Goal: Task Accomplishment & Management: Manage account settings

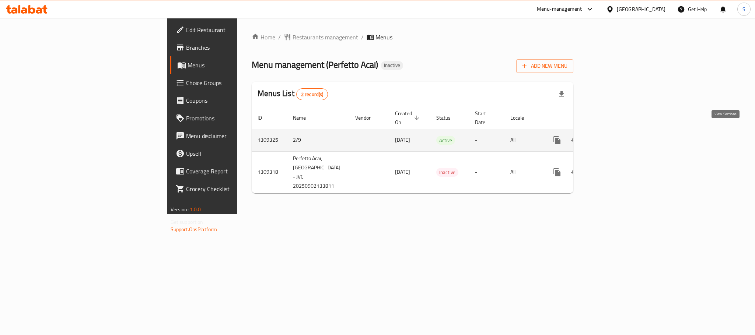
click at [615, 136] on icon "enhanced table" at bounding box center [610, 140] width 9 height 9
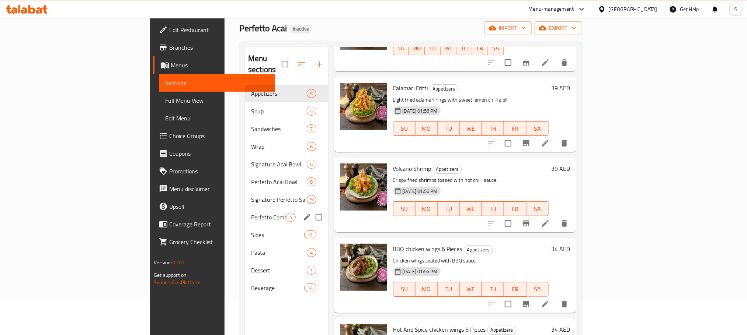
scroll to position [55, 0]
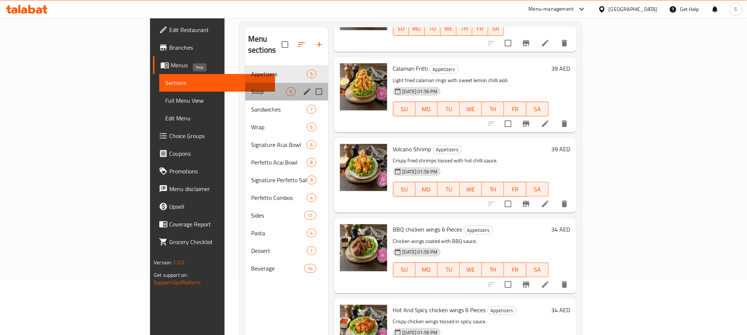
click at [251, 87] on span "Soup" at bounding box center [268, 91] width 35 height 9
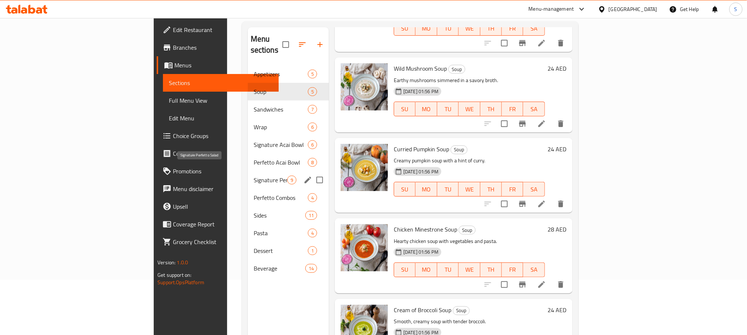
click at [254, 176] on span "Signature Perfetto Salad" at bounding box center [271, 180] width 34 height 9
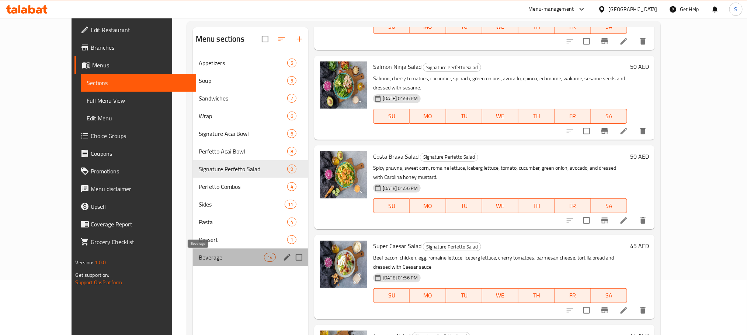
click at [199, 258] on span "Beverage" at bounding box center [231, 257] width 65 height 9
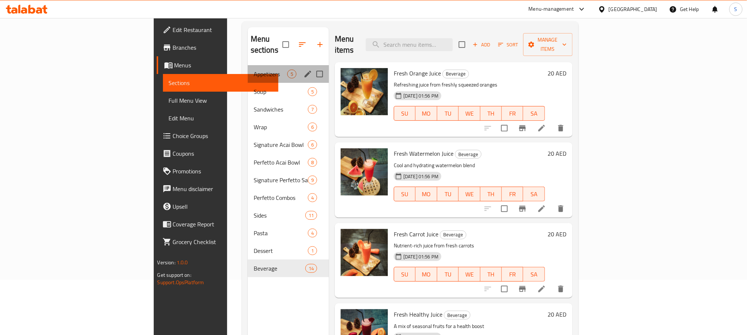
click at [248, 65] on div "Appetizers 5" at bounding box center [288, 74] width 81 height 18
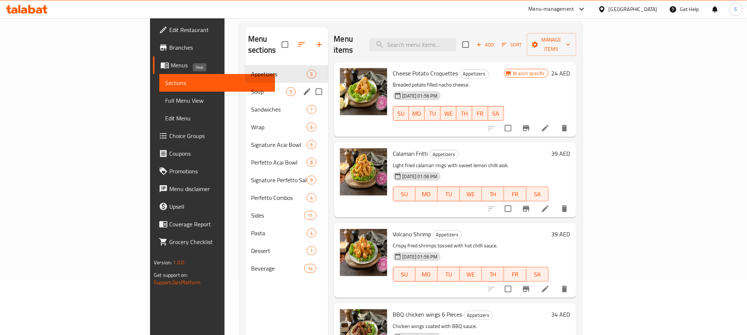
click at [251, 87] on span "Soup" at bounding box center [268, 91] width 35 height 9
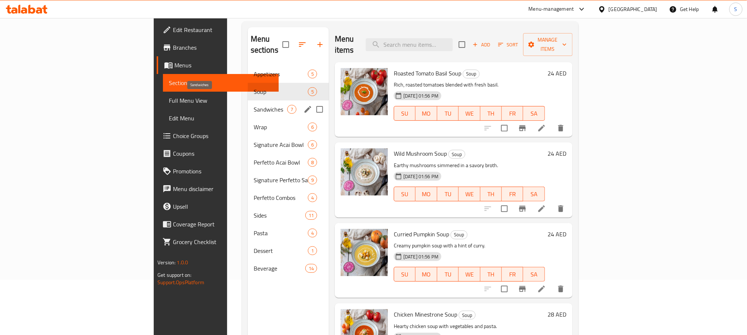
click at [254, 105] on span "Sandwiches" at bounding box center [271, 109] width 34 height 9
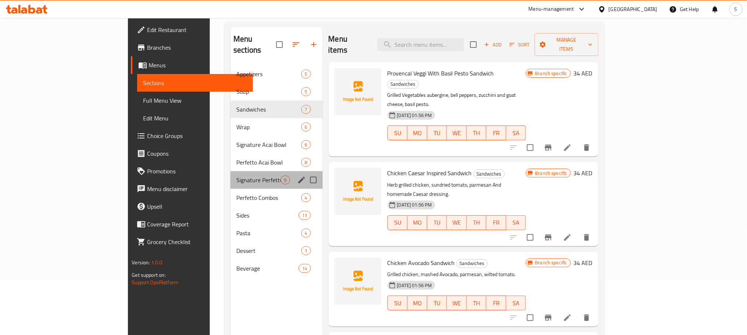
click at [230, 171] on div "Signature Perfetto Salad 9" at bounding box center [276, 180] width 92 height 18
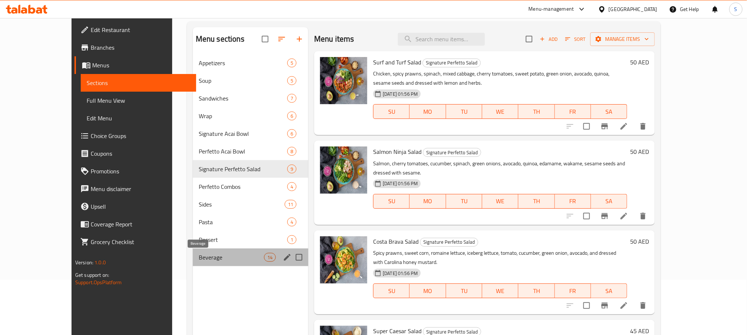
click at [199, 255] on span "Beverage" at bounding box center [231, 257] width 65 height 9
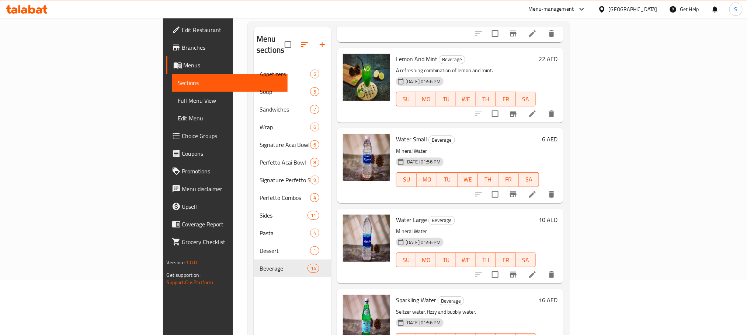
scroll to position [221, 0]
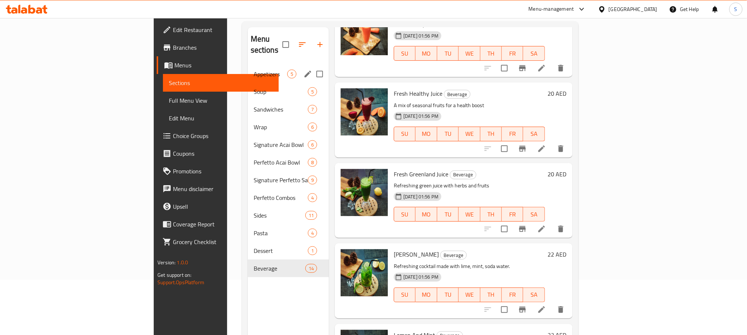
click at [248, 65] on div "Appetizers 5" at bounding box center [288, 74] width 81 height 18
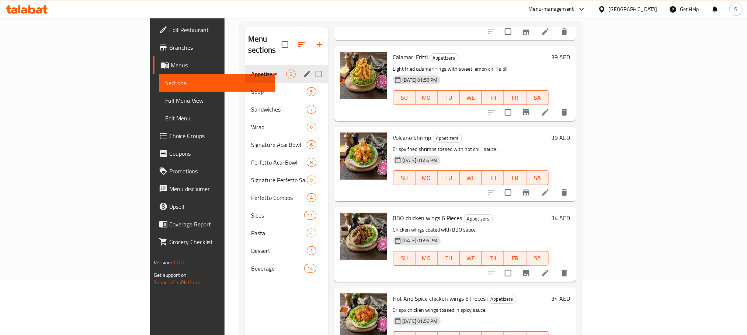
scroll to position [85, 0]
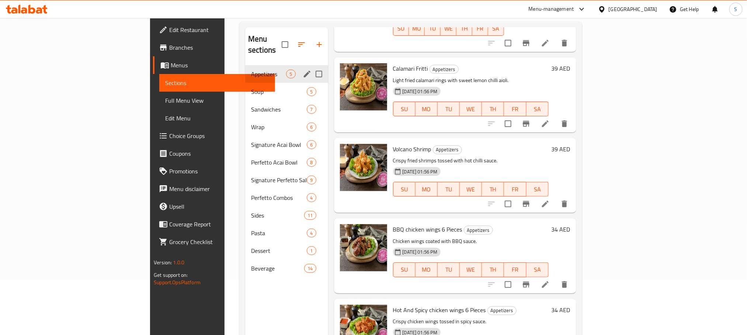
click at [245, 71] on div "Appetizers 5" at bounding box center [286, 74] width 83 height 18
click at [245, 86] on div "Soup 5" at bounding box center [286, 92] width 83 height 18
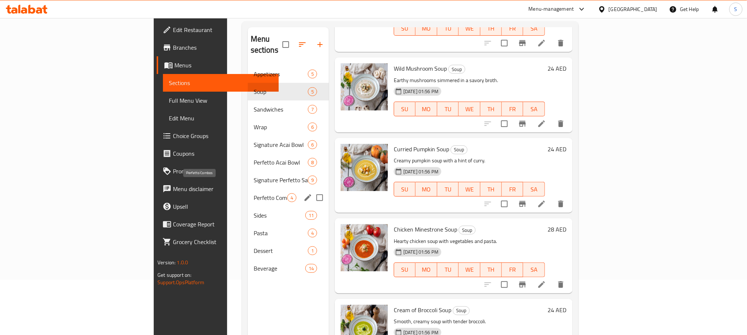
click at [254, 194] on span "Perfetto Combos" at bounding box center [271, 198] width 34 height 9
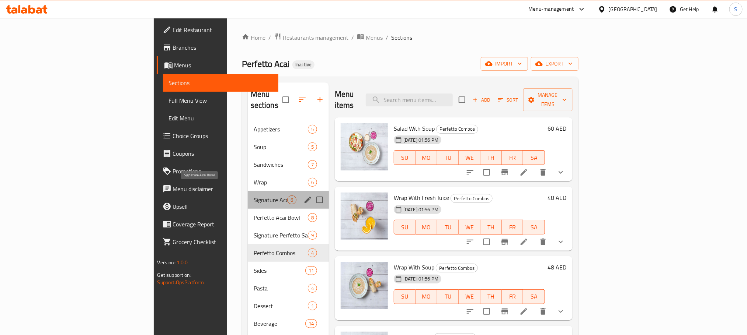
click at [254, 196] on span "Signature Acai Bowl" at bounding box center [271, 200] width 34 height 9
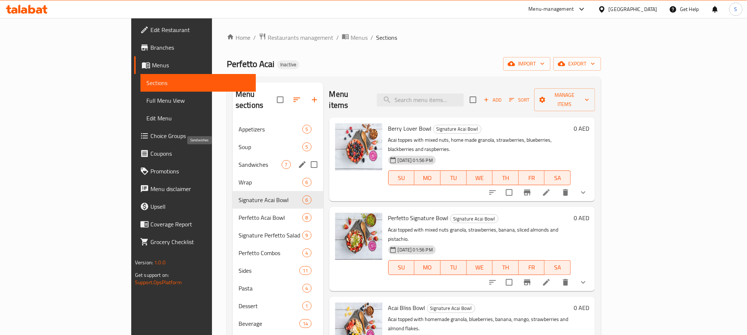
click at [238, 160] on span "Sandwiches" at bounding box center [259, 164] width 43 height 9
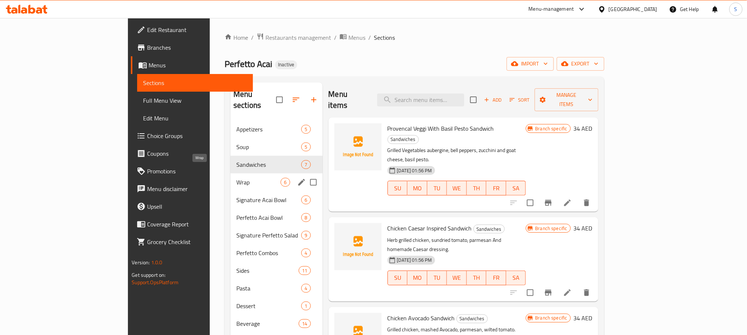
click at [236, 178] on span "Wrap" at bounding box center [258, 182] width 44 height 9
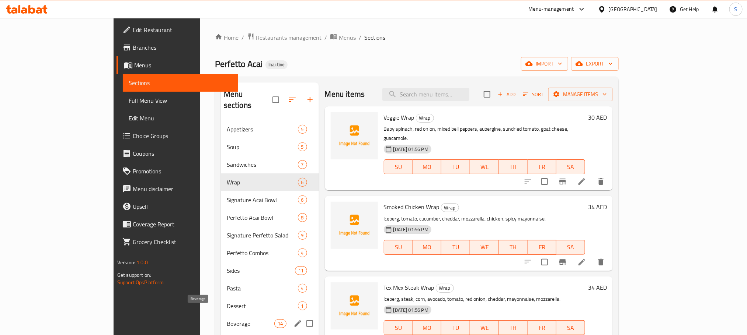
click at [227, 320] on span "Beverage" at bounding box center [251, 324] width 48 height 9
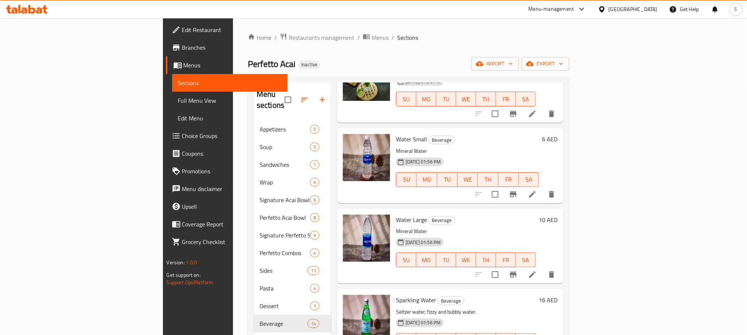
scroll to position [809, 0]
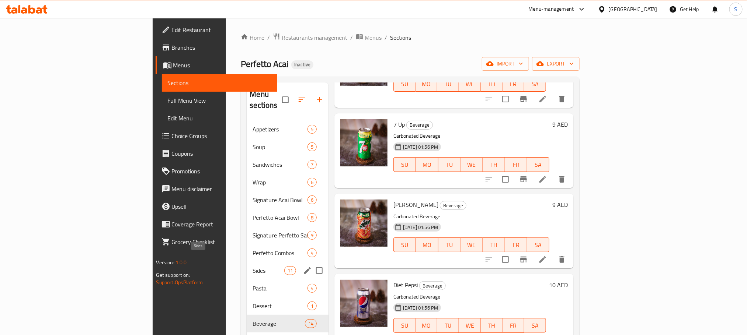
click at [252, 267] on span "Sides" at bounding box center [267, 271] width 31 height 9
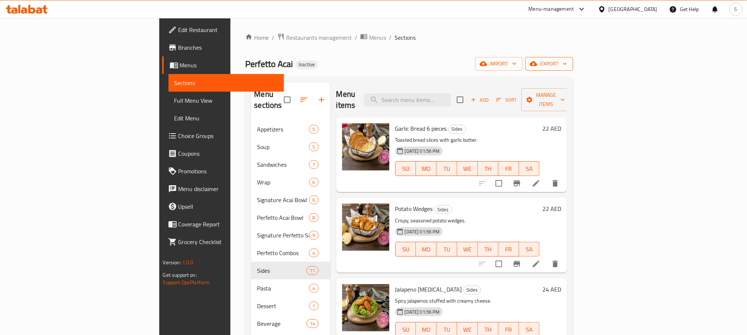
click at [567, 67] on span "export" at bounding box center [549, 63] width 36 height 9
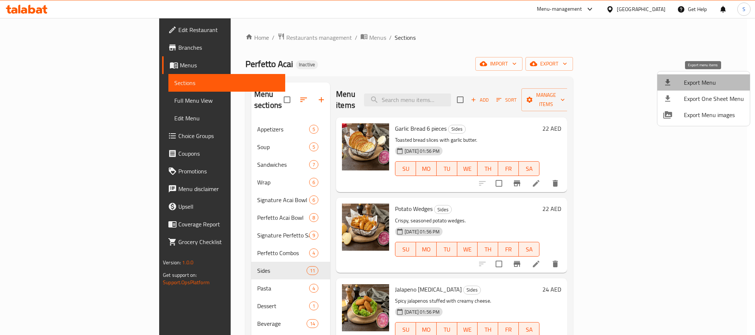
click at [706, 79] on span "Export Menu" at bounding box center [714, 82] width 60 height 9
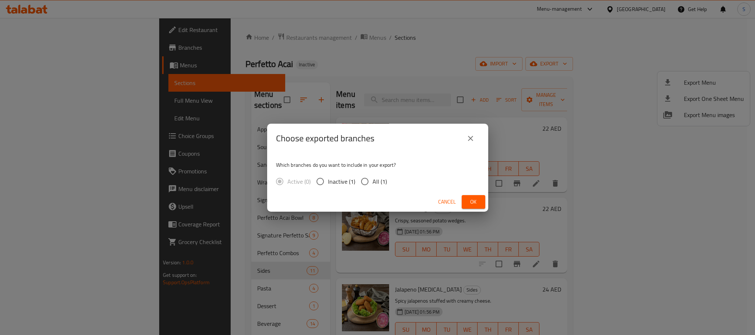
click at [370, 181] on input "All (1)" at bounding box center [364, 181] width 15 height 15
radio input "true"
click at [478, 198] on span "Ok" at bounding box center [474, 202] width 12 height 9
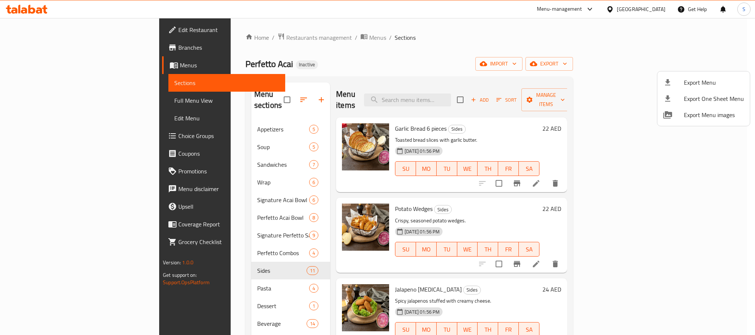
click at [205, 109] on div at bounding box center [377, 167] width 755 height 335
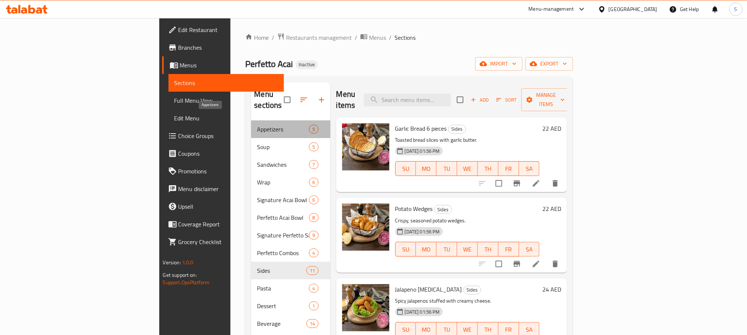
click at [257, 125] on span "Appetizers" at bounding box center [283, 129] width 52 height 9
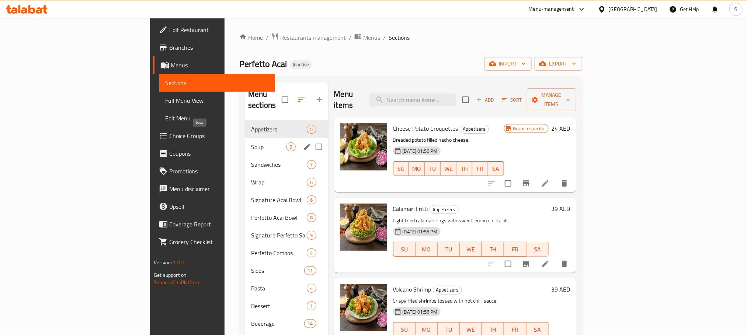
click at [251, 143] on span "Soup" at bounding box center [268, 147] width 35 height 9
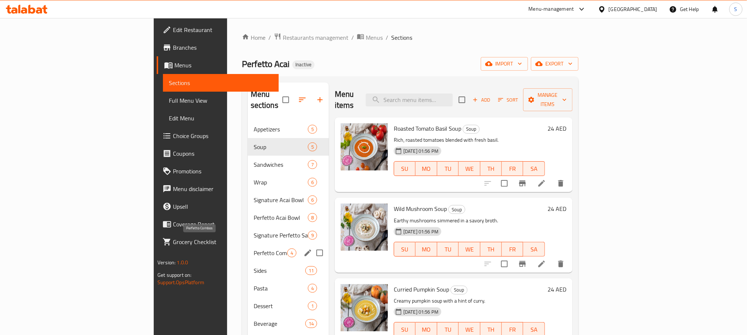
click at [254, 249] on span "Perfetto Combos" at bounding box center [271, 253] width 34 height 9
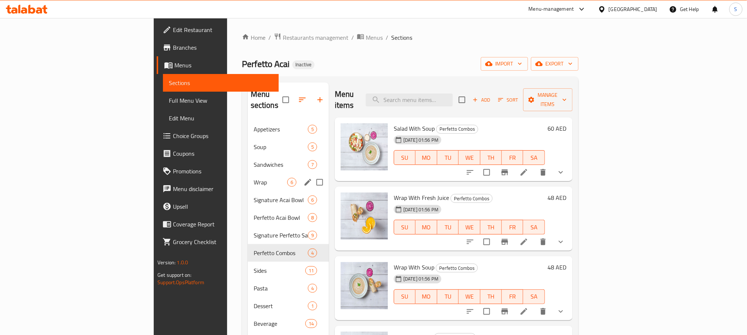
scroll to position [55, 0]
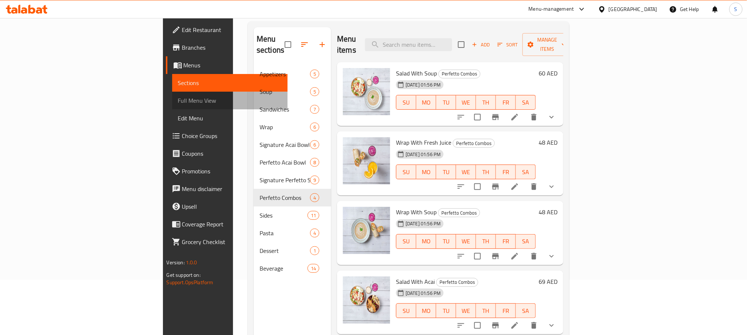
click at [178, 100] on span "Full Menu View" at bounding box center [230, 100] width 104 height 9
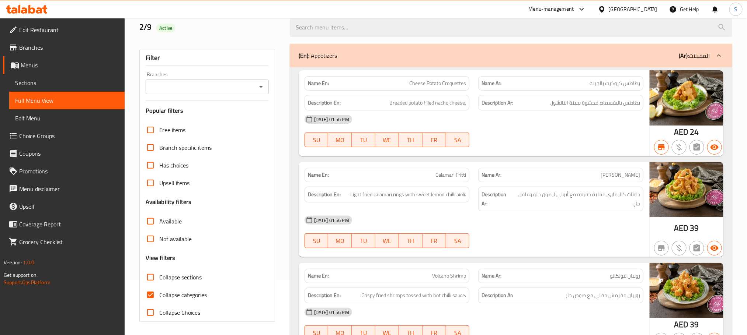
click at [188, 92] on input "Branches" at bounding box center [201, 87] width 107 height 10
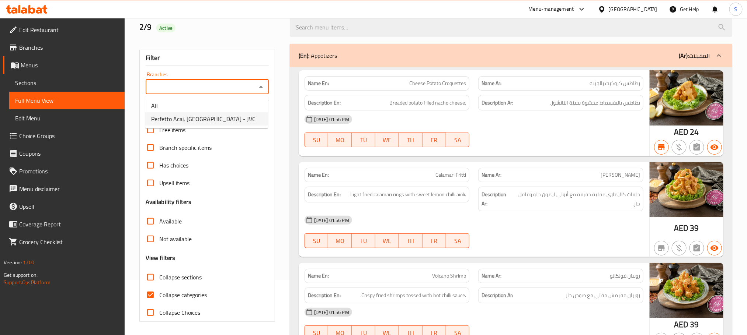
click at [194, 119] on span "Perfetto Acai, Jumeirah Village Circle - JVC" at bounding box center [203, 119] width 104 height 9
type input "Perfetto Acai, Jumeirah Village Circle - JVC"
click at [150, 297] on input "Collapse categories" at bounding box center [151, 295] width 18 height 18
checkbox input "false"
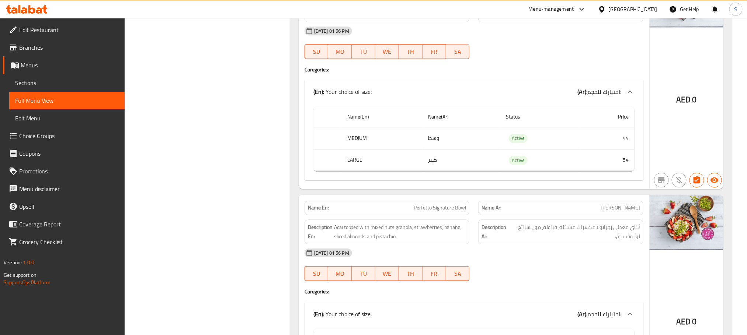
scroll to position [2709, 0]
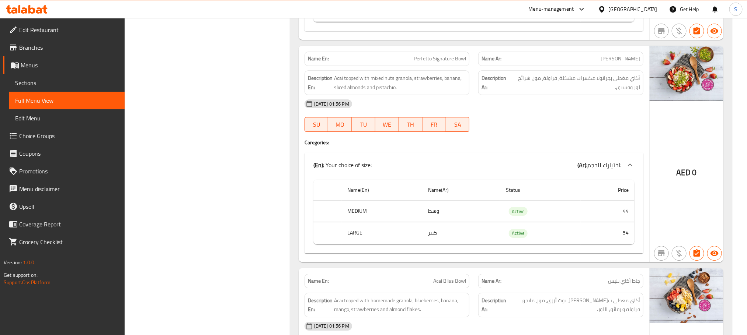
click at [53, 80] on span "Sections" at bounding box center [67, 83] width 104 height 9
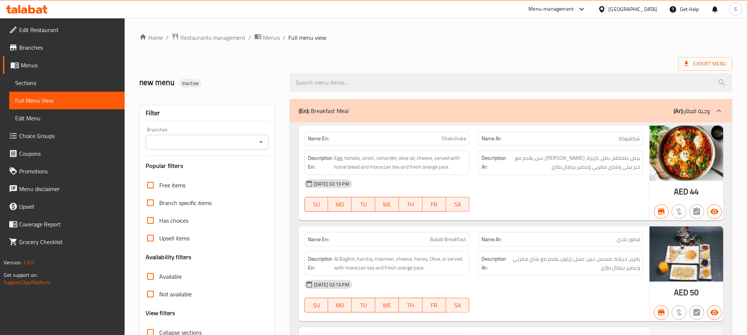
click at [42, 11] on icon at bounding box center [39, 10] width 6 height 6
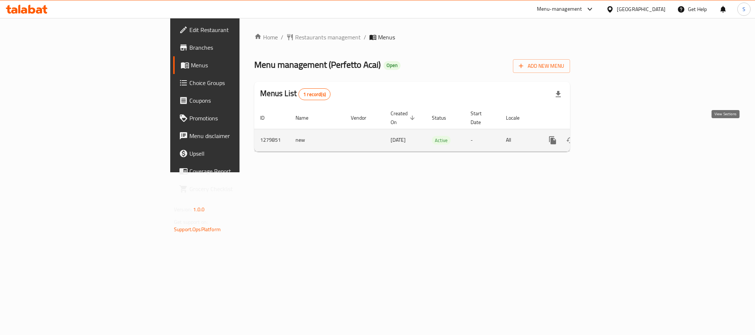
click at [615, 138] on link "enhanced table" at bounding box center [606, 141] width 18 height 18
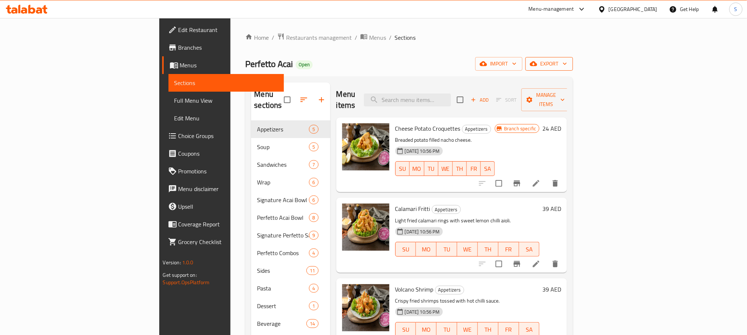
click at [567, 63] on span "export" at bounding box center [549, 63] width 36 height 9
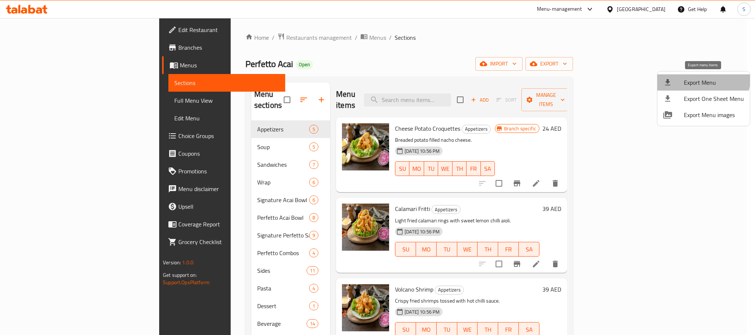
click at [700, 78] on span "Export Menu" at bounding box center [714, 82] width 60 height 9
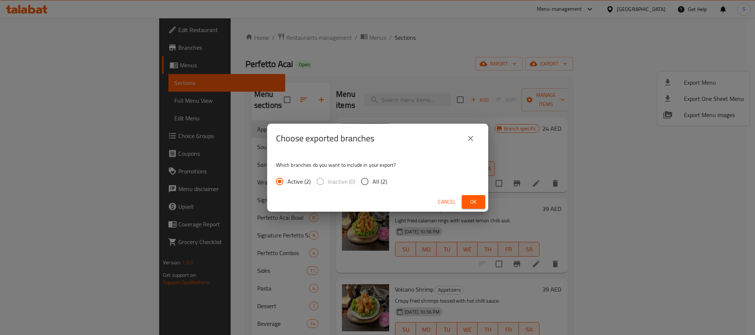
click at [368, 184] on input "All (2)" at bounding box center [364, 181] width 15 height 15
radio input "true"
click at [476, 203] on span "Ok" at bounding box center [474, 202] width 12 height 9
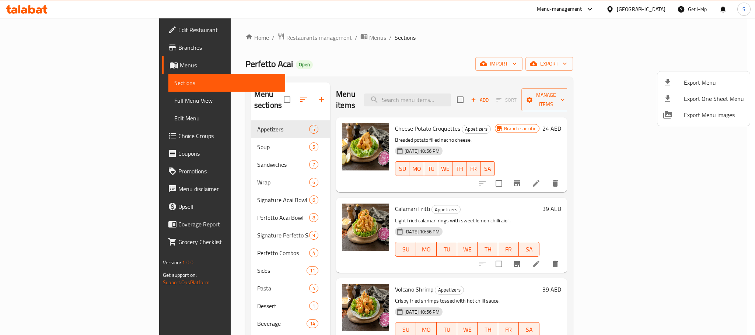
click at [91, 97] on div at bounding box center [377, 167] width 755 height 335
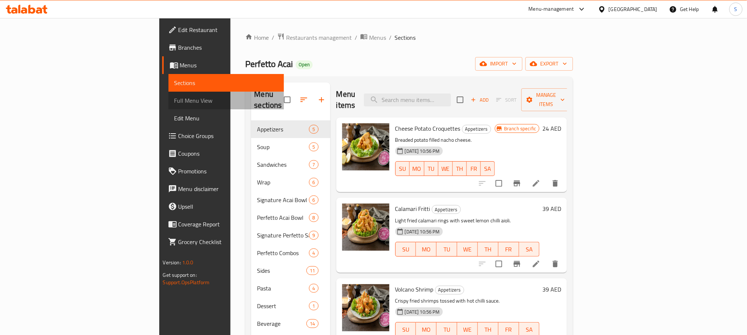
click at [174, 97] on span "Full Menu View" at bounding box center [226, 100] width 104 height 9
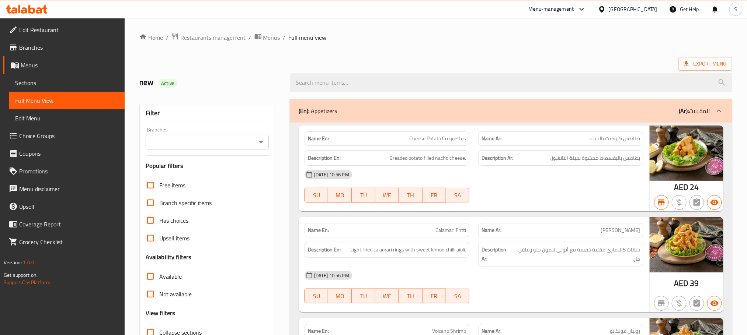
click at [260, 144] on icon "Open" at bounding box center [261, 142] width 9 height 9
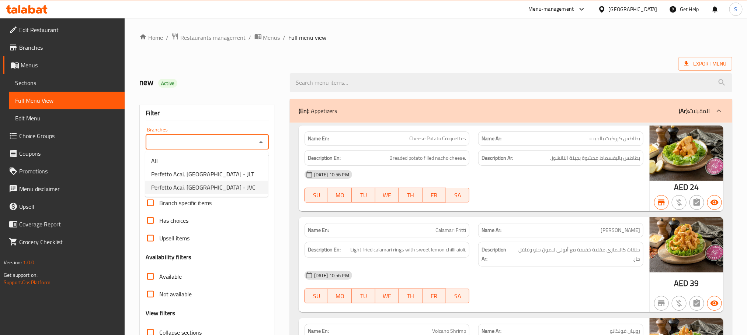
click at [233, 183] on span "Perfetto Acai, Jumeirah Village Circle - JVC" at bounding box center [203, 187] width 104 height 9
type input "Perfetto Acai, Jumeirah Village Circle - JVC"
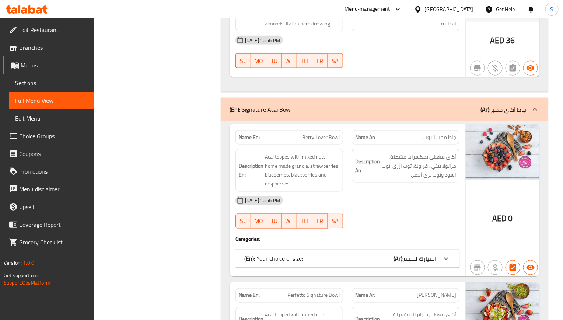
scroll to position [2709, 0]
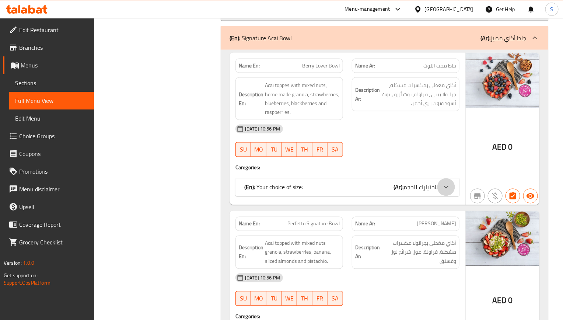
click at [438, 196] on div at bounding box center [447, 187] width 18 height 18
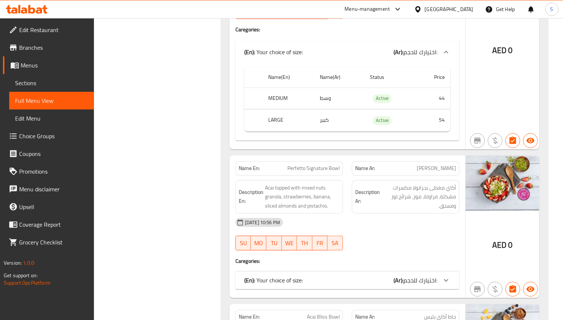
scroll to position [2930, 0]
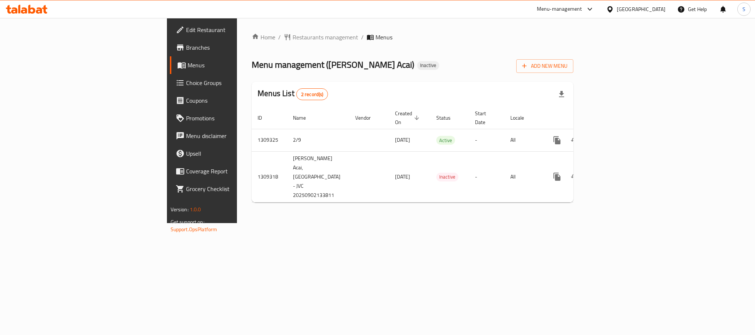
click at [186, 30] on span "Edit Restaurant" at bounding box center [236, 29] width 101 height 9
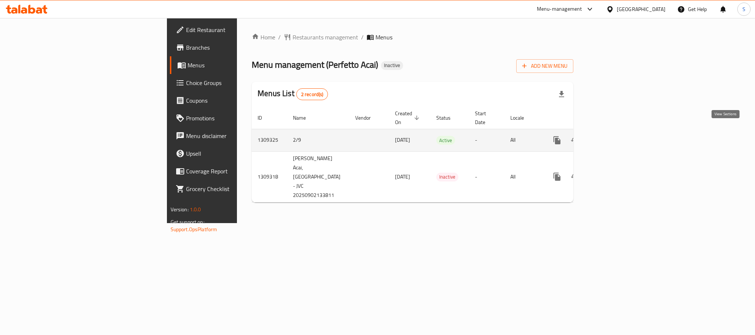
click at [619, 132] on link "enhanced table" at bounding box center [611, 141] width 18 height 18
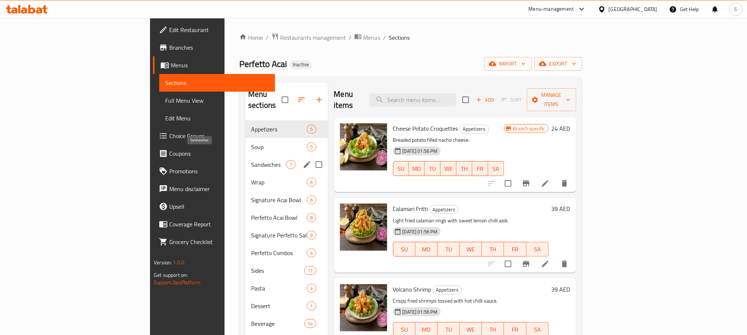
click at [251, 160] on span "Sandwiches" at bounding box center [268, 164] width 35 height 9
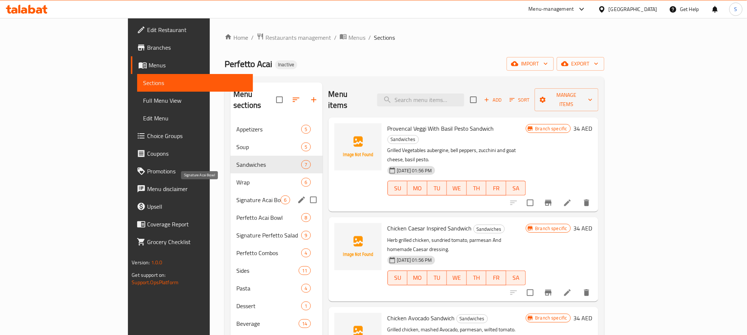
click at [236, 196] on span "Signature Acai Bowl" at bounding box center [258, 200] width 44 height 9
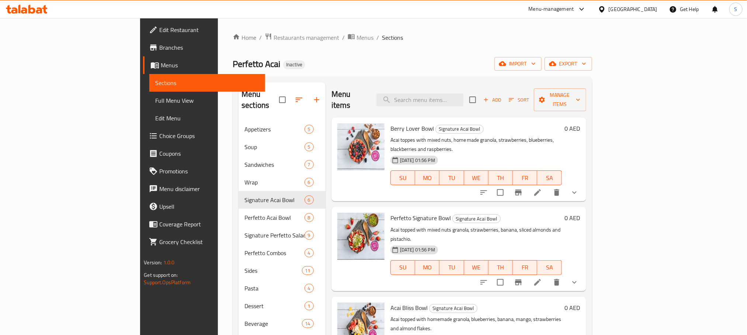
click at [159, 33] on span "Edit Restaurant" at bounding box center [209, 29] width 100 height 9
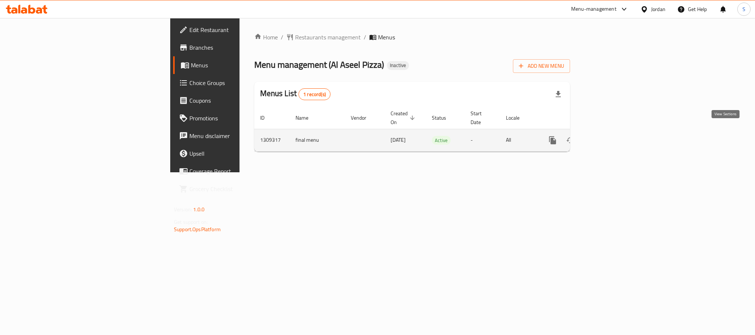
click at [609, 137] on icon "enhanced table" at bounding box center [606, 140] width 7 height 7
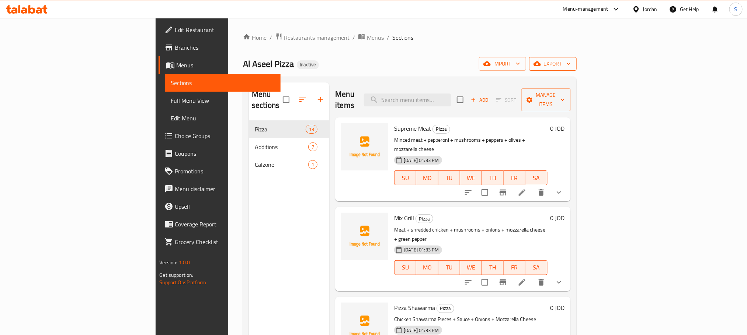
click at [571, 59] on span "export" at bounding box center [553, 63] width 36 height 9
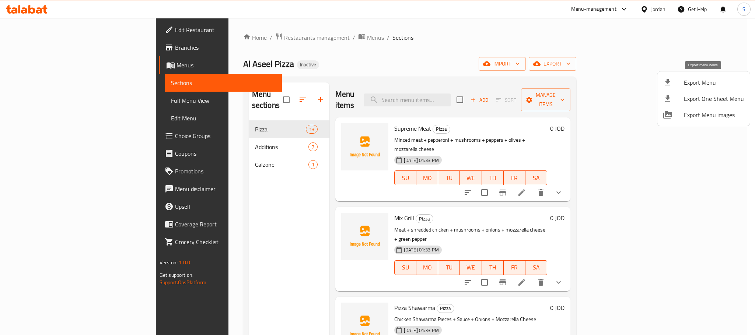
click at [689, 83] on span "Export Menu" at bounding box center [714, 82] width 60 height 9
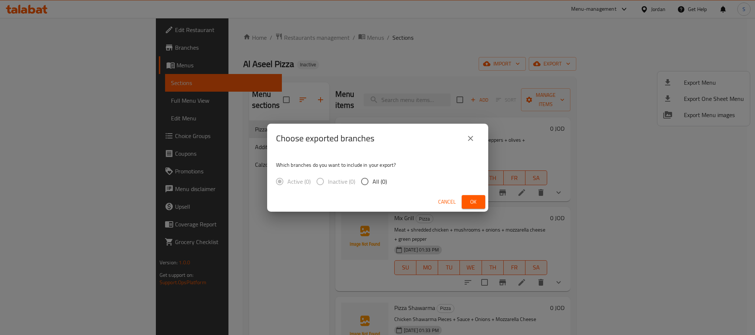
click at [353, 184] on span "Inactive (0)" at bounding box center [341, 181] width 27 height 9
click at [360, 181] on input "All (0)" at bounding box center [364, 181] width 15 height 15
radio input "true"
click at [473, 202] on span "Ok" at bounding box center [474, 202] width 12 height 9
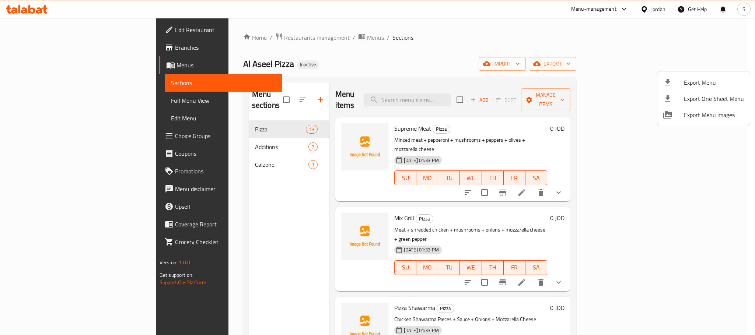
click at [364, 38] on div at bounding box center [377, 167] width 755 height 335
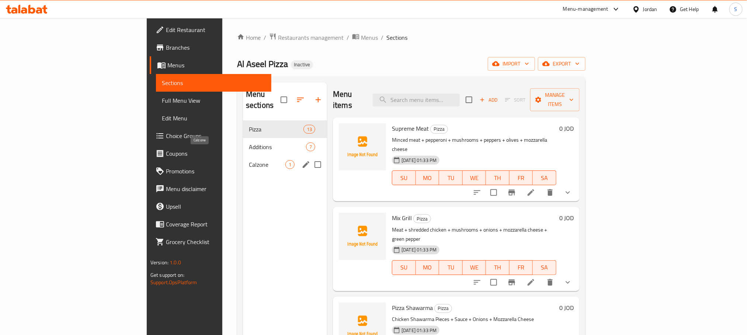
click at [249, 160] on span "Calzone" at bounding box center [267, 164] width 36 height 9
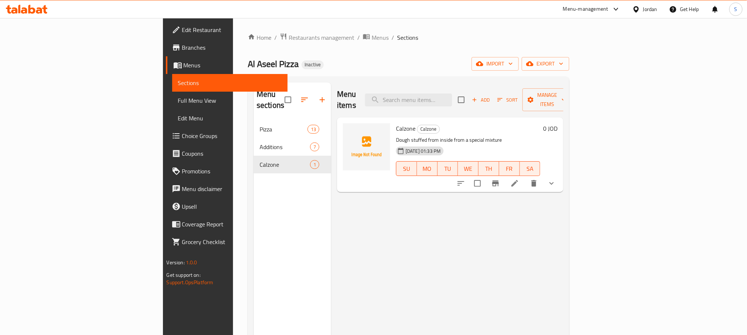
click at [172, 108] on link "Full Menu View" at bounding box center [229, 101] width 115 height 18
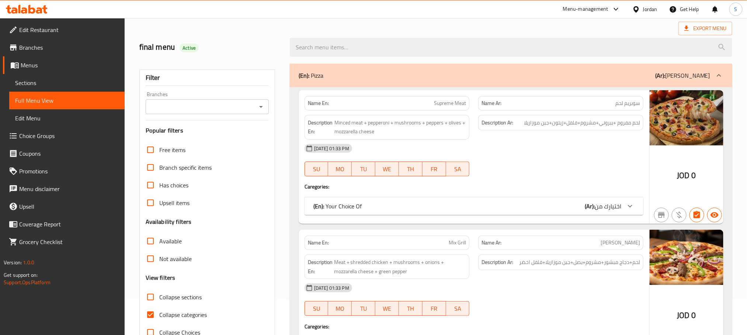
scroll to position [55, 0]
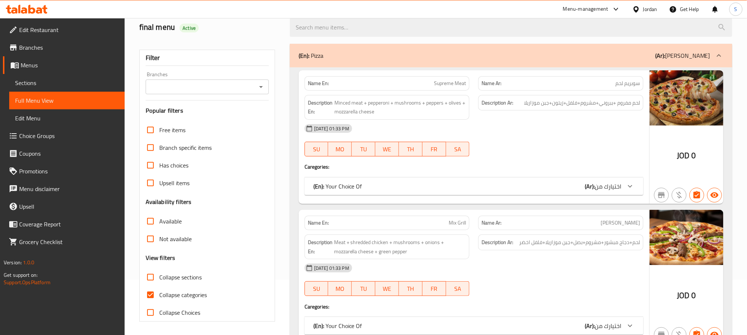
click at [151, 294] on input "Collapse categories" at bounding box center [151, 295] width 18 height 18
checkbox input "false"
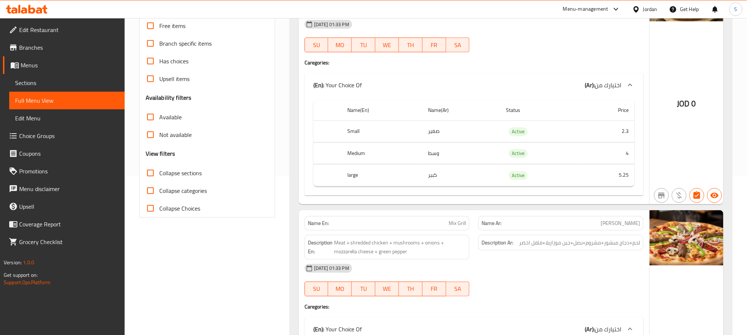
scroll to position [166, 0]
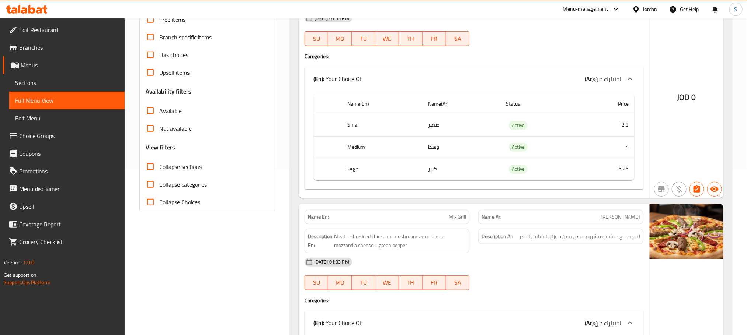
drag, startPoint x: 153, startPoint y: 166, endPoint x: 137, endPoint y: 13, distance: 154.1
click at [153, 165] on input "Collapse sections" at bounding box center [151, 167] width 18 height 18
checkbox input "true"
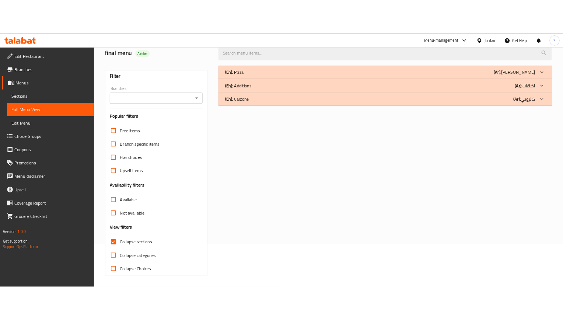
scroll to position [58, 0]
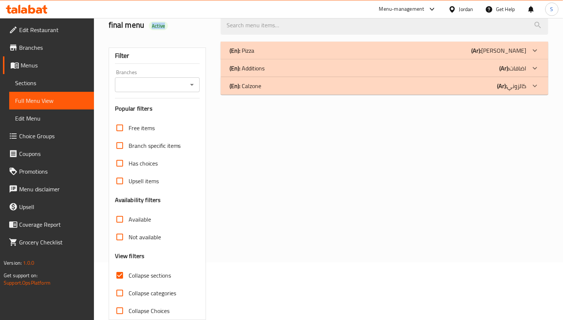
drag, startPoint x: 265, startPoint y: 53, endPoint x: 316, endPoint y: 5, distance: 70.4
click at [265, 53] on div "(En): Pizza (Ar): بيتزا" at bounding box center [378, 50] width 297 height 9
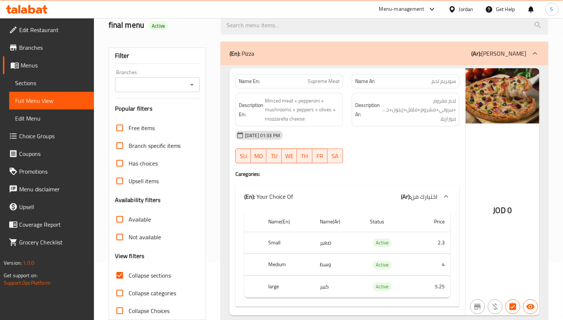
click at [410, 124] on div "Description Ar: لحم مفروم +ببروني+مشروم+فلفل+زيتون+جبن موزاريلا" at bounding box center [406, 110] width 108 height 34
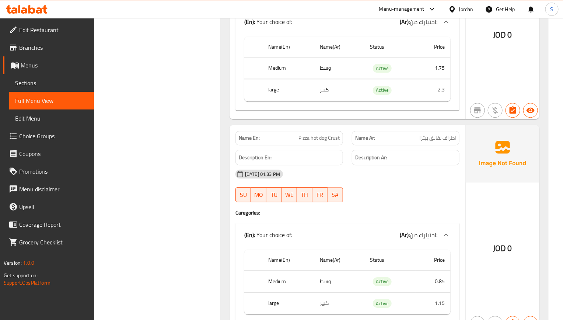
scroll to position [3065, 0]
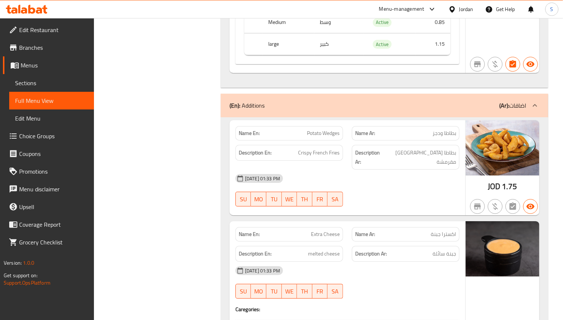
scroll to position [3217, 0]
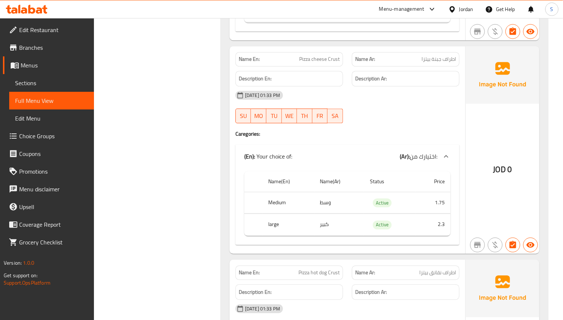
scroll to position [2820, 0]
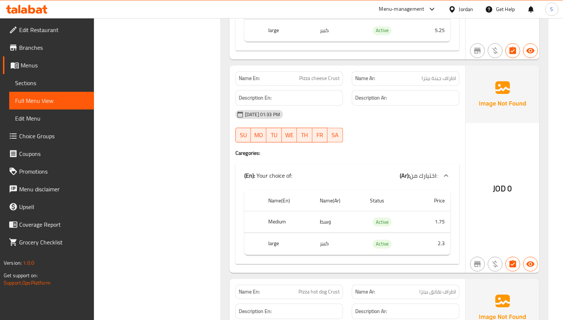
click at [326, 82] on span "Pizza cheese Crust" at bounding box center [319, 78] width 41 height 8
copy span "Pizza cheese Crust"
click at [49, 84] on span "Sections" at bounding box center [51, 83] width 73 height 9
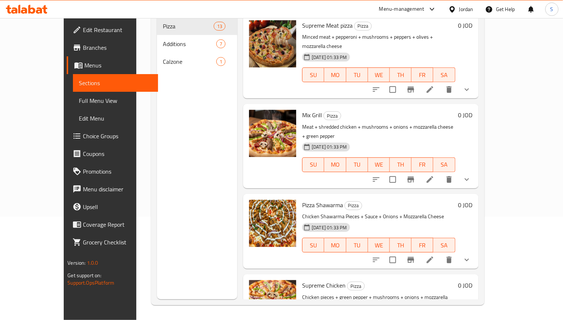
scroll to position [103, 0]
click at [79, 102] on span "Full Menu View" at bounding box center [115, 100] width 73 height 9
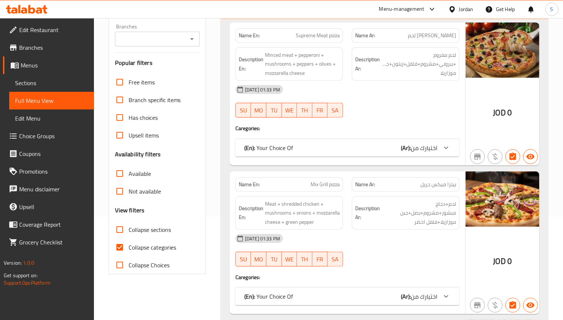
click at [121, 248] on input "Collapse categories" at bounding box center [120, 247] width 18 height 18
checkbox input "false"
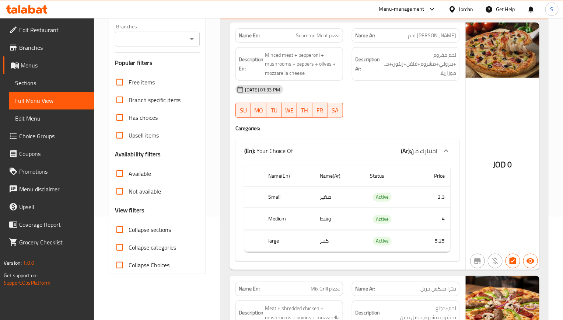
click at [19, 76] on link "Sections" at bounding box center [51, 83] width 85 height 18
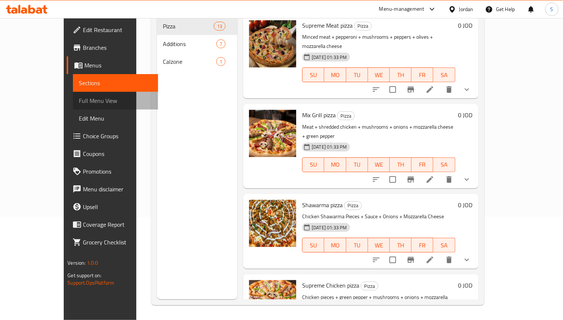
click at [79, 100] on span "Full Menu View" at bounding box center [115, 100] width 73 height 9
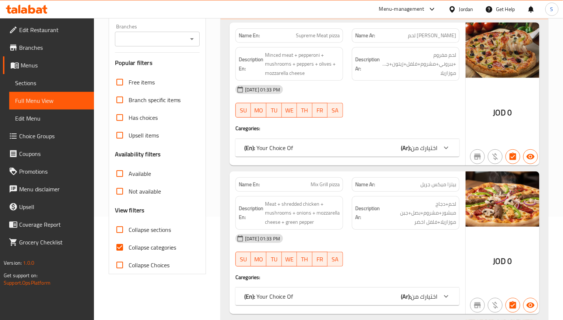
drag, startPoint x: 126, startPoint y: 247, endPoint x: 123, endPoint y: 225, distance: 22.4
click at [126, 247] on input "Collapse categories" at bounding box center [120, 247] width 18 height 18
checkbox input "false"
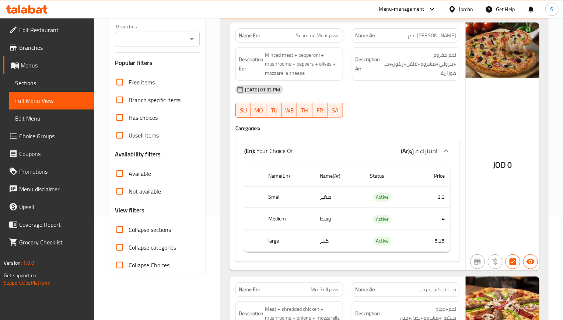
click at [123, 225] on input "Collapse sections" at bounding box center [120, 230] width 18 height 18
checkbox input "true"
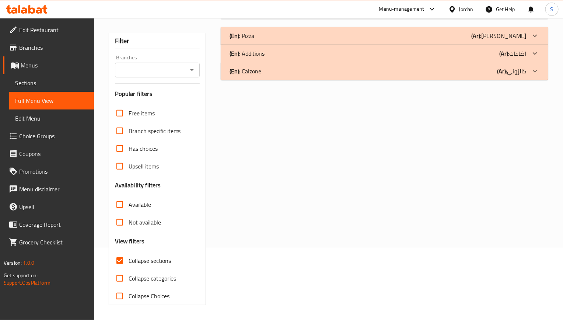
scroll to position [73, 0]
click at [251, 39] on p "(En): Pizza" at bounding box center [242, 35] width 25 height 9
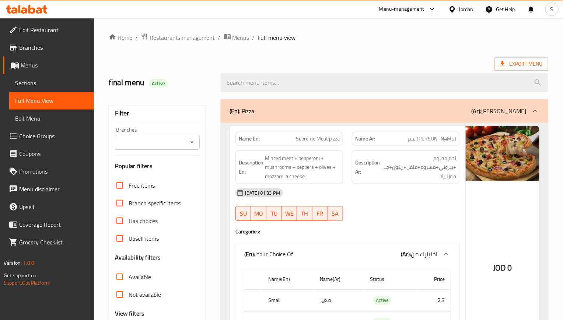
scroll to position [111, 0]
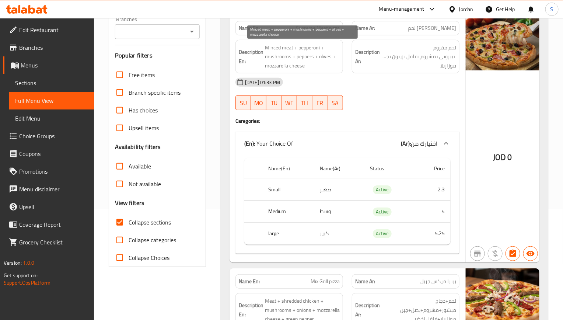
click at [333, 67] on span "Minced meat + pepperoni + mushrooms + peppers + olives + mozzarella cheese" at bounding box center [302, 56] width 75 height 27
click at [335, 154] on div "(En): Your Choice Of (Ar): اختيارك من" at bounding box center [348, 144] width 224 height 24
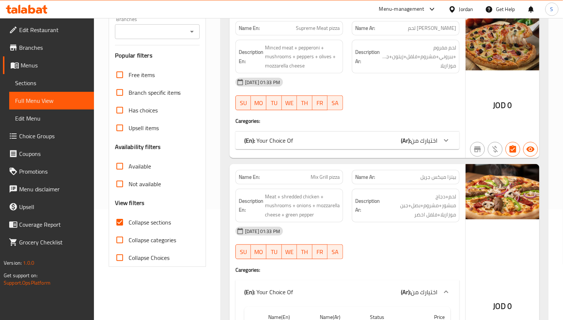
click at [328, 145] on div "(En): Your Choice Of (Ar): اختيارك من" at bounding box center [340, 140] width 193 height 9
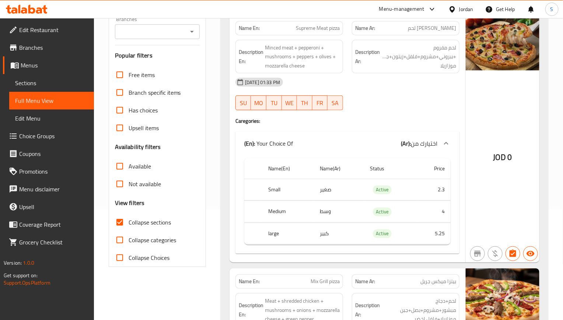
click at [332, 93] on div "SU MO TU WE TH FR SA" at bounding box center [289, 103] width 116 height 24
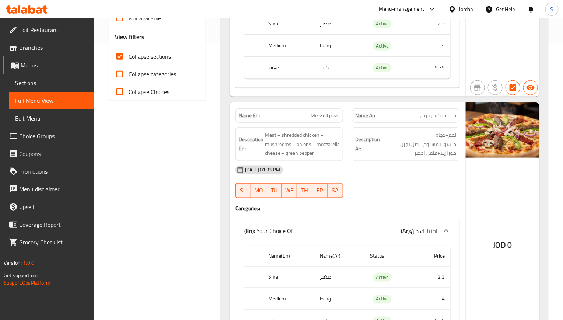
scroll to position [332, 0]
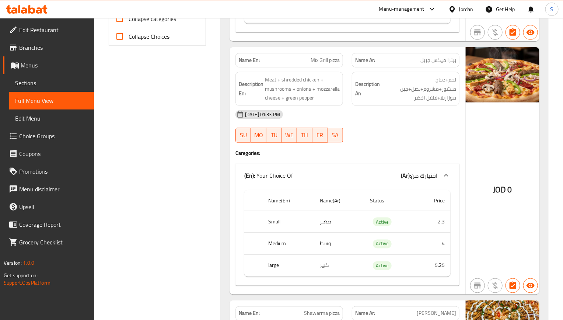
click at [299, 115] on div "02-09-2025 01:33 PM" at bounding box center [347, 115] width 233 height 18
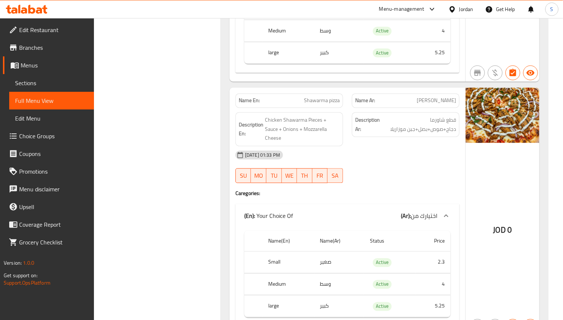
scroll to position [608, 0]
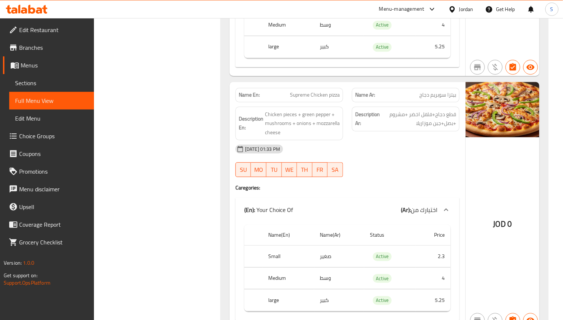
scroll to position [829, 0]
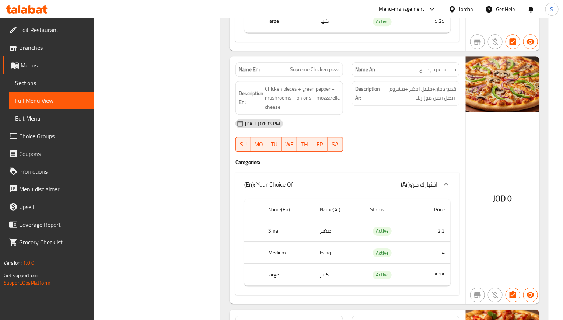
click at [453, 66] on span "بيتزا سوبريم دجاج" at bounding box center [437, 70] width 37 height 8
copy span "بيتزا"
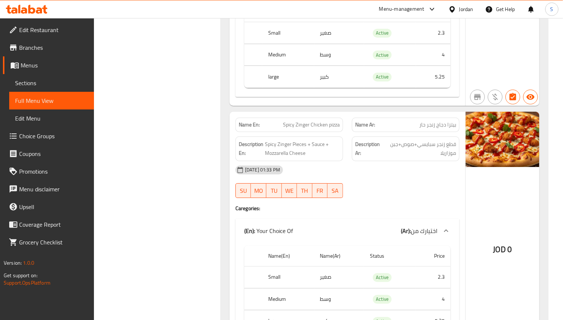
scroll to position [1054, 0]
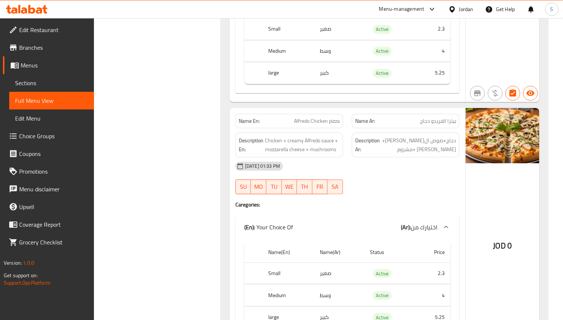
scroll to position [1331, 0]
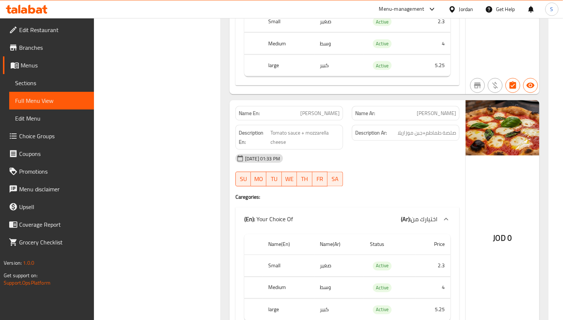
scroll to position [1552, 0]
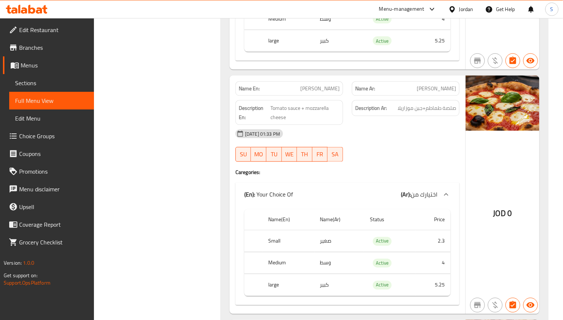
click at [176, 161] on div "Filter Branches Branches Popular filters Free items Branch specific items Has c…" at bounding box center [160, 179] width 112 height 3272
click at [137, 180] on div "Filter Branches Branches Popular filters Free items Branch specific items Has c…" at bounding box center [160, 179] width 112 height 3272
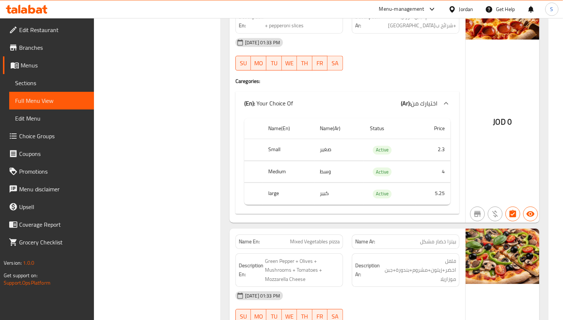
scroll to position [1777, 0]
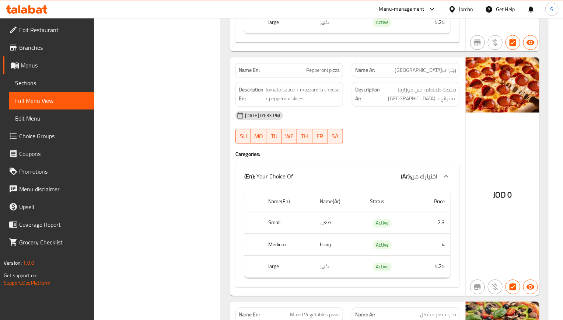
scroll to position [1832, 0]
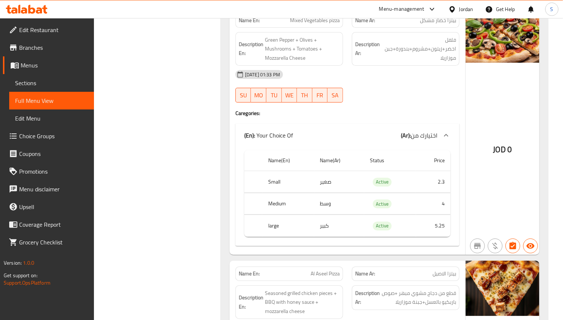
scroll to position [2054, 0]
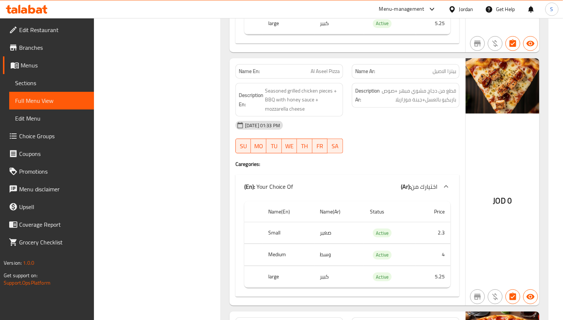
scroll to position [2330, 0]
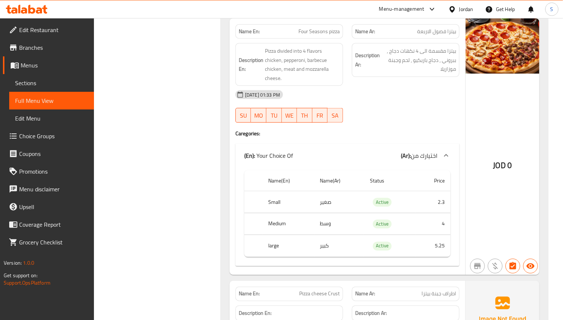
scroll to position [2606, 0]
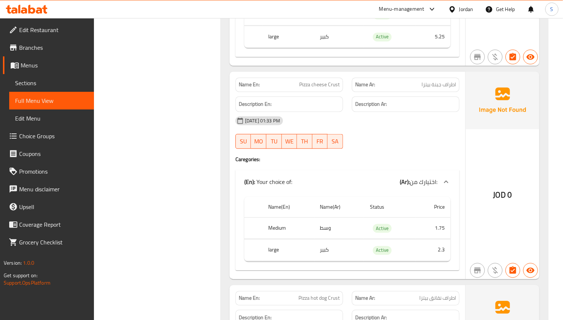
scroll to position [2828, 0]
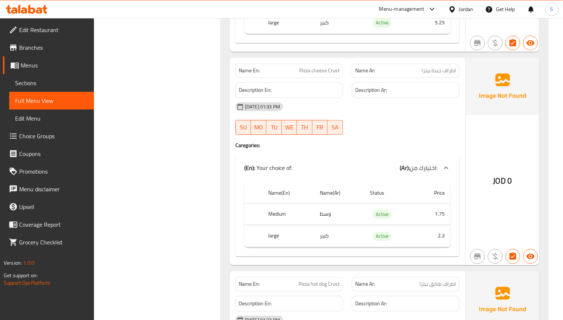
click at [330, 71] on div "Name En: Pizza cheese Crust" at bounding box center [290, 70] width 108 height 14
copy span "Pizza cheese Crust"
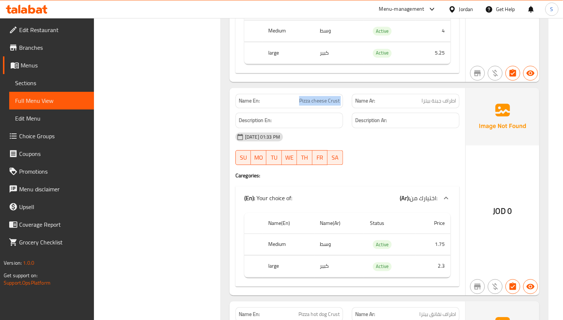
scroll to position [2772, 0]
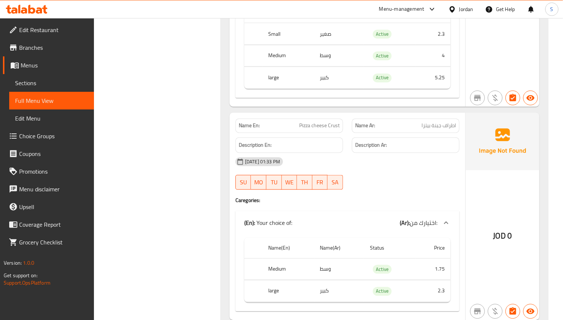
click at [447, 130] on span "اطراف جبنة بيتزا" at bounding box center [439, 126] width 35 height 8
copy span "اطراف جبنة بيتزا"
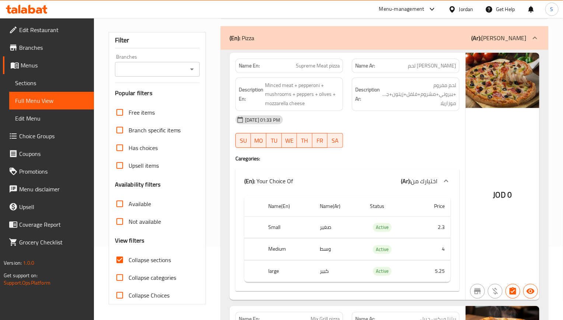
scroll to position [0, 0]
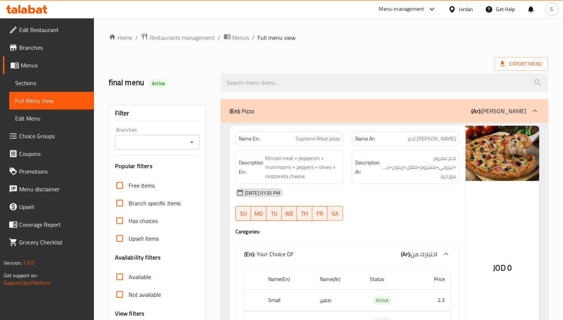
click at [317, 111] on div "(En): Pizza (Ar): بيتزا" at bounding box center [378, 111] width 297 height 9
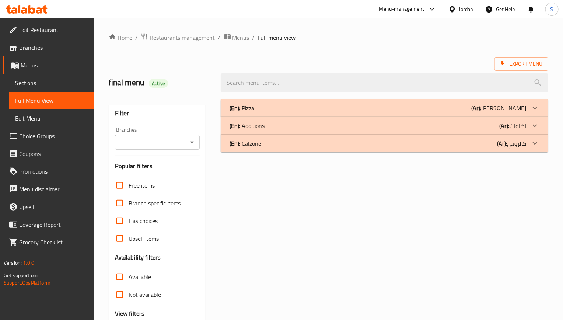
click at [254, 112] on p "(En): Additions" at bounding box center [242, 108] width 25 height 9
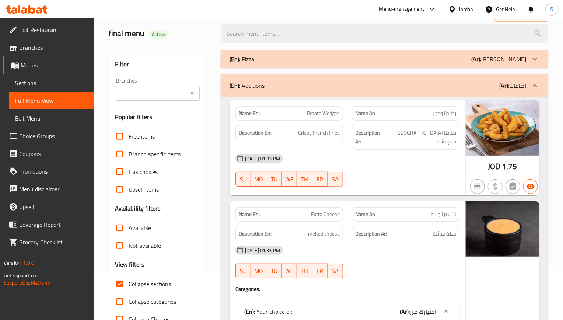
scroll to position [55, 0]
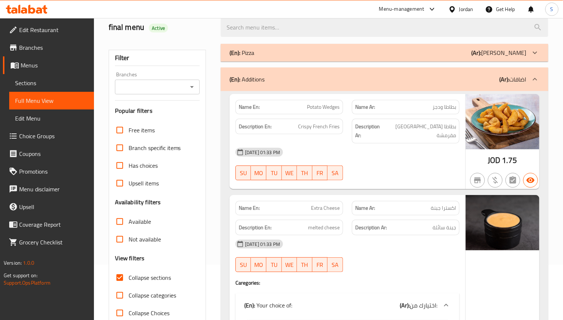
click at [49, 86] on span "Sections" at bounding box center [51, 83] width 73 height 9
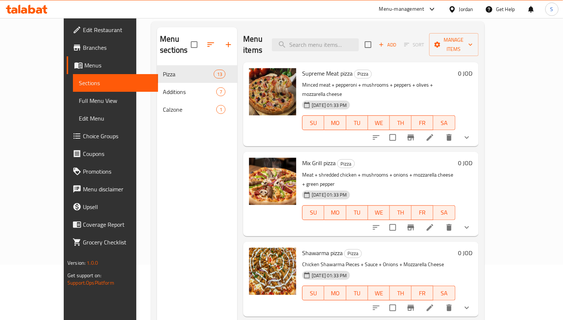
click at [79, 101] on span "Full Menu View" at bounding box center [115, 100] width 73 height 9
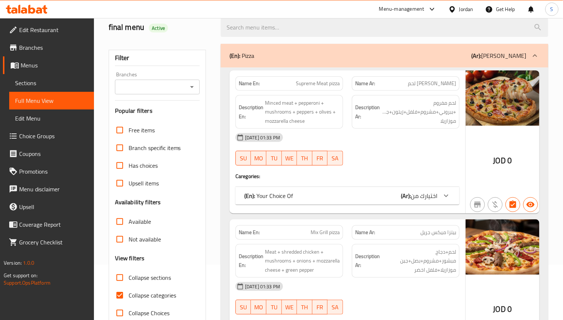
click at [122, 296] on input "Collapse categories" at bounding box center [120, 295] width 18 height 18
checkbox input "false"
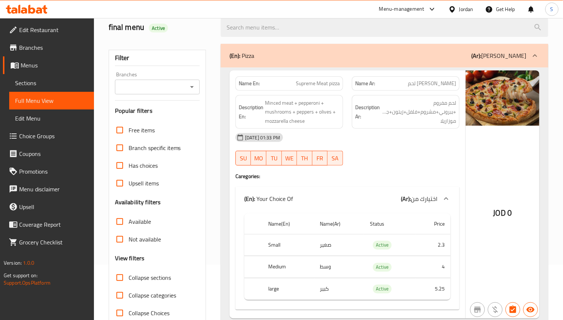
click at [123, 271] on input "Collapse sections" at bounding box center [120, 278] width 18 height 18
checkbox input "true"
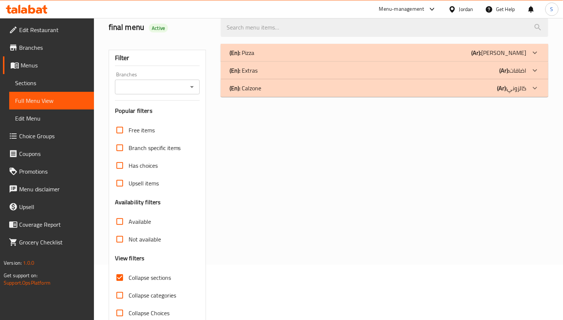
click at [248, 57] on p "(En): Extras" at bounding box center [242, 52] width 25 height 9
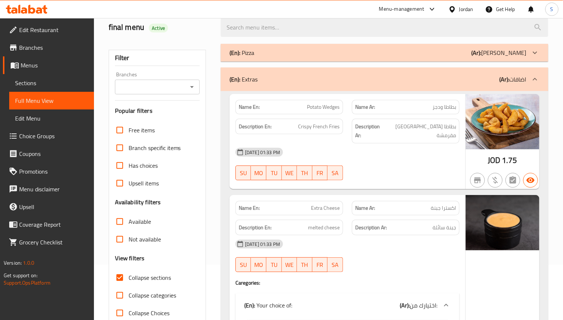
click at [305, 170] on button "TH" at bounding box center [304, 173] width 15 height 15
type button "4"
click at [373, 164] on div "02-09-2025 01:33 PM SU MO TU WE TH FR SA" at bounding box center [347, 163] width 233 height 41
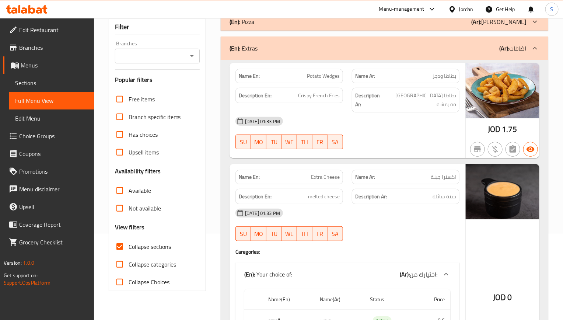
scroll to position [111, 0]
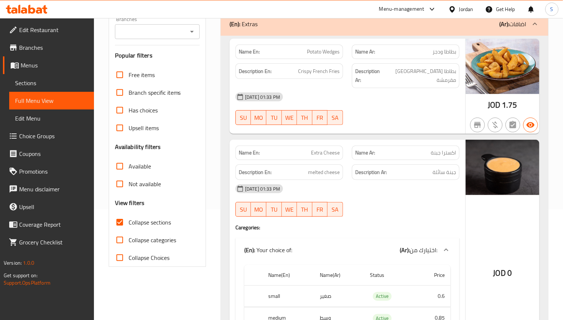
click at [331, 149] on span "Extra Cheese" at bounding box center [325, 153] width 29 height 8
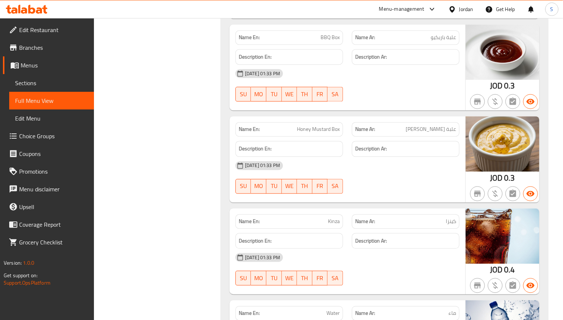
scroll to position [663, 0]
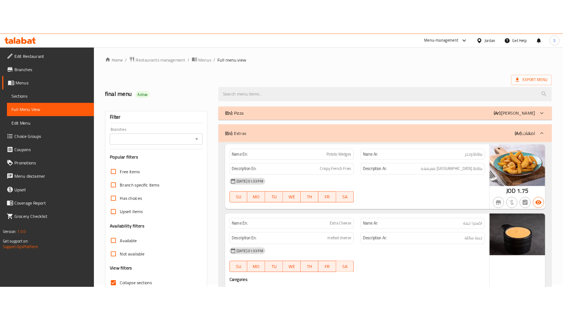
scroll to position [0, 0]
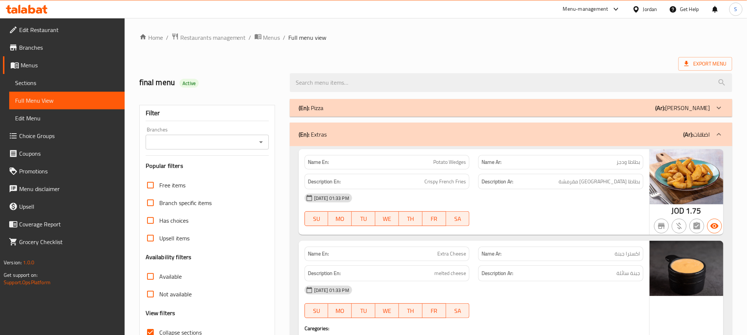
click at [443, 145] on div "(En): Extras (Ar): اضافات" at bounding box center [511, 135] width 442 height 24
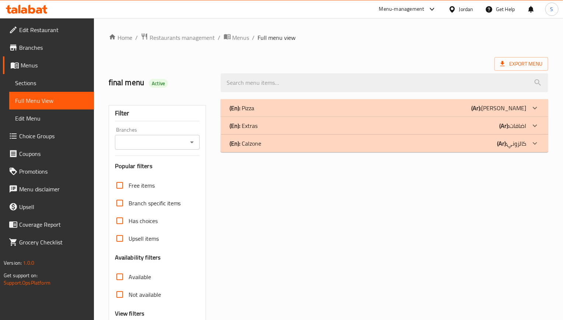
click at [254, 112] on p "(En): Calzone" at bounding box center [242, 108] width 25 height 9
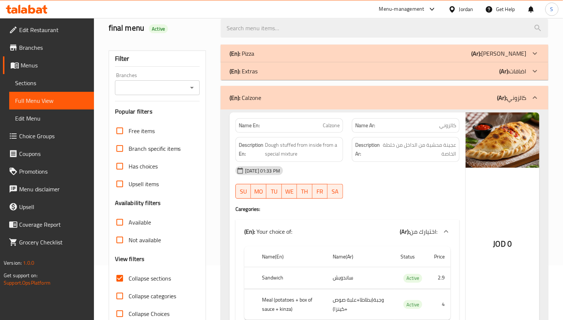
scroll to position [55, 0]
click at [410, 178] on div "[DATE] 01:33 PM" at bounding box center [347, 170] width 233 height 18
click at [344, 173] on div "[DATE] 01:33 PM" at bounding box center [347, 170] width 233 height 18
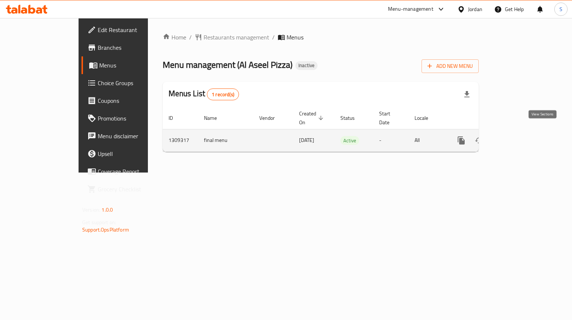
click at [523, 137] on link "enhanced table" at bounding box center [514, 141] width 18 height 18
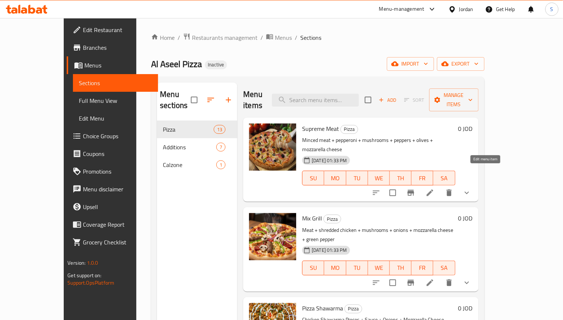
click at [435, 188] on icon at bounding box center [430, 192] width 9 height 9
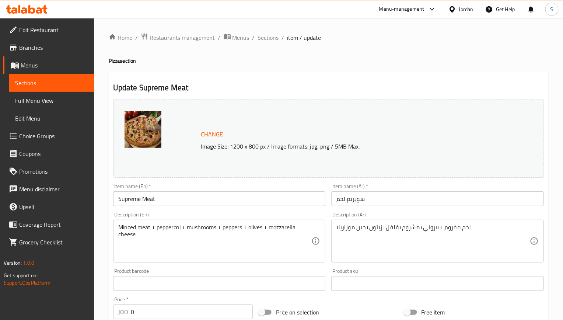
click at [166, 209] on div "Description (En) Minced meat + pepperoni + mushrooms + peppers + olives + mozza…" at bounding box center [219, 237] width 219 height 56
click at [171, 199] on input "Supreme Meat" at bounding box center [219, 198] width 213 height 15
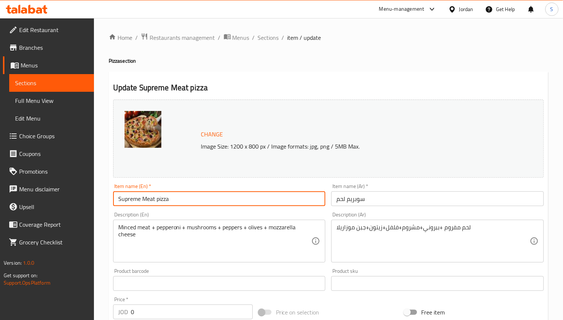
type input "Supreme Meat pizza"
click at [338, 203] on input "سوبريم لحم" at bounding box center [437, 198] width 213 height 15
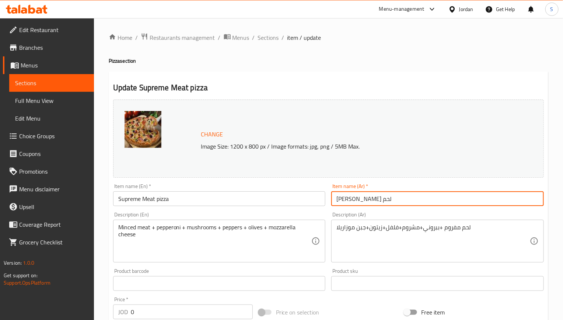
type input "بيتزا سوبريم لحم"
click at [290, 76] on div "Update Supreme Meat pizza Change Image Size: 1200 x 800 px / Image formats: jpg…" at bounding box center [329, 298] width 440 height 452
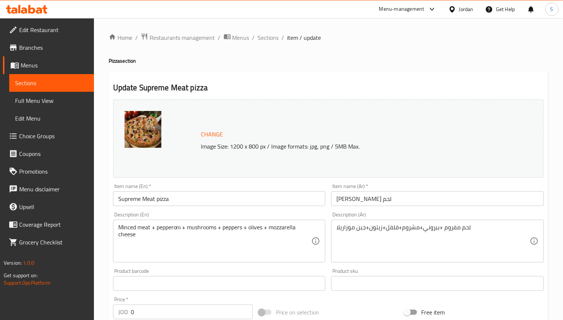
click at [337, 86] on h2 "Update Supreme Meat pizza" at bounding box center [328, 87] width 431 height 11
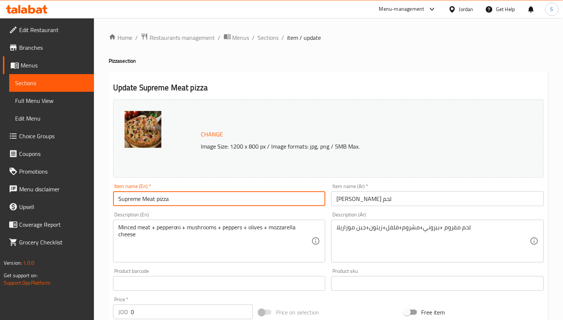
click at [244, 197] on input "Supreme Meat pizza" at bounding box center [219, 198] width 213 height 15
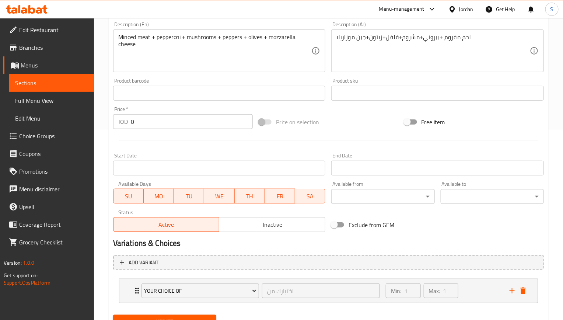
scroll to position [224, 0]
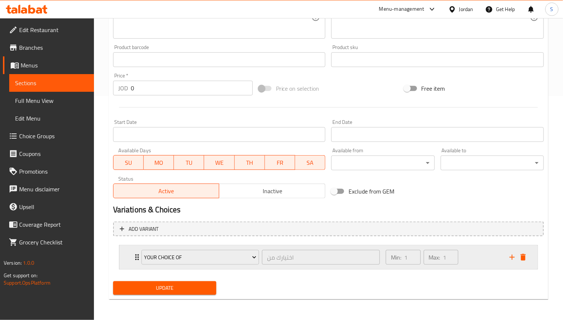
click at [136, 260] on icon "Expand" at bounding box center [137, 257] width 4 height 6
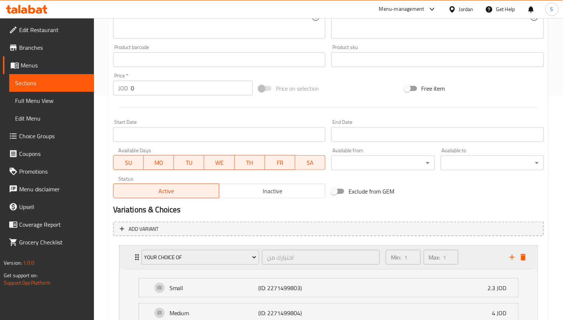
scroll to position [316, 0]
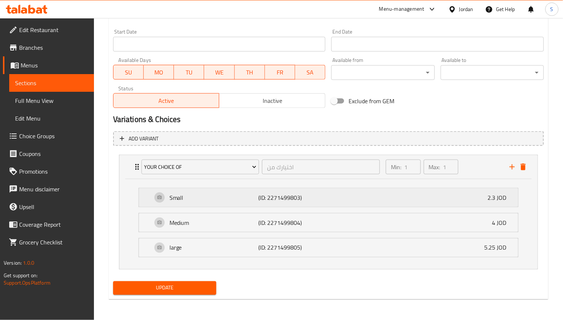
click at [236, 199] on p "Small" at bounding box center [214, 197] width 89 height 9
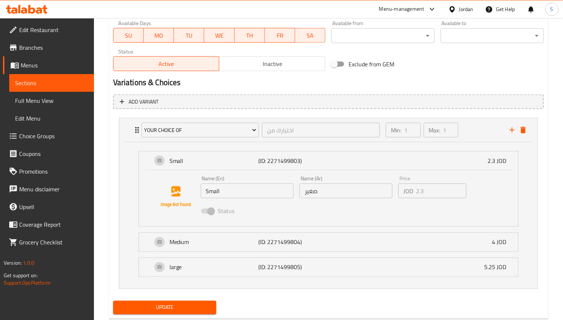
scroll to position [371, 0]
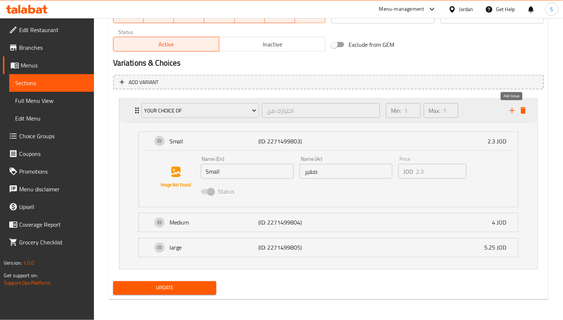
click at [515, 112] on icon "add" at bounding box center [512, 110] width 9 height 9
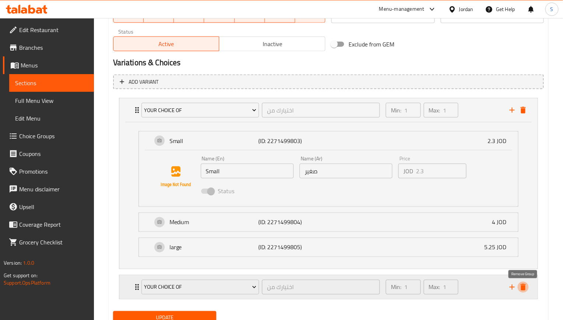
click at [527, 288] on icon "delete" at bounding box center [523, 287] width 9 height 9
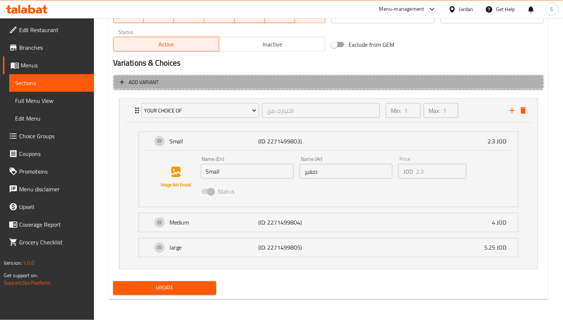
click at [178, 81] on span "Add variant" at bounding box center [329, 82] width 418 height 9
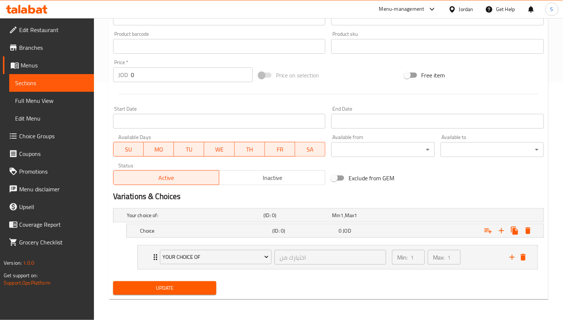
scroll to position [238, 0]
click at [214, 219] on h5 "Choice" at bounding box center [194, 215] width 134 height 7
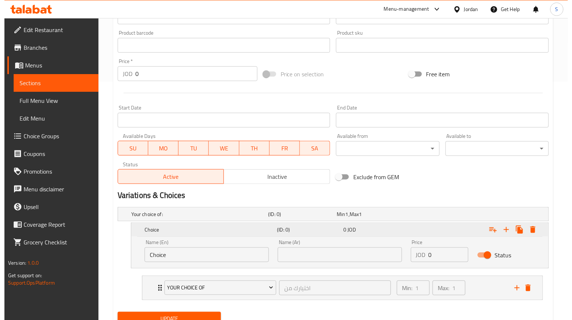
scroll to position [270, 0]
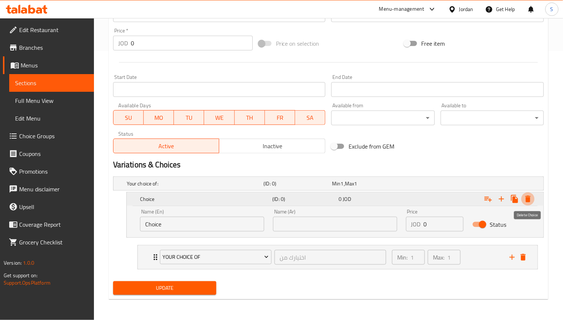
click at [531, 197] on icon "Expand" at bounding box center [528, 199] width 9 height 9
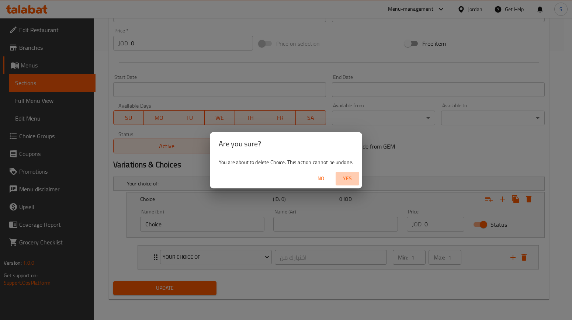
click at [341, 176] on span "Yes" at bounding box center [347, 178] width 18 height 9
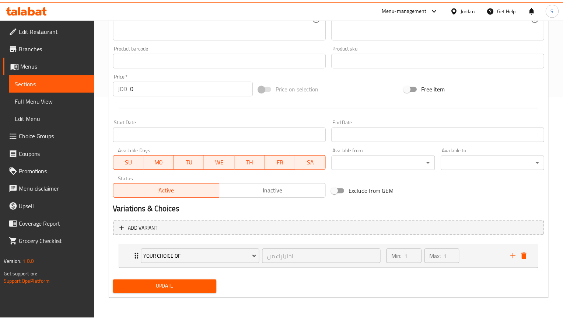
scroll to position [224, 0]
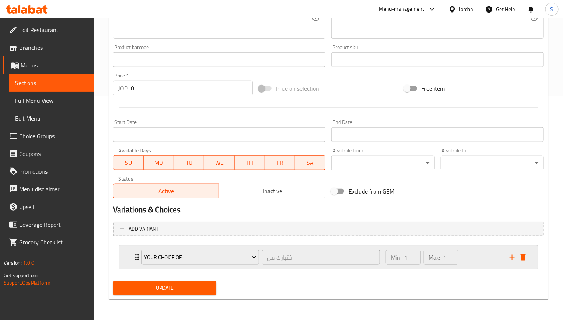
click at [136, 258] on icon "Expand" at bounding box center [137, 257] width 4 height 6
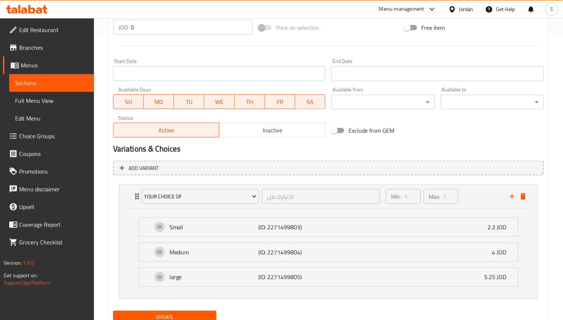
scroll to position [316, 0]
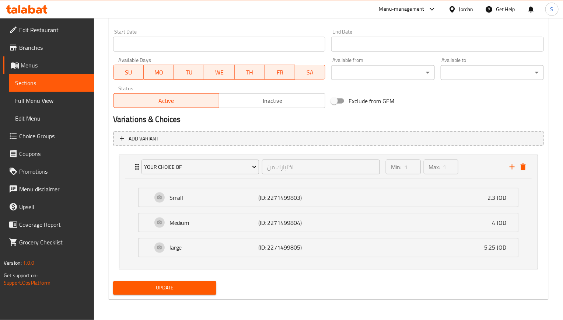
click at [185, 290] on span "Update" at bounding box center [164, 287] width 91 height 9
click at [208, 202] on div "Small (ID: 2271499803) 2.3 JOD" at bounding box center [330, 197] width 357 height 18
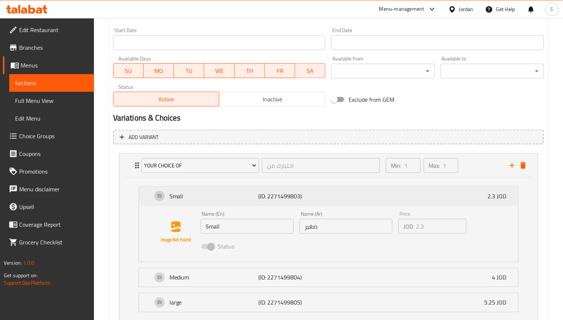
scroll to position [372, 0]
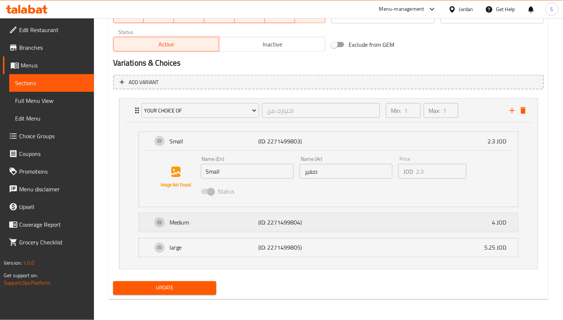
click at [210, 227] on div "Medium (ID: 2271499804) 4 JOD" at bounding box center [330, 222] width 357 height 18
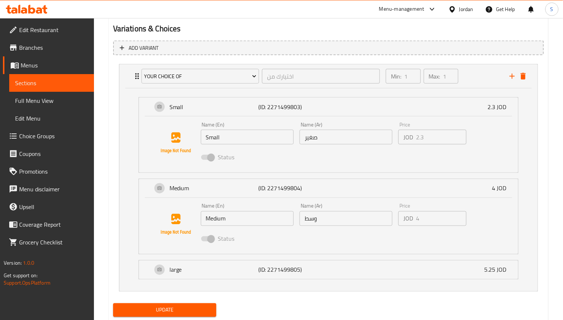
scroll to position [428, 0]
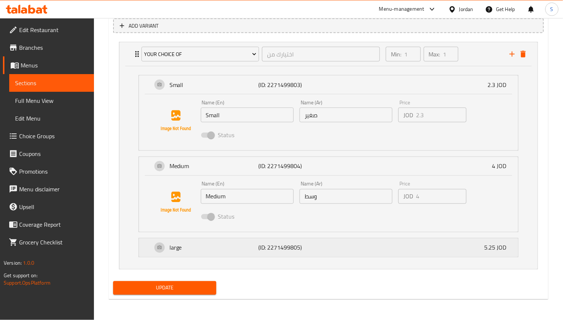
click at [215, 250] on p "large" at bounding box center [214, 247] width 89 height 9
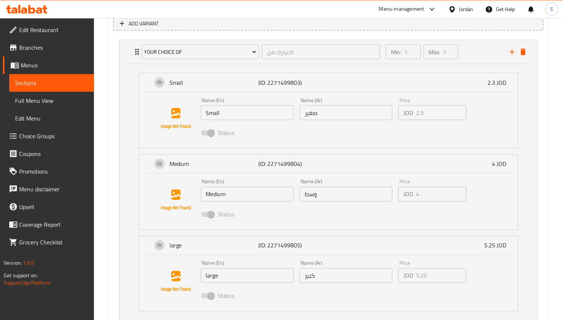
scroll to position [97, 0]
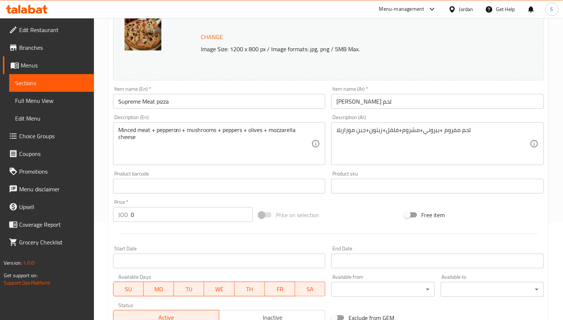
click at [213, 99] on input "Supreme Meat pizza" at bounding box center [219, 101] width 213 height 15
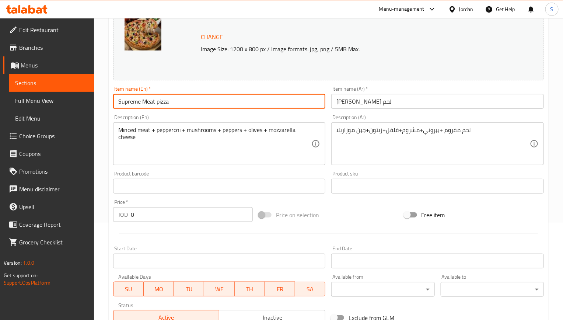
click at [166, 108] on input "Supreme Meat pizza" at bounding box center [219, 101] width 213 height 15
click at [182, 98] on input "Supreme Meat pizza" at bounding box center [219, 101] width 213 height 15
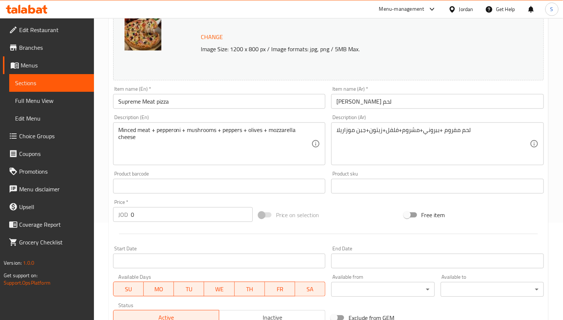
click at [181, 107] on input "Supreme Meat pizza" at bounding box center [219, 101] width 213 height 15
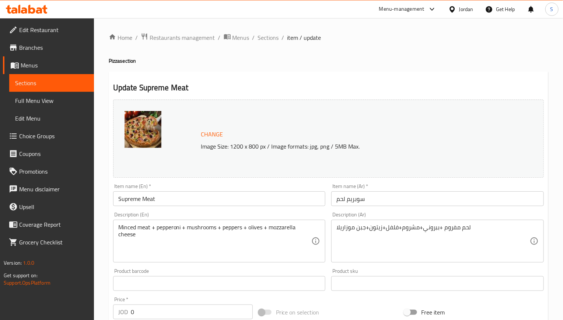
click at [171, 201] on input "Supreme Meat" at bounding box center [219, 198] width 213 height 15
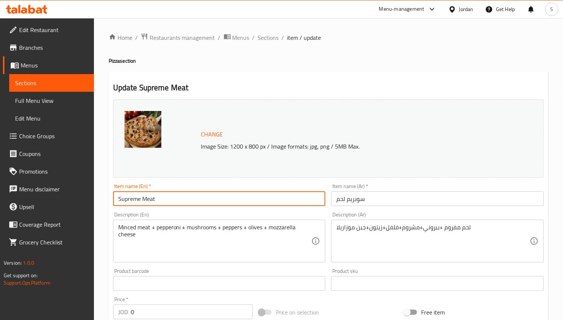
paste input "pizza"
type input "Supreme Meat pizza"
click at [334, 204] on input "سوبريم لحم" at bounding box center [437, 198] width 213 height 15
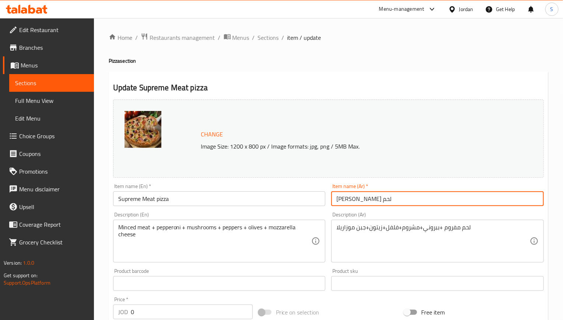
type input "[PERSON_NAME] لحم"
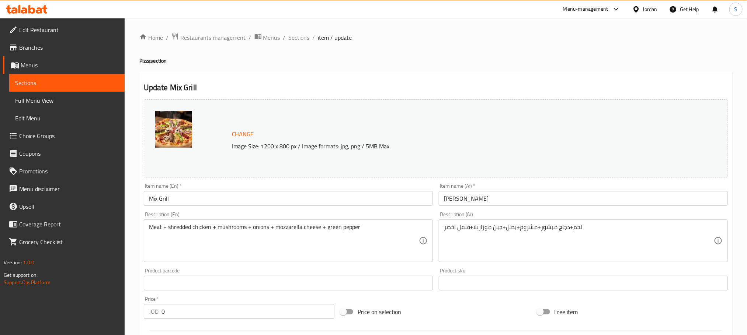
click at [230, 201] on input "Mix Grill" at bounding box center [288, 198] width 289 height 15
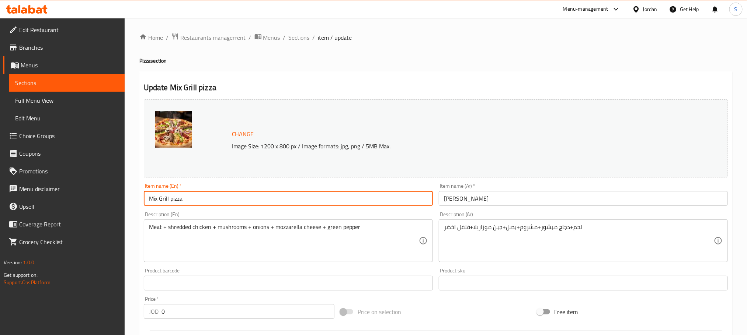
type input "Mix Grill pizza"
click at [443, 203] on input "[PERSON_NAME]" at bounding box center [583, 198] width 289 height 15
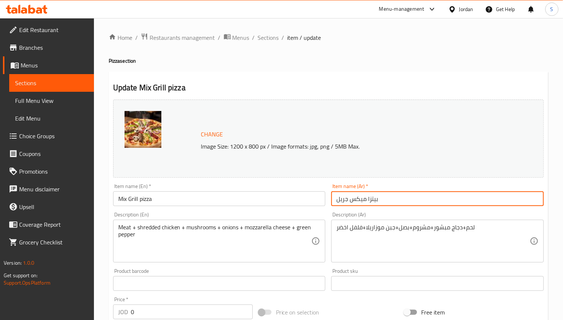
type input "بيتزا ميكس جريل"
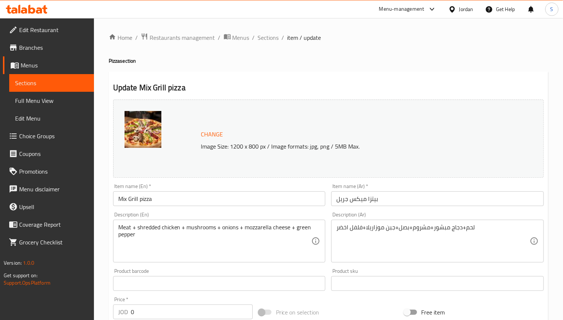
click at [277, 70] on div "Home / Restaurants management / Menus / Sections / item / update Pizza section …" at bounding box center [329, 281] width 440 height 496
click at [177, 203] on input "Mix Grill pizza" at bounding box center [219, 198] width 213 height 15
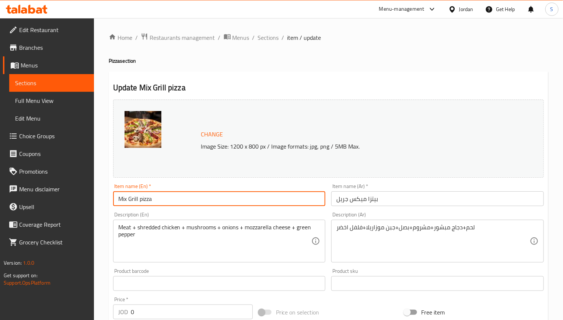
click at [177, 203] on input "Mix Grill pizza" at bounding box center [219, 198] width 213 height 15
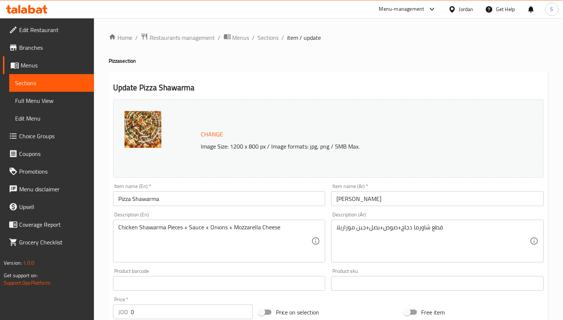
click at [172, 200] on input "Pizza Shawarma" at bounding box center [219, 198] width 213 height 15
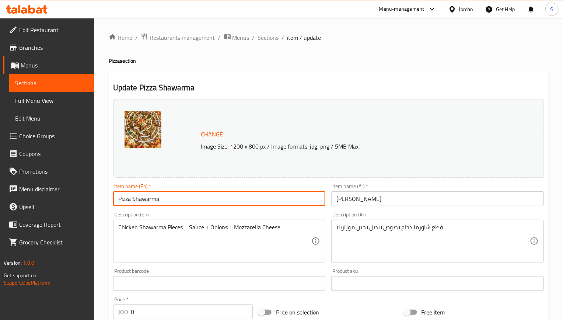
click at [126, 203] on input "Pizza Shawarma" at bounding box center [219, 198] width 213 height 15
click at [159, 201] on input "Shawarma" at bounding box center [219, 198] width 213 height 15
paste input "pizza"
type input "Shawarma pizza"
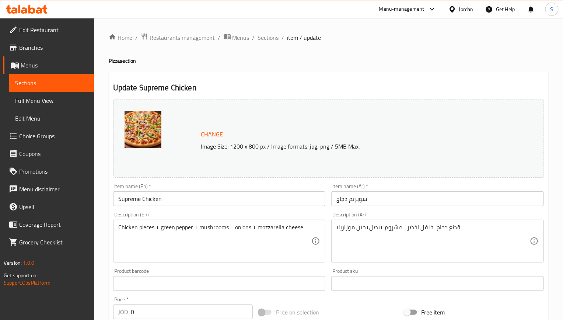
click at [207, 198] on input "Supreme Chicken" at bounding box center [219, 198] width 213 height 15
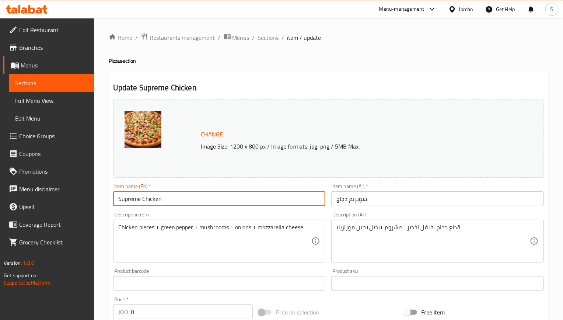
paste input "pizza"
type input "Supreme Chicken pizza"
click at [332, 204] on input "سوبريم دجاج" at bounding box center [437, 198] width 213 height 15
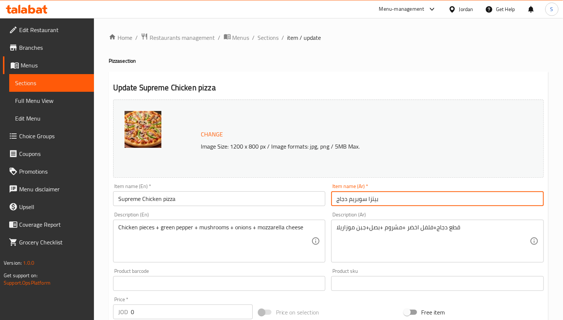
type input "بيتزا سوبريم دجاج"
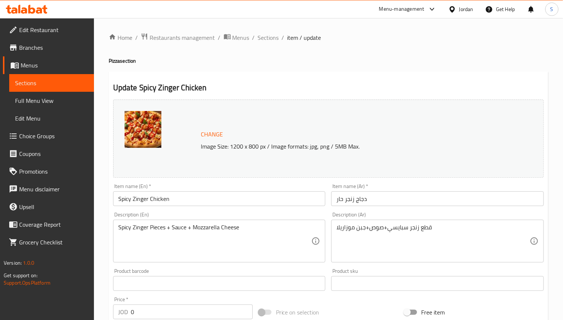
click at [207, 197] on input "Spicy Zinger Chicken" at bounding box center [219, 198] width 213 height 15
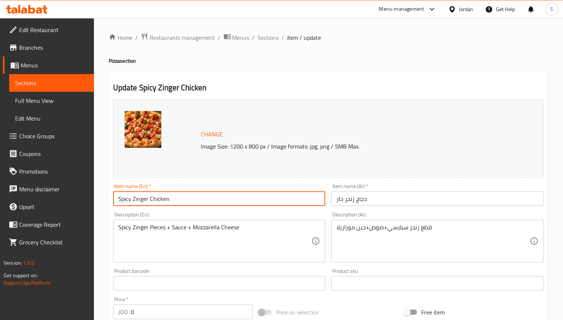
paste input "pizza"
type input "Spicy Zinger Chicken pizza"
click at [337, 200] on input "دجاج زنجر حار" at bounding box center [437, 198] width 213 height 15
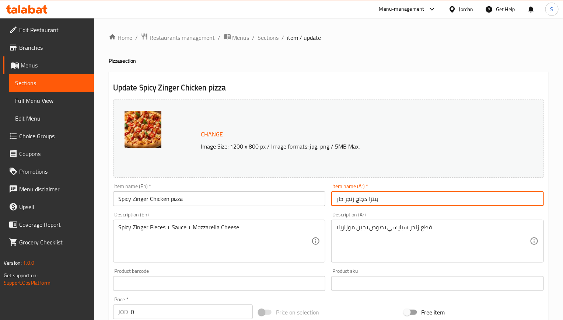
type input "بيتزا دجاج زنجر حار"
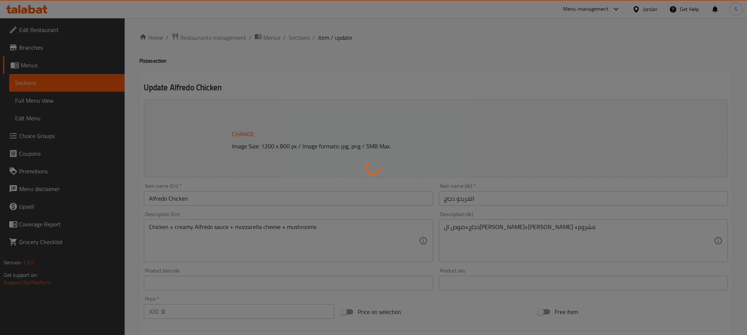
type input "اختيارك من"
type input "1"
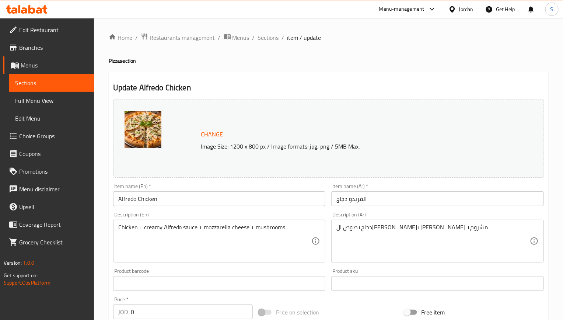
click at [335, 200] on input "الفريدو دجاج" at bounding box center [437, 198] width 213 height 15
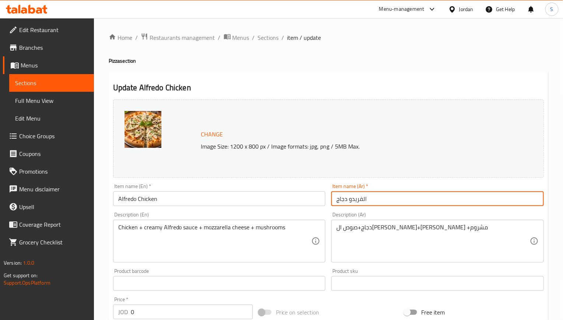
paste input "pizza"
type input "الفريدو دجاج"
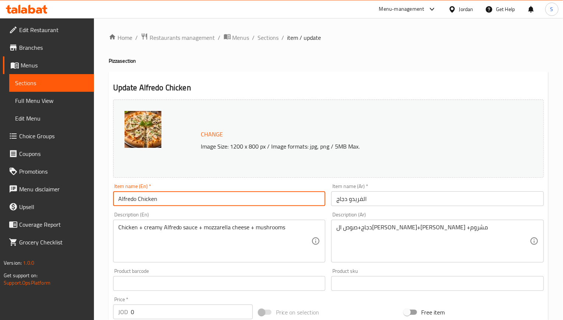
click at [230, 203] on input "Alfredo Chicken" at bounding box center [219, 198] width 213 height 15
paste input "pizza"
type input "Alfredo Chicken pizza"
click at [335, 198] on input "الفريدو دجاج" at bounding box center [437, 198] width 213 height 15
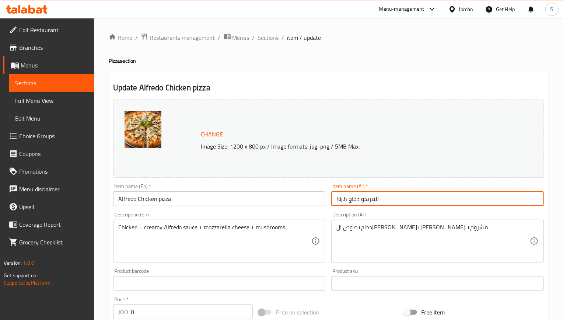
type input "بيتزا الفريدو دجاج"
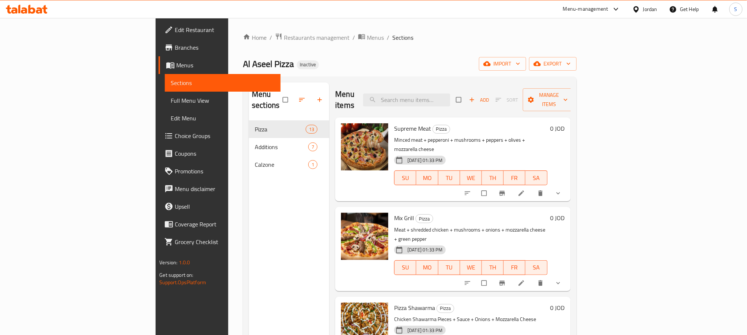
click at [175, 136] on span "Choice Groups" at bounding box center [225, 136] width 100 height 9
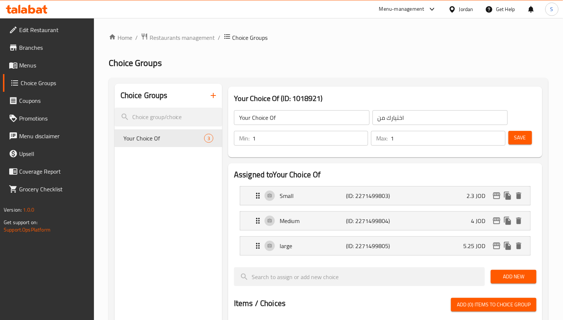
click at [209, 98] on icon "button" at bounding box center [213, 95] width 9 height 9
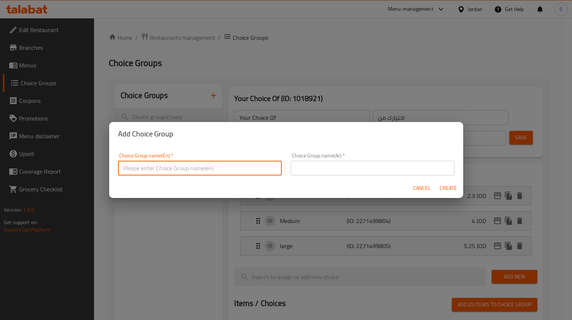
click at [204, 163] on input "text" at bounding box center [200, 168] width 164 height 15
type input "Add On's:"
click at [329, 169] on input "text" at bounding box center [372, 168] width 164 height 15
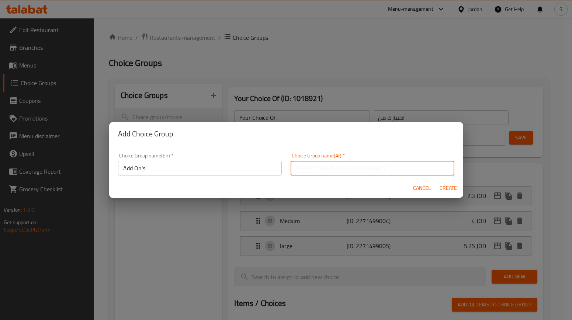
type input "الإضافات:"
click at [449, 181] on button "Create" at bounding box center [448, 188] width 24 height 14
type input "Add On's:"
type input "الإضافات:"
type input "0"
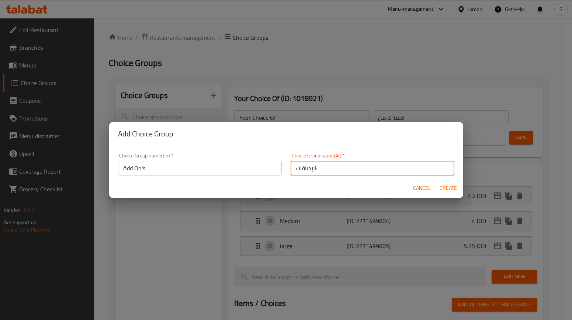
type input "0"
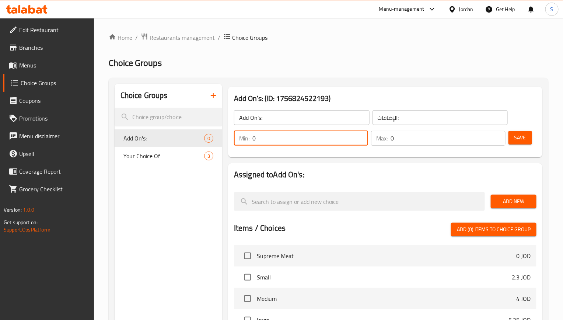
drag, startPoint x: 288, startPoint y: 140, endPoint x: 245, endPoint y: 137, distance: 43.3
click at [245, 137] on div "Min: 0 ​" at bounding box center [301, 138] width 134 height 15
click at [423, 161] on div "Assigned to Add On's: Add New Items / Choices Add (0) items to choice group Sup…" at bounding box center [385, 301] width 320 height 283
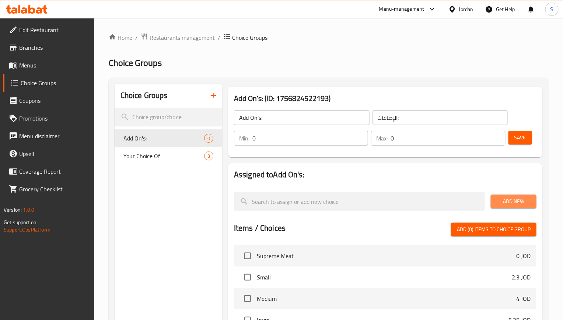
click at [512, 197] on span "Add New" at bounding box center [514, 201] width 34 height 9
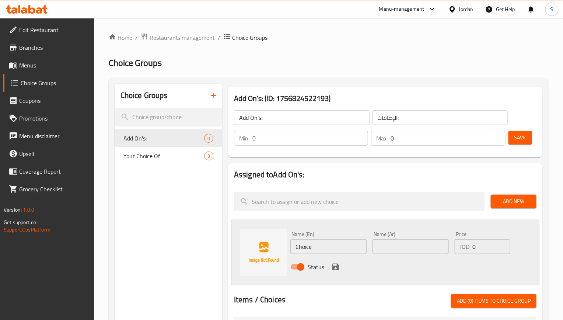
click at [308, 243] on input "Choice" at bounding box center [328, 246] width 76 height 15
paste input "Pizza cheese Crust"
type input "Pizza cheese Crust"
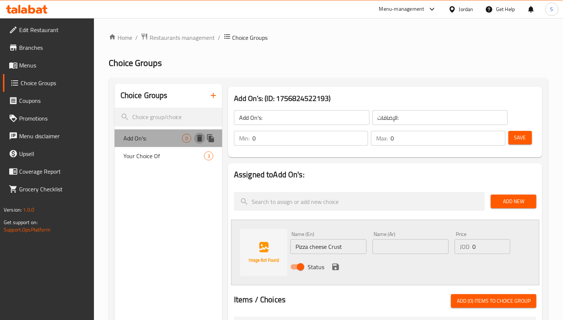
click at [198, 138] on icon "delete" at bounding box center [199, 138] width 5 height 7
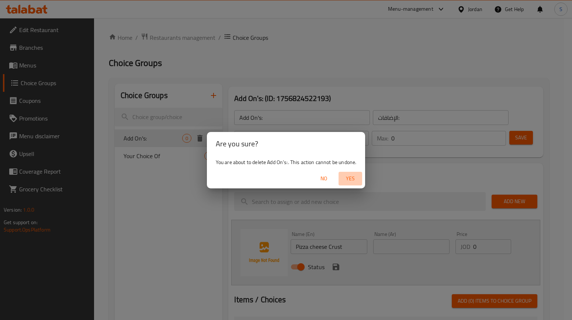
click at [347, 174] on span "Yes" at bounding box center [350, 178] width 18 height 9
type input "Your Choice Of"
type input "اختيارك من"
type input "1"
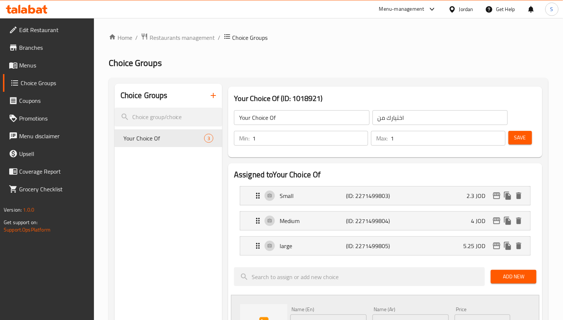
click at [29, 61] on span "Menus" at bounding box center [53, 65] width 69 height 9
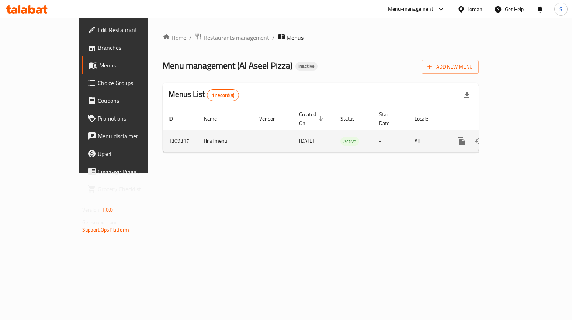
click at [505, 134] on button "enhanced table" at bounding box center [497, 141] width 18 height 18
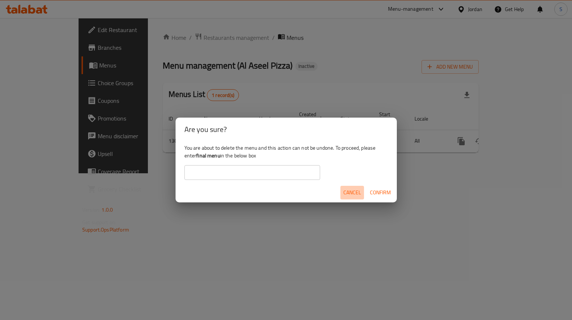
click at [344, 191] on span "Cancel" at bounding box center [352, 192] width 18 height 9
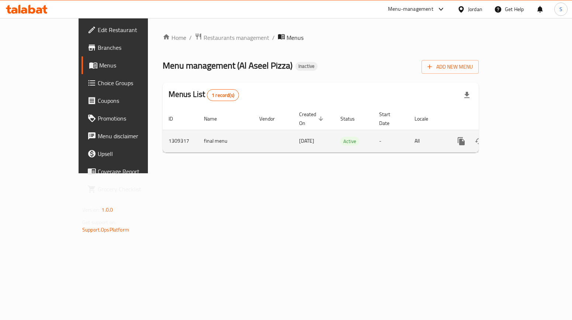
click at [518, 138] on icon "enhanced table" at bounding box center [514, 141] width 7 height 7
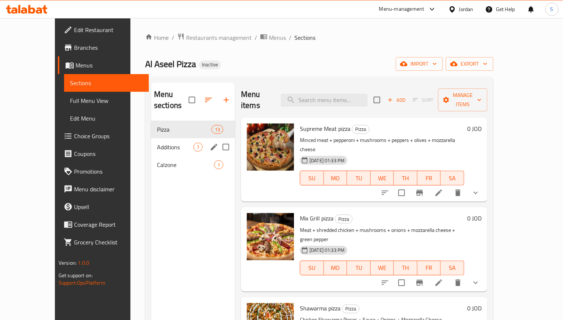
click at [211, 144] on icon "edit" at bounding box center [214, 147] width 7 height 7
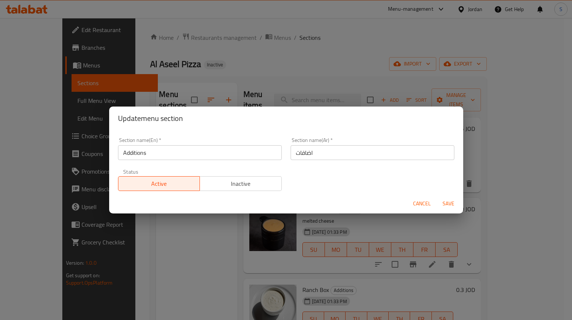
click at [198, 148] on input "Additions" at bounding box center [200, 152] width 164 height 15
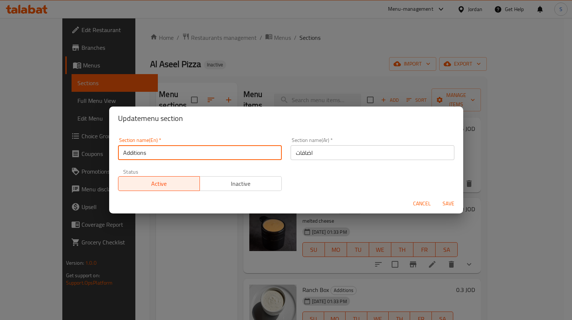
click at [198, 148] on input "Additions" at bounding box center [200, 152] width 164 height 15
type input "Extras"
click at [436, 197] on button "Save" at bounding box center [448, 204] width 24 height 14
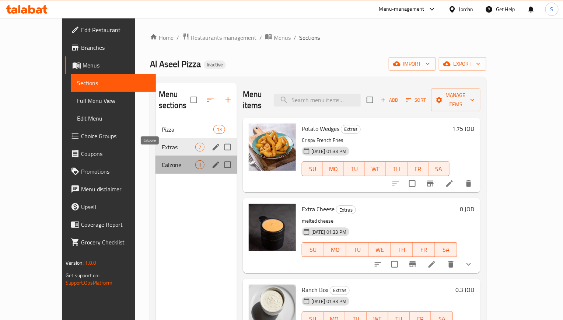
click at [162, 160] on span "Calzone" at bounding box center [179, 164] width 34 height 9
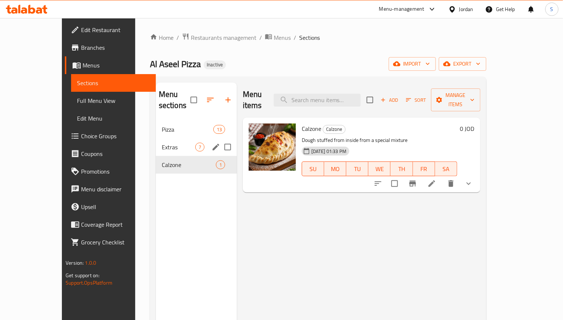
click at [442, 177] on li at bounding box center [432, 183] width 21 height 13
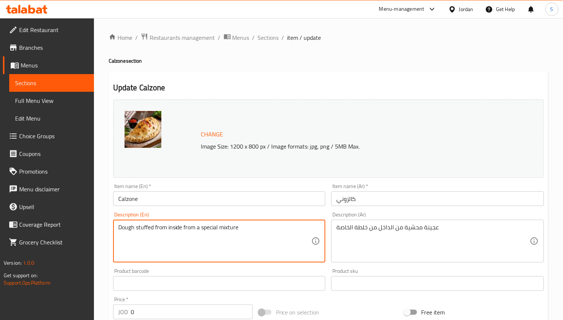
click at [185, 228] on textarea "Dough stuffed from inside from a special mixture" at bounding box center [215, 241] width 194 height 35
click at [202, 229] on textarea "Dough stuffed from inside from a special mixture" at bounding box center [215, 241] width 194 height 35
drag, startPoint x: 202, startPoint y: 229, endPoint x: 185, endPoint y: 230, distance: 17.0
click at [185, 230] on textarea "Dough stuffed from inside from a special mixture" at bounding box center [215, 241] width 194 height 35
click at [207, 227] on textarea "Dough stuffed from inside of special mixture" at bounding box center [215, 241] width 194 height 35
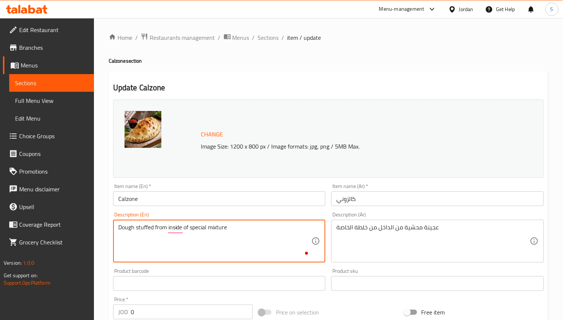
click at [207, 227] on textarea "Dough stuffed from inside of special mixture" at bounding box center [215, 241] width 194 height 35
type textarea "Dough stuffed from inside of special mixture"
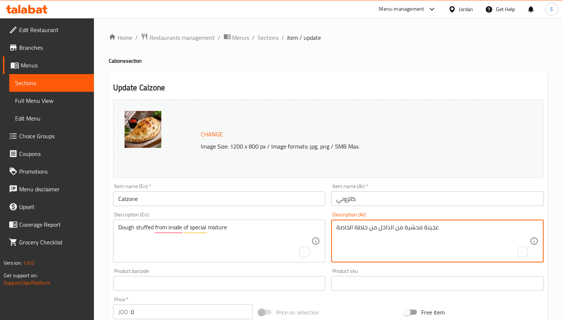
click at [427, 231] on textarea "عجينة محشية من الداخل من خلطة الخاصة" at bounding box center [434, 241] width 194 height 35
click at [176, 230] on textarea "Dough stuffed from inside of special mixture" at bounding box center [215, 241] width 194 height 35
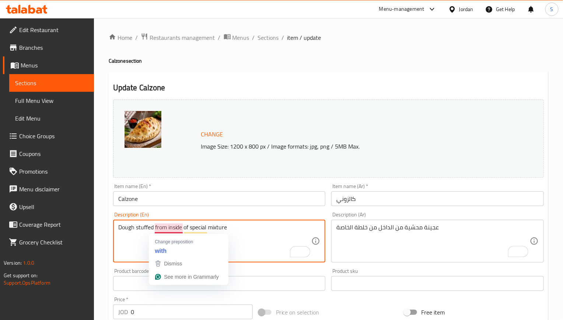
click at [176, 230] on textarea "Dough stuffed from inside of special mixture" at bounding box center [215, 241] width 194 height 35
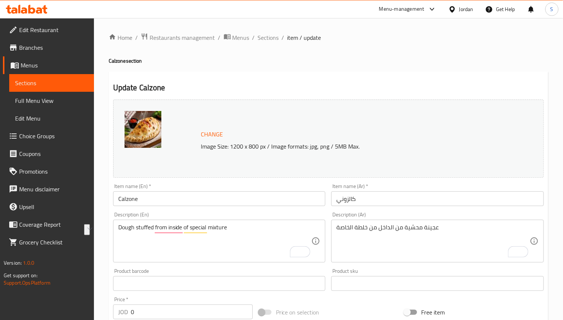
click at [397, 82] on h2 "Update Calzone" at bounding box center [328, 87] width 431 height 11
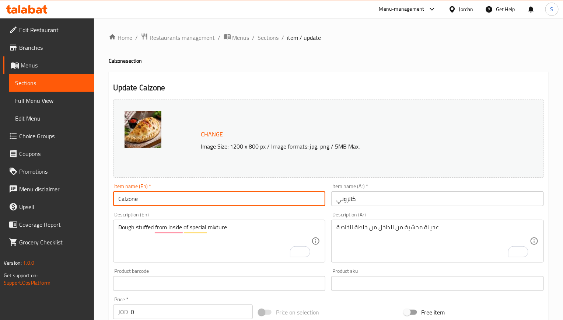
click at [157, 201] on input "Calzone" at bounding box center [219, 198] width 213 height 15
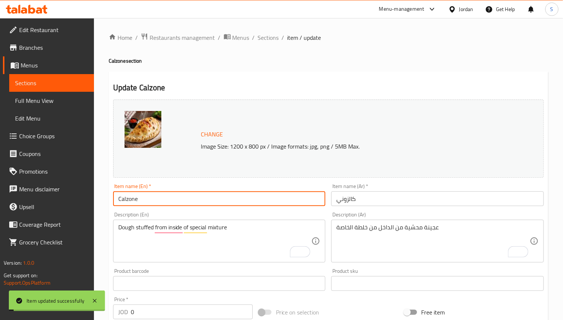
drag, startPoint x: 265, startPoint y: 38, endPoint x: 257, endPoint y: 26, distance: 14.5
click at [265, 38] on span "Sections" at bounding box center [268, 37] width 21 height 9
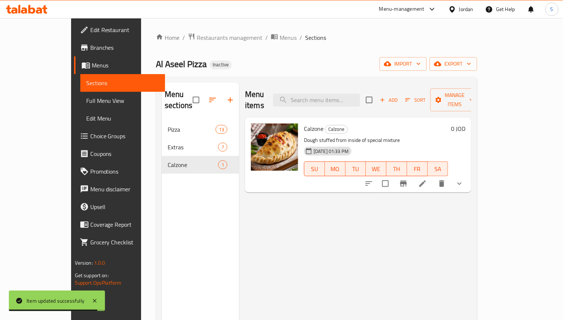
click at [477, 78] on div "Menu sections Pizza 13 Extras 7 Calzone 1 Menu items Add Sort Manage items Calz…" at bounding box center [316, 243] width 321 height 332
click at [474, 91] on span "Manage items" at bounding box center [455, 100] width 38 height 18
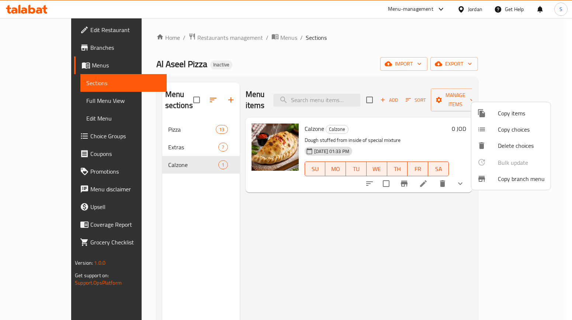
click at [378, 36] on div at bounding box center [286, 160] width 572 height 320
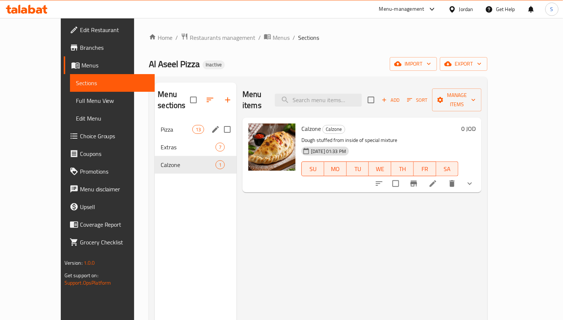
click at [155, 121] on div "Pizza 13" at bounding box center [196, 130] width 82 height 18
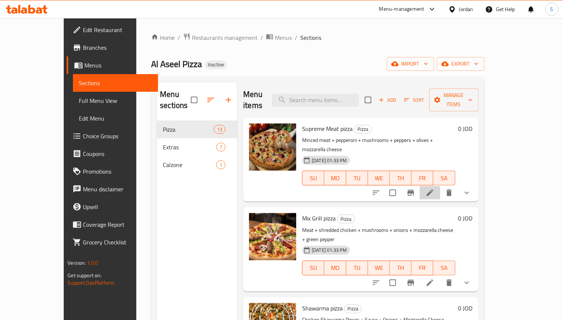
click at [440, 186] on li at bounding box center [430, 192] width 21 height 13
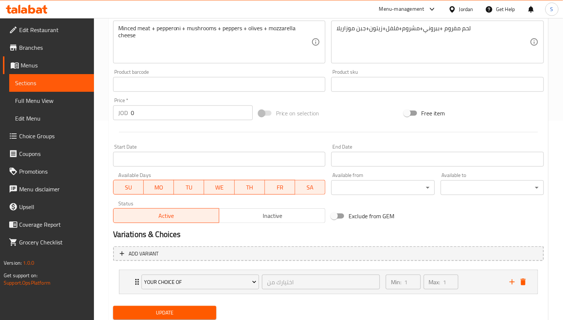
scroll to position [224, 0]
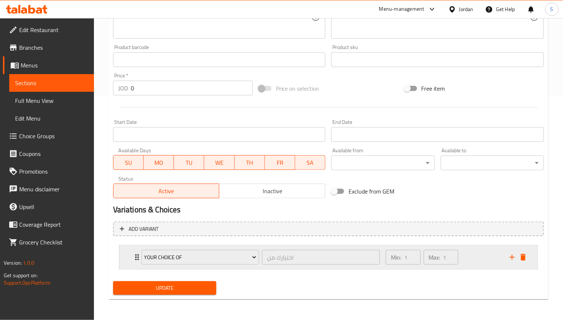
click at [136, 260] on icon "Expand" at bounding box center [137, 257] width 4 height 6
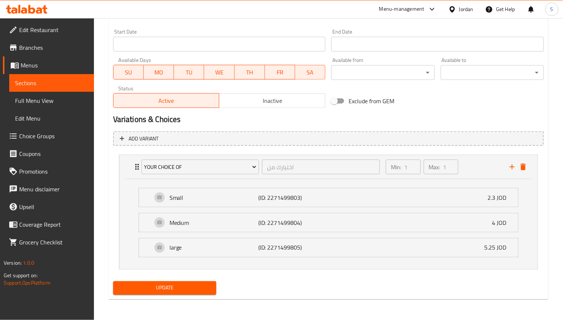
scroll to position [316, 0]
click at [527, 165] on icon "delete" at bounding box center [523, 167] width 9 height 9
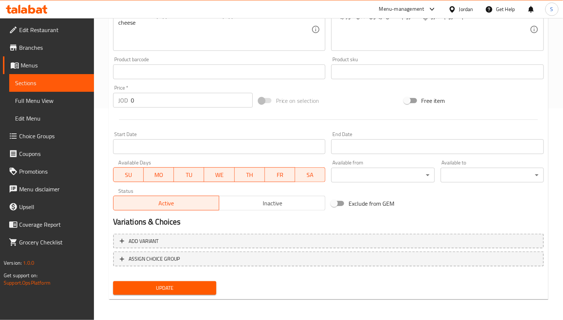
scroll to position [210, 0]
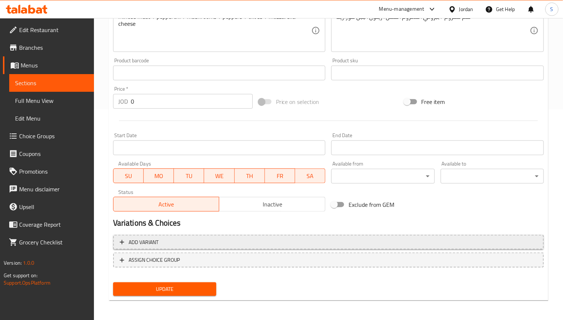
click at [193, 239] on span "Add variant" at bounding box center [329, 242] width 418 height 9
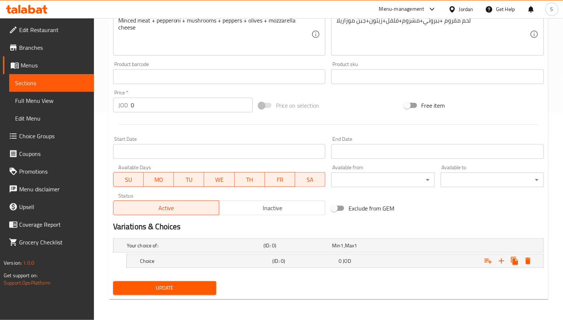
scroll to position [207, 0]
click at [180, 249] on h5 "Choice" at bounding box center [194, 245] width 134 height 7
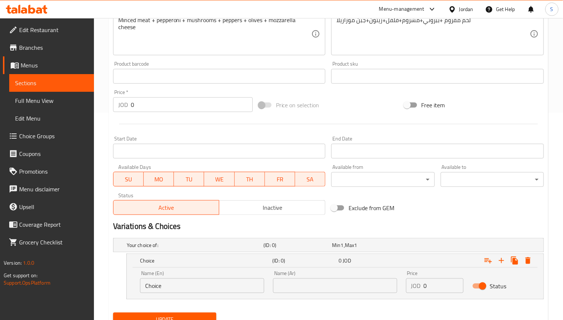
scroll to position [239, 0]
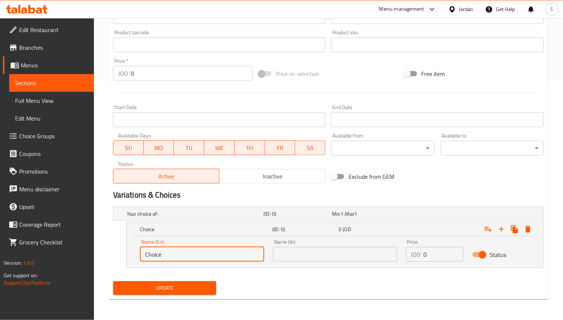
click at [190, 253] on input "Choice" at bounding box center [202, 254] width 124 height 15
click at [207, 259] on input "Small plate" at bounding box center [202, 254] width 124 height 15
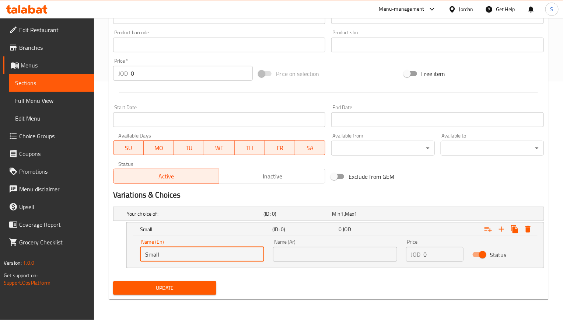
type input "Small"
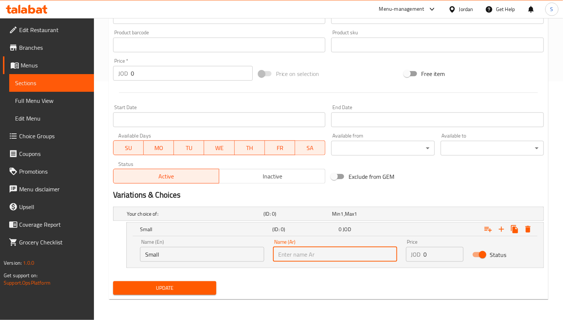
click at [290, 251] on input "text" at bounding box center [335, 254] width 124 height 15
type input "صغير"
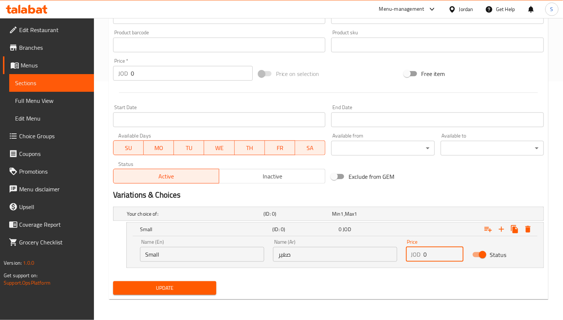
drag, startPoint x: 429, startPoint y: 255, endPoint x: 419, endPoint y: 255, distance: 9.6
click at [419, 255] on div "JOD 0 Price" at bounding box center [435, 254] width 58 height 15
paste input "2.3"
type input "2.3"
click at [504, 229] on icon "Expand" at bounding box center [501, 229] width 9 height 9
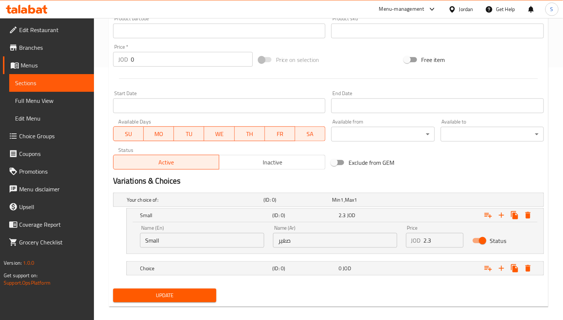
scroll to position [260, 0]
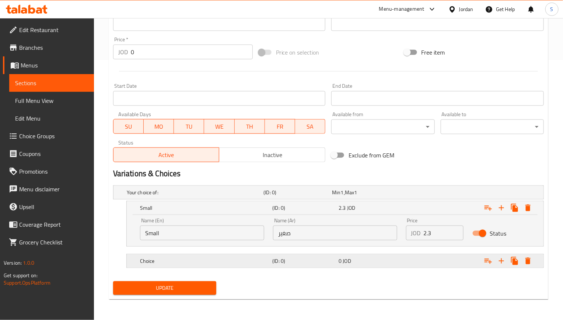
click at [231, 196] on h5 "Choice" at bounding box center [194, 192] width 134 height 7
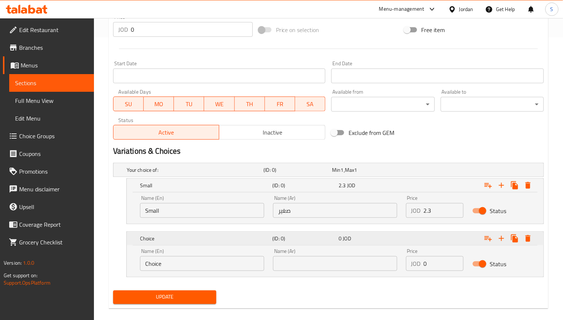
scroll to position [292, 0]
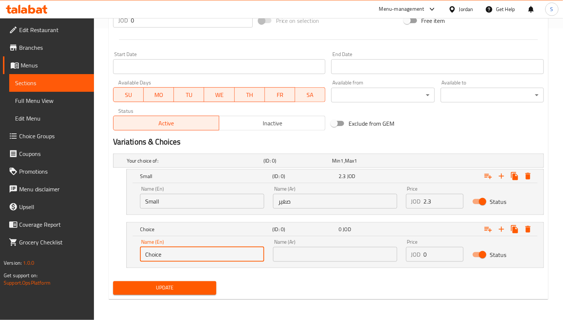
click at [176, 251] on input "Choice" at bounding box center [202, 254] width 124 height 15
type input "Medium"
click at [285, 257] on input "text" at bounding box center [335, 254] width 124 height 15
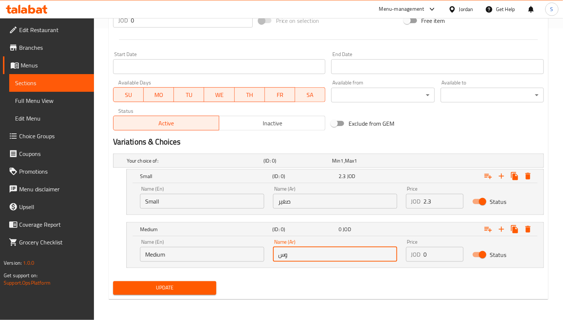
type input "وسط"
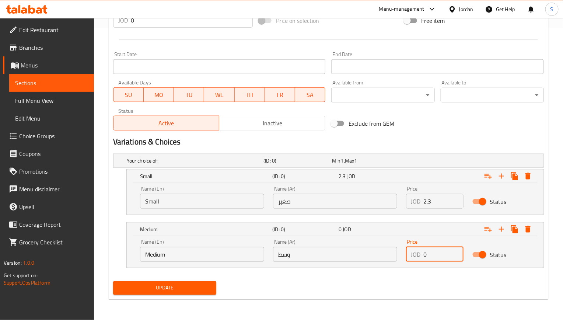
drag, startPoint x: 437, startPoint y: 251, endPoint x: 417, endPoint y: 251, distance: 19.9
click at [417, 251] on div "JOD 0 Price" at bounding box center [435, 254] width 58 height 15
paste input "4"
type input "4"
click at [502, 178] on icon "Expand" at bounding box center [501, 176] width 9 height 9
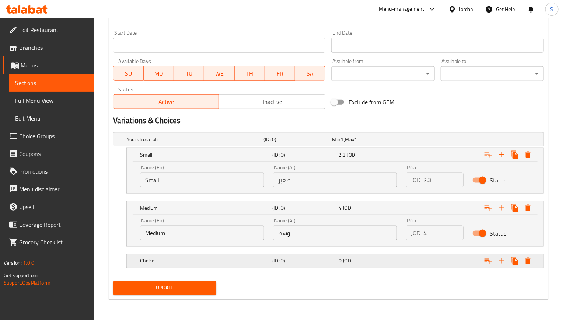
click at [223, 147] on div "Choice (ID: 0) 0 JOD" at bounding box center [330, 139] width 411 height 16
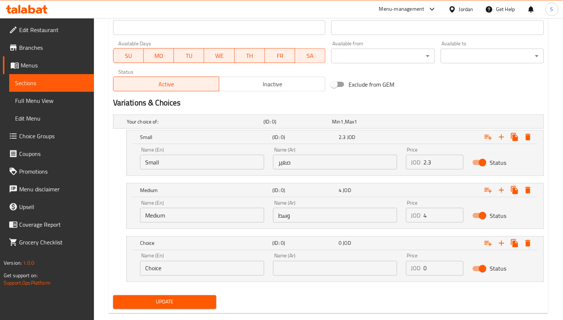
scroll to position [345, 0]
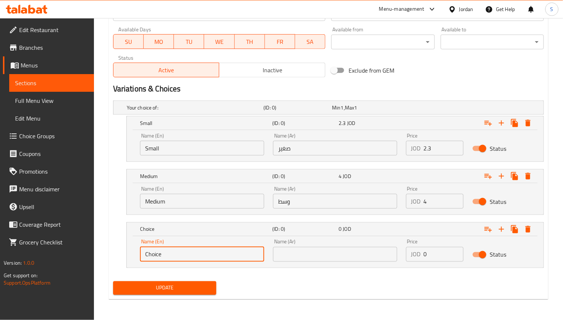
click at [215, 254] on input "Choice" at bounding box center [202, 254] width 124 height 15
type input "large"
click at [313, 254] on input "text" at bounding box center [335, 254] width 124 height 15
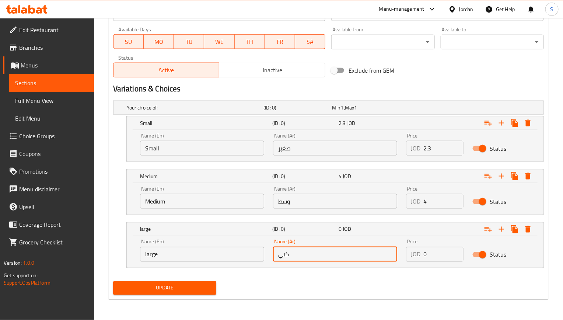
type input "كبير"
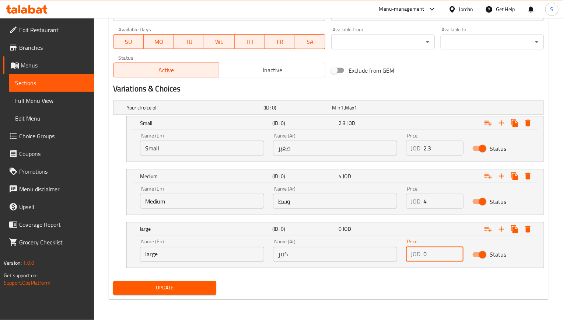
drag, startPoint x: 435, startPoint y: 256, endPoint x: 420, endPoint y: 256, distance: 14.7
click at [420, 256] on div "JOD 0 Price" at bounding box center [435, 254] width 58 height 15
paste input "5.25"
type input "5.25"
click at [160, 292] on span "Update" at bounding box center [164, 287] width 91 height 9
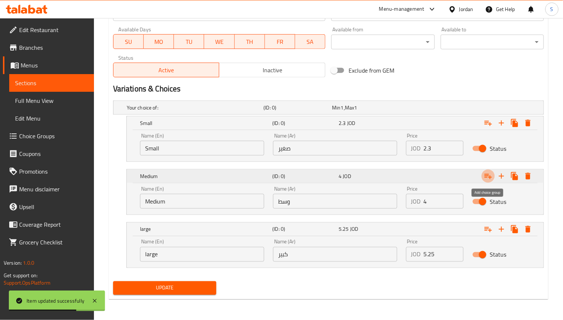
click at [485, 178] on icon "Expand" at bounding box center [488, 176] width 9 height 9
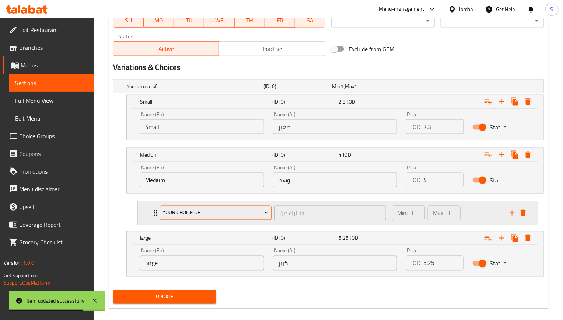
scroll to position [376, 0]
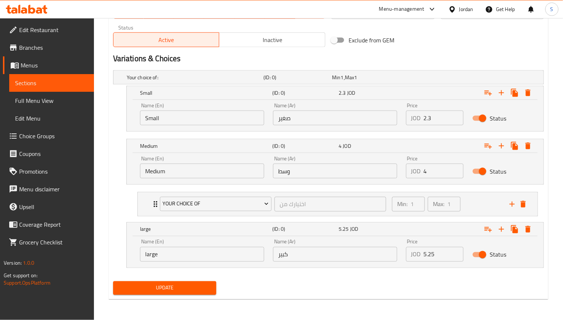
click at [527, 204] on icon "delete" at bounding box center [523, 204] width 9 height 9
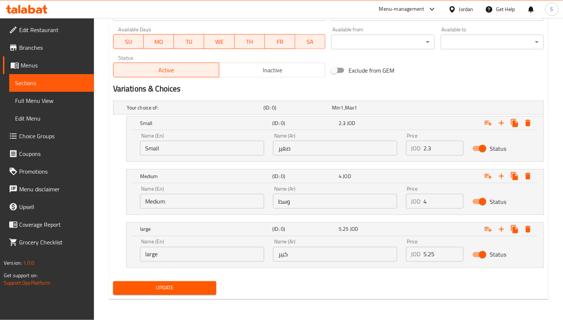
scroll to position [345, 0]
click at [191, 285] on span "Update" at bounding box center [164, 287] width 91 height 9
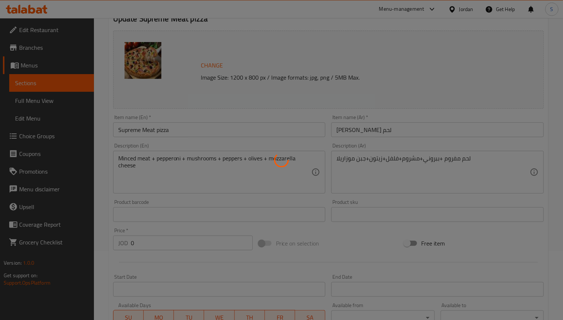
scroll to position [290, 0]
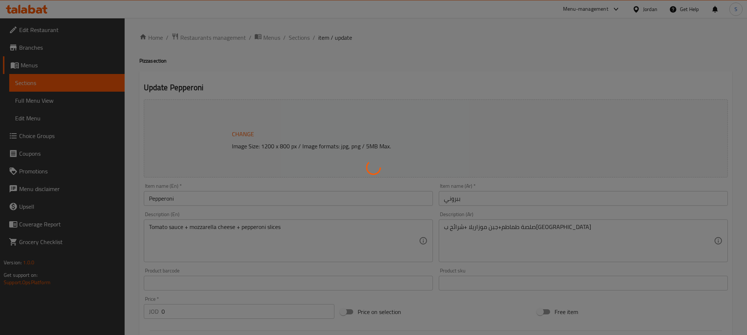
type input "اختيارك من"
type input "1"
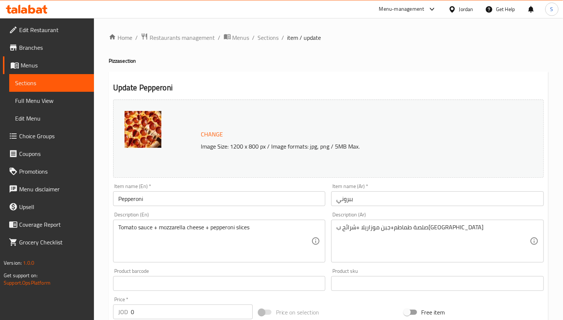
click at [184, 194] on input "Pepperoni" at bounding box center [219, 198] width 213 height 15
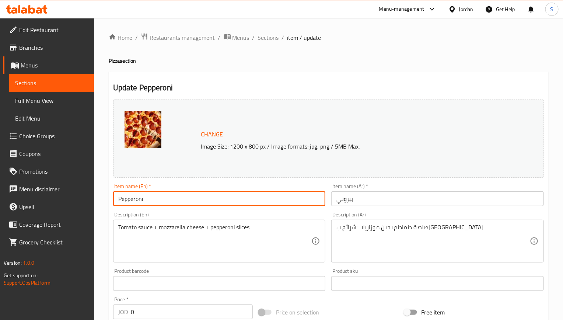
paste input "pizza"
type input "Pepperoni pizza"
drag, startPoint x: 335, startPoint y: 203, endPoint x: 338, endPoint y: 275, distance: 72.0
click at [335, 203] on input "ببروني" at bounding box center [437, 198] width 213 height 15
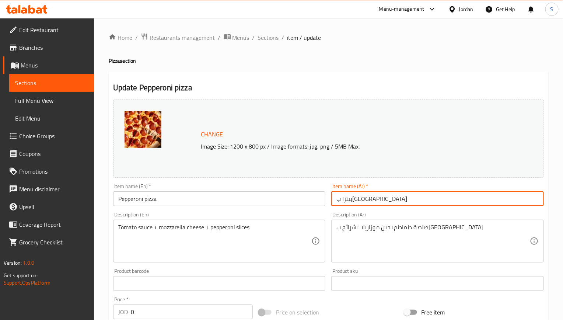
type input "بيتزا ب[GEOGRAPHIC_DATA]"
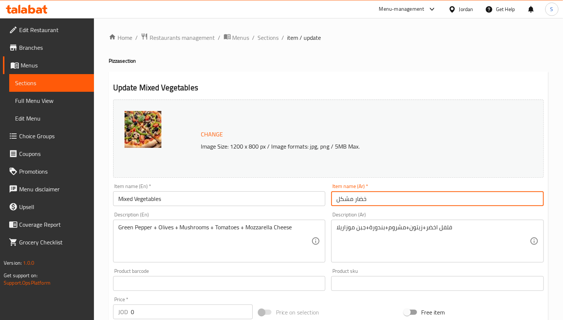
click at [333, 201] on input "خضار مشكل" at bounding box center [437, 198] width 213 height 15
paste input "pizza"
type input "خضار مشكل"
click at [244, 203] on input "Mixed Vegetables" at bounding box center [219, 198] width 213 height 15
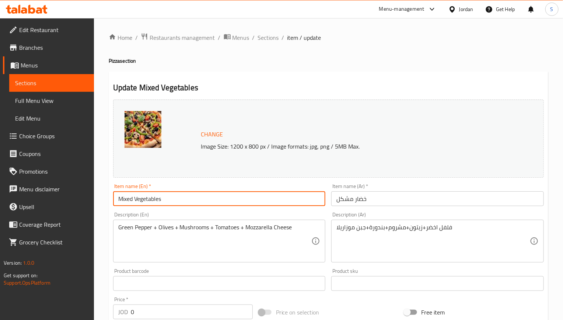
paste input "pizza"
type input "Mixed Vegetables pizza"
click at [333, 202] on input "خضار مشكل" at bounding box center [437, 198] width 213 height 15
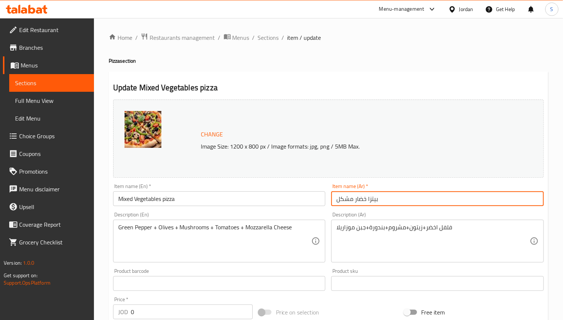
type input "بيتزا خضار مشكل"
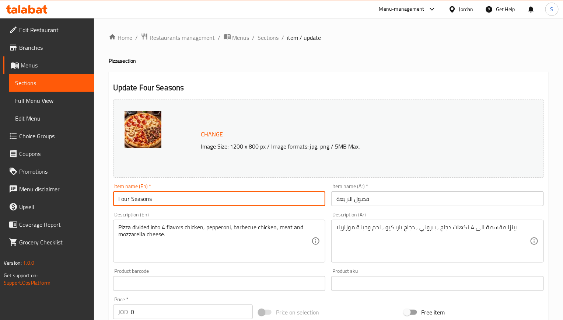
click at [178, 197] on input "Four Seasons" at bounding box center [219, 198] width 213 height 15
paste input "pizza"
type input "Four Seasons pizza"
click at [337, 202] on input "فصول الاربعة" at bounding box center [437, 198] width 213 height 15
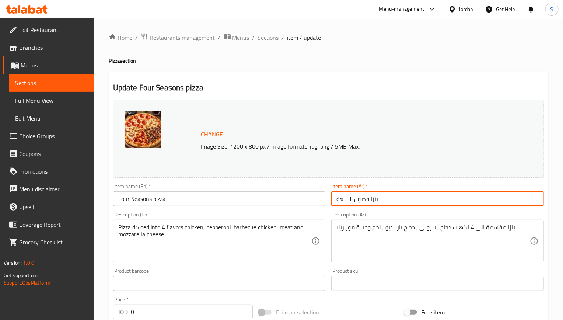
type input "بيتزا فصول الاربعة"
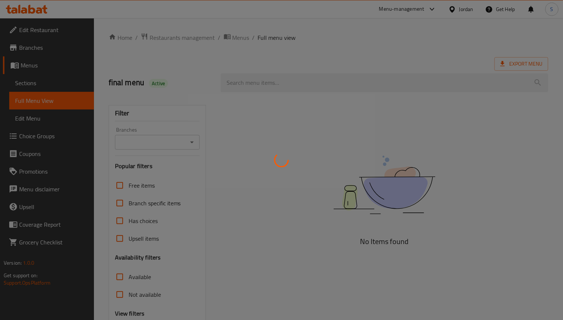
scroll to position [73, 0]
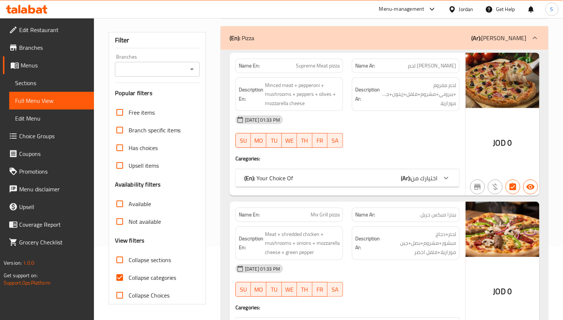
click at [121, 285] on input "Collapse categories" at bounding box center [120, 278] width 18 height 18
checkbox input "false"
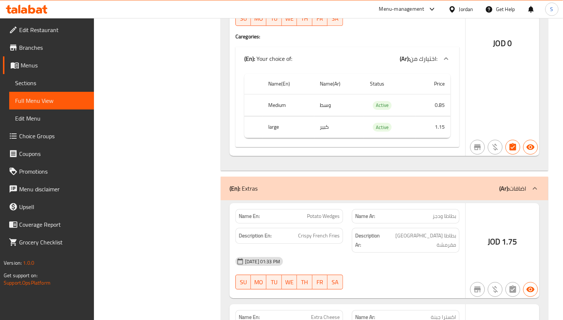
scroll to position [4131, 0]
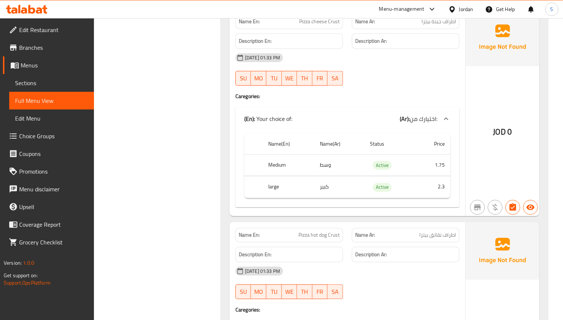
scroll to position [2804, 0]
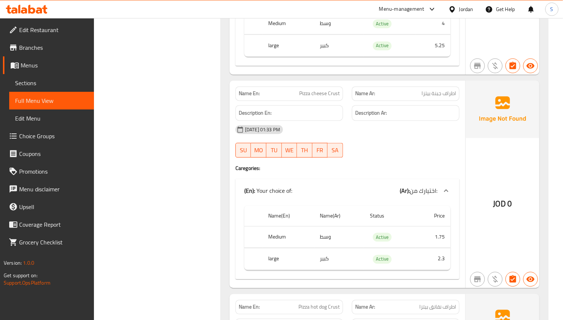
click at [316, 98] on span "Pizza cheese Crust" at bounding box center [319, 94] width 41 height 8
copy span "Pizza cheese Crust"
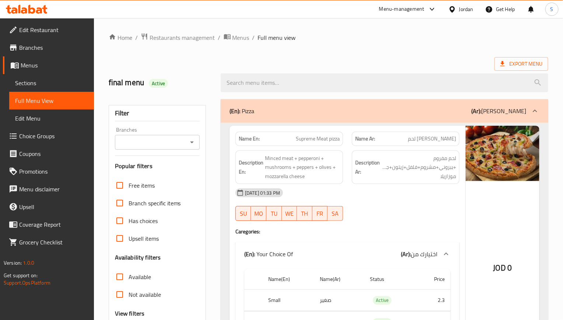
scroll to position [166, 0]
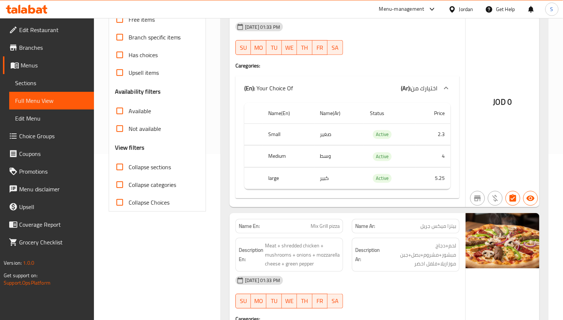
click at [51, 87] on link "Sections" at bounding box center [51, 83] width 85 height 18
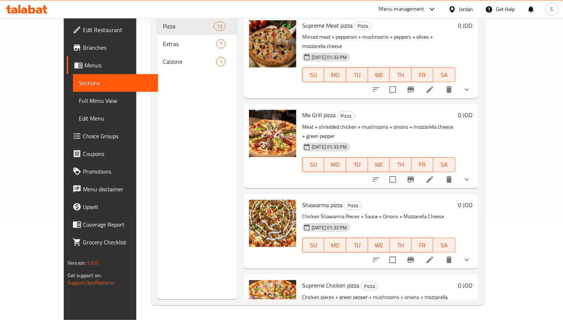
scroll to position [103, 0]
click at [79, 101] on span "Full Menu View" at bounding box center [115, 100] width 73 height 9
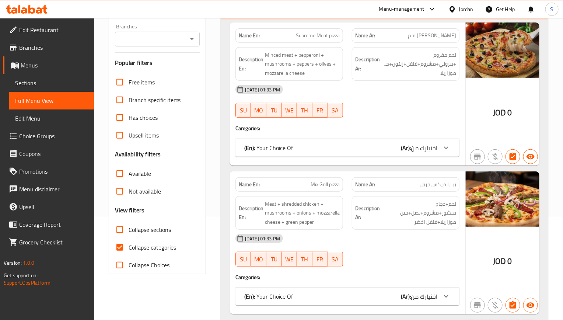
click at [118, 250] on input "Collapse categories" at bounding box center [120, 247] width 18 height 18
checkbox input "false"
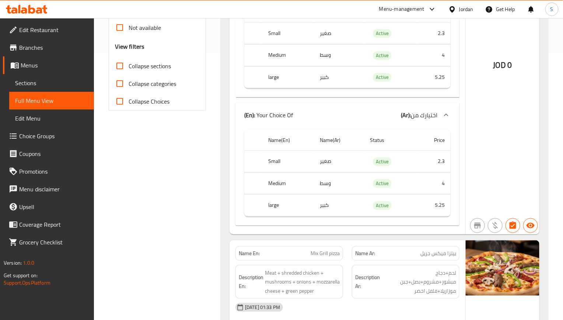
scroll to position [214, 0]
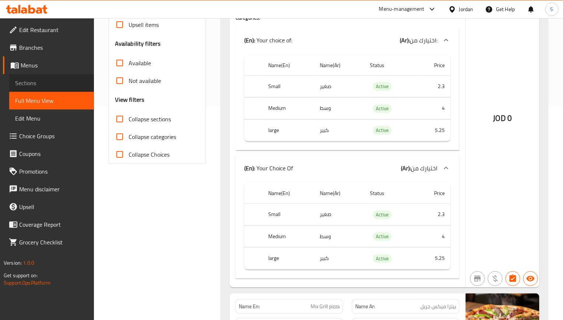
click at [42, 75] on link "Sections" at bounding box center [51, 83] width 85 height 18
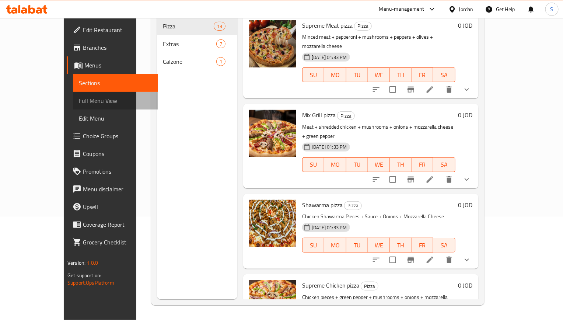
click at [79, 97] on span "Full Menu View" at bounding box center [115, 100] width 73 height 9
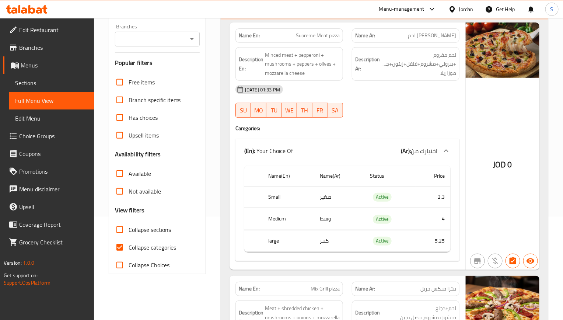
click at [125, 246] on input "Collapse categories" at bounding box center [120, 247] width 18 height 18
checkbox input "false"
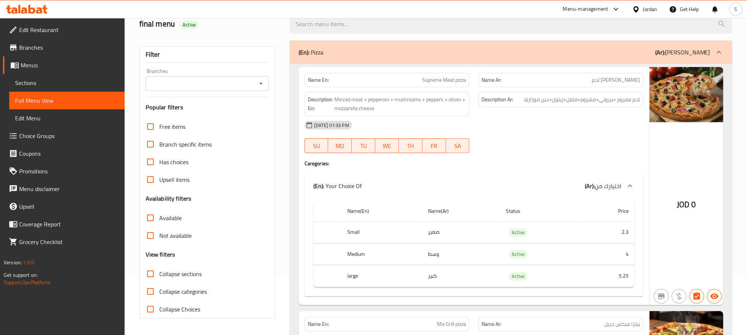
scroll to position [166, 0]
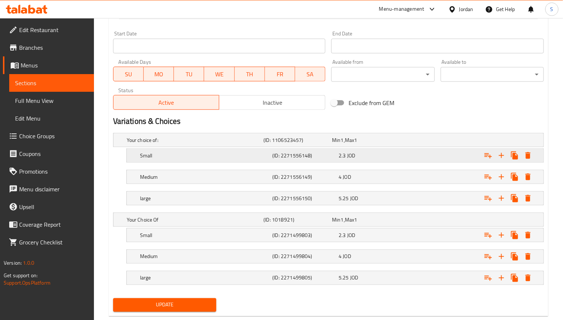
scroll to position [332, 0]
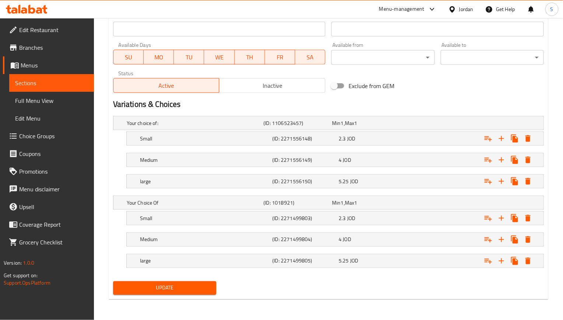
click at [42, 136] on span "Choice Groups" at bounding box center [53, 136] width 69 height 9
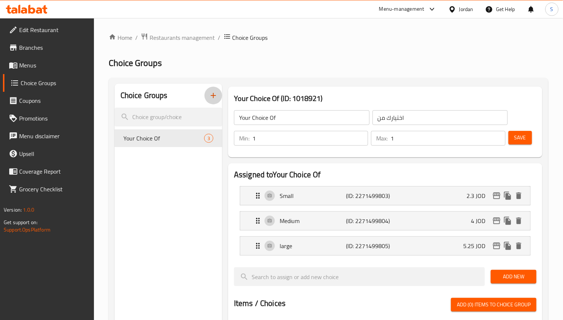
click at [214, 98] on icon "button" at bounding box center [213, 95] width 9 height 9
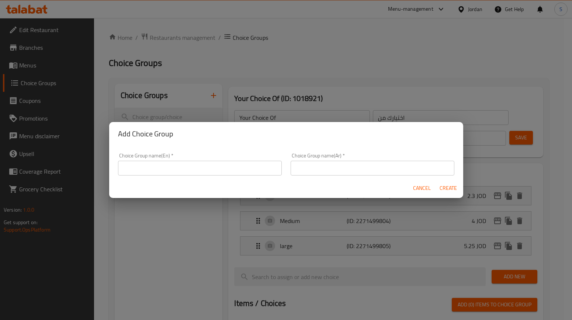
click at [172, 163] on input "text" at bounding box center [200, 168] width 164 height 15
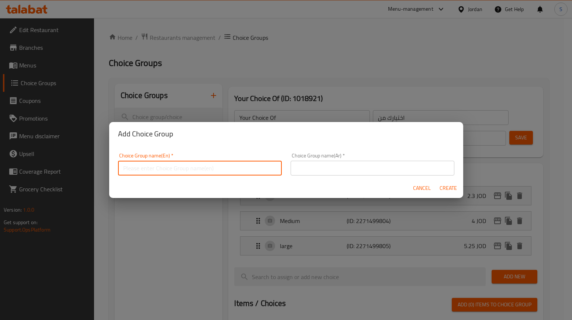
type input "Add On's:"
click at [323, 162] on input "text" at bounding box center [372, 168] width 164 height 15
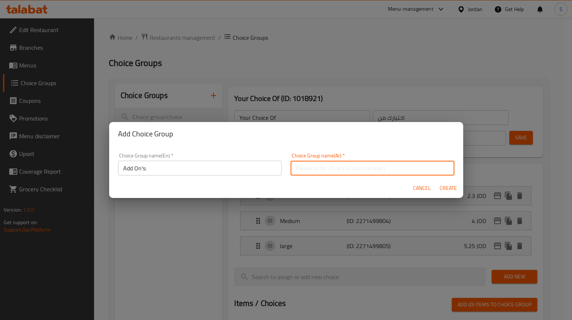
type input "الإضافات:"
click at [450, 188] on span "Create" at bounding box center [448, 188] width 18 height 9
type input "Add On's:"
type input "الإضافات:"
type input "0"
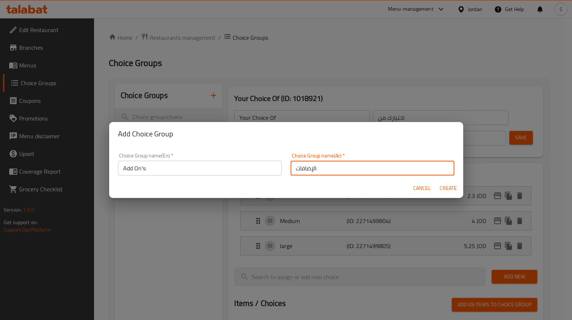
type input "0"
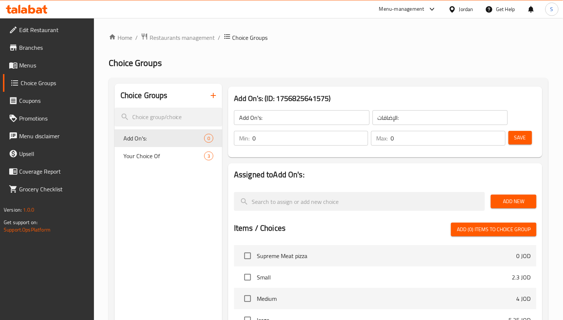
click at [503, 201] on span "Add New" at bounding box center [514, 201] width 34 height 9
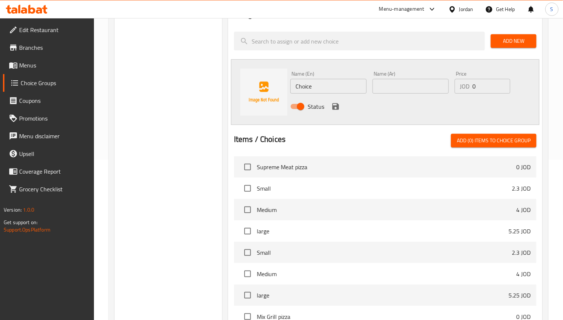
scroll to position [166, 0]
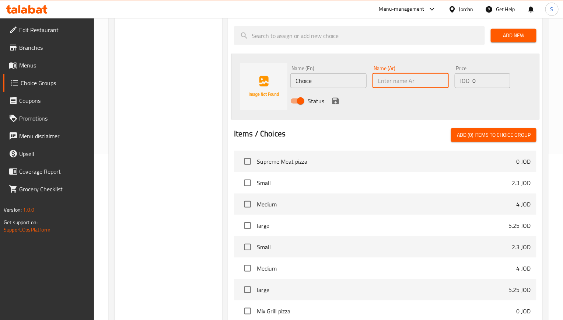
click at [411, 82] on input "text" at bounding box center [411, 80] width 76 height 15
paste input "اطراف جبنة بيتزا"
type input "اطراف جبنة بيتزا"
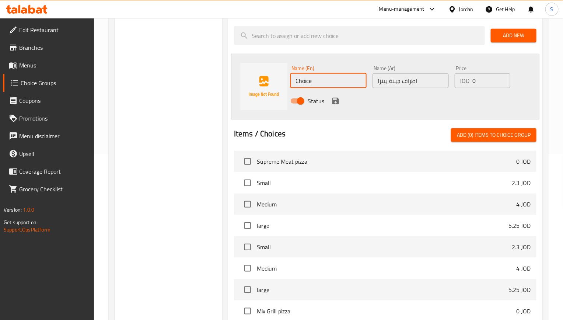
click at [319, 87] on input "Choice" at bounding box center [328, 80] width 76 height 15
paste input "Pizza cheese Crust"
type input "Pizza cheese Crust"
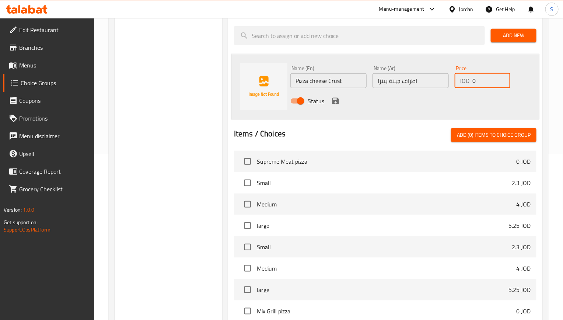
drag, startPoint x: 487, startPoint y: 82, endPoint x: 477, endPoint y: 82, distance: 10.0
click at [477, 82] on input "0" at bounding box center [492, 80] width 38 height 15
click at [475, 82] on input "0" at bounding box center [492, 80] width 38 height 15
drag, startPoint x: 484, startPoint y: 79, endPoint x: 468, endPoint y: 80, distance: 16.6
click at [468, 80] on div "JOD 0 Price" at bounding box center [483, 80] width 56 height 15
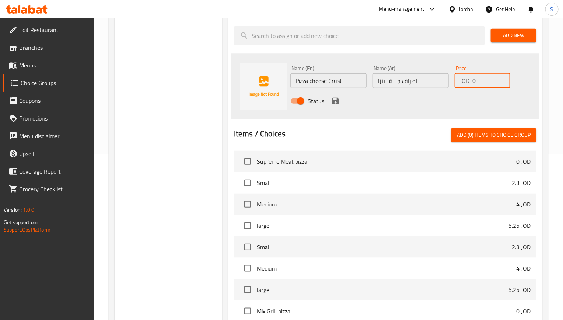
paste input "1.75"
type input "1.75"
click at [333, 105] on icon "save" at bounding box center [335, 101] width 9 height 9
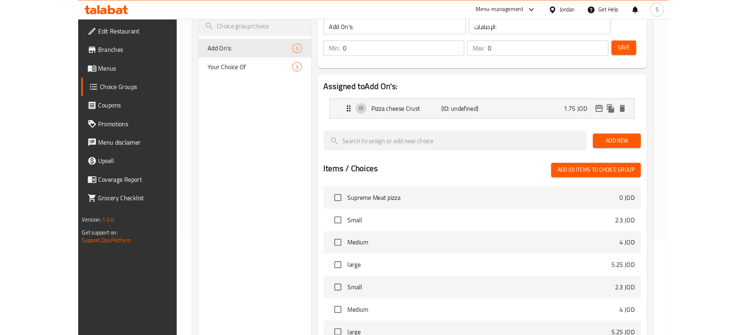
scroll to position [0, 0]
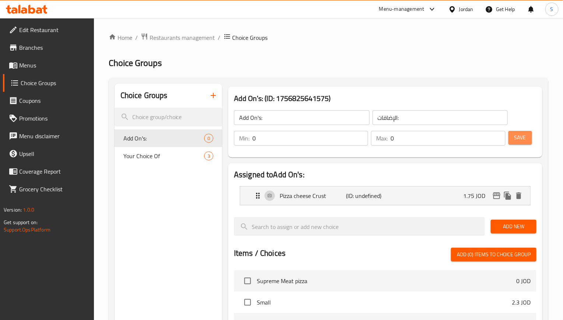
click at [525, 139] on span "Save" at bounding box center [521, 137] width 12 height 9
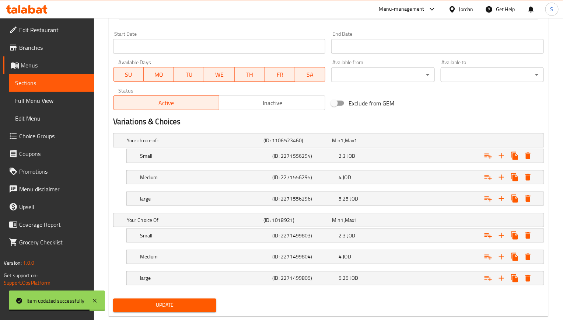
scroll to position [332, 0]
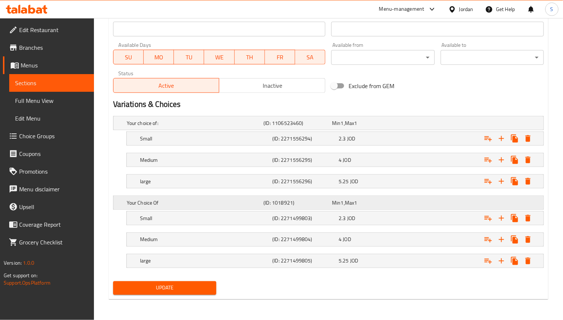
click at [361, 128] on div "Min 1 , Max 1" at bounding box center [365, 123] width 69 height 10
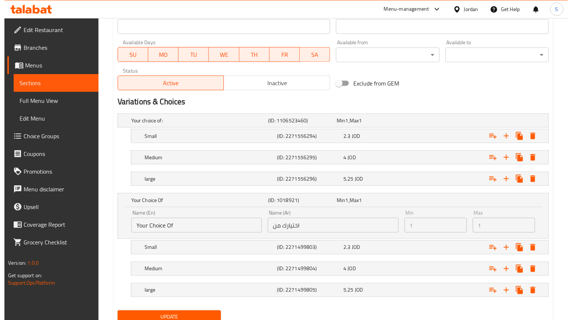
scroll to position [363, 0]
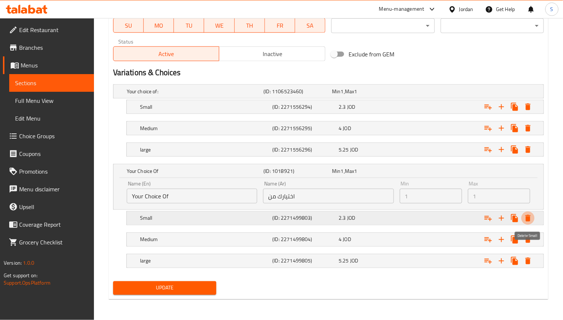
click at [527, 217] on icon "Expand" at bounding box center [528, 218] width 5 height 7
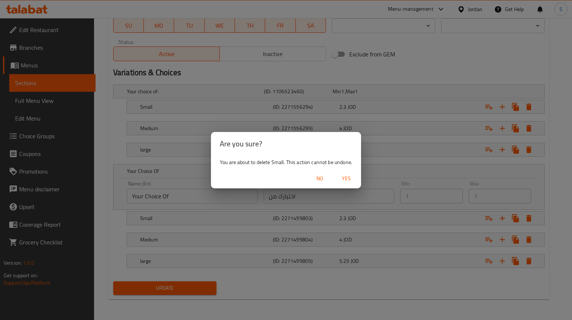
click at [345, 176] on span "Yes" at bounding box center [346, 178] width 18 height 9
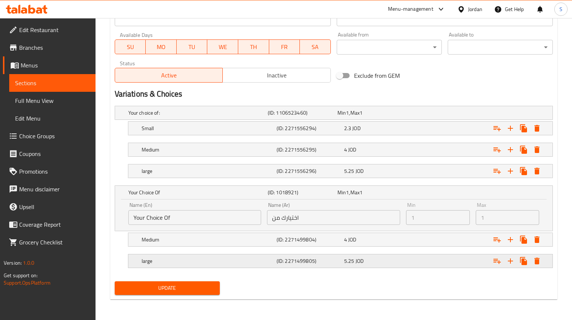
scroll to position [342, 0]
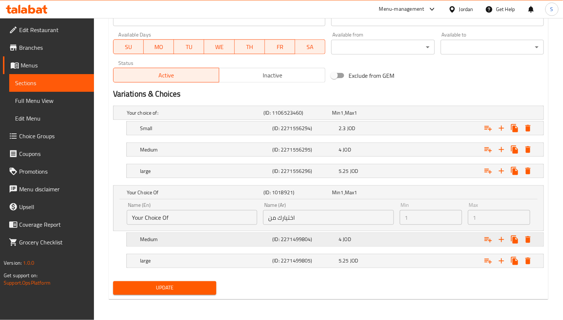
click at [530, 132] on icon "Expand" at bounding box center [528, 128] width 5 height 7
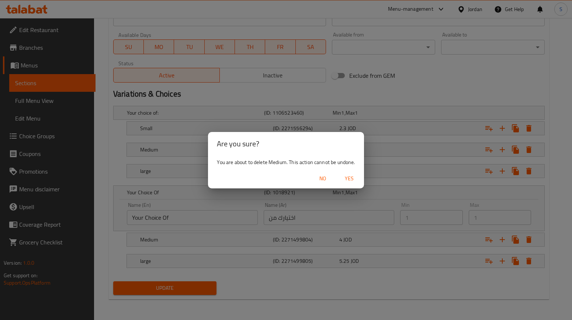
click at [346, 180] on span "Yes" at bounding box center [349, 178] width 18 height 9
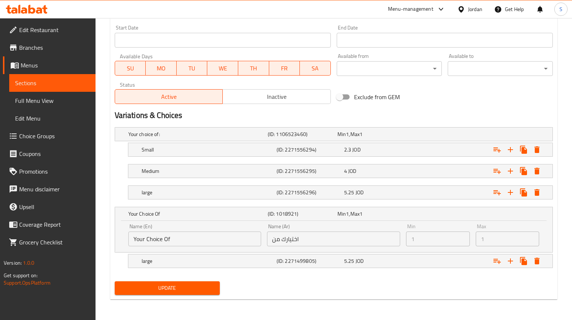
scroll to position [320, 0]
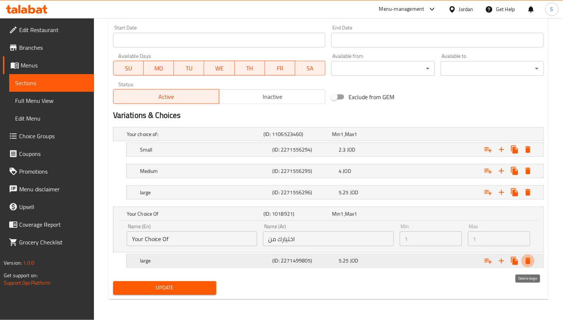
click at [526, 261] on icon "Expand" at bounding box center [528, 261] width 9 height 9
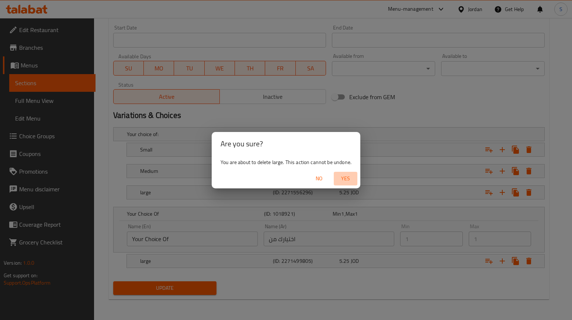
click at [341, 183] on span "Yes" at bounding box center [346, 178] width 18 height 9
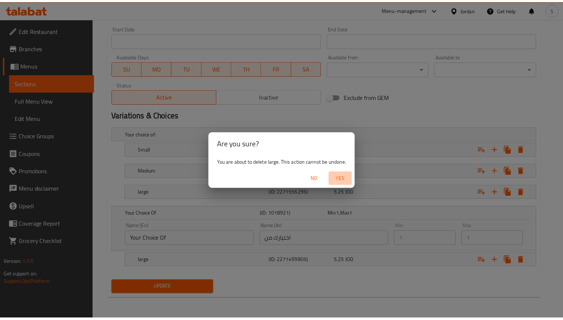
scroll to position [205, 0]
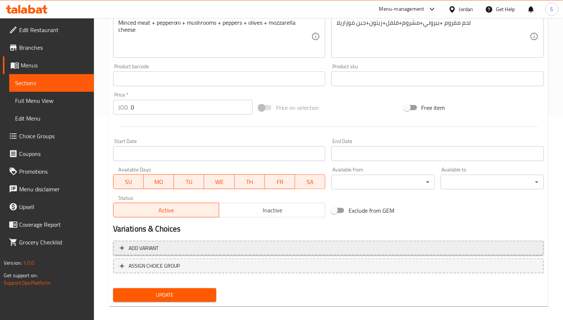
click at [174, 247] on span "Add variant" at bounding box center [329, 248] width 418 height 9
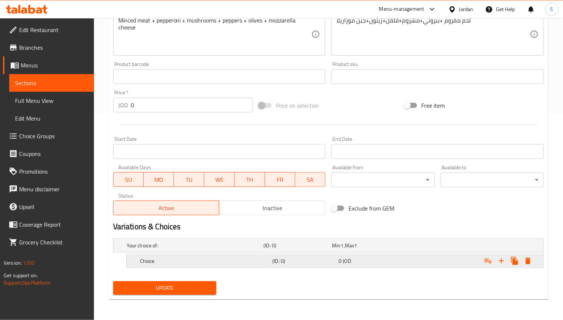
click at [202, 251] on div "Choice" at bounding box center [193, 245] width 137 height 10
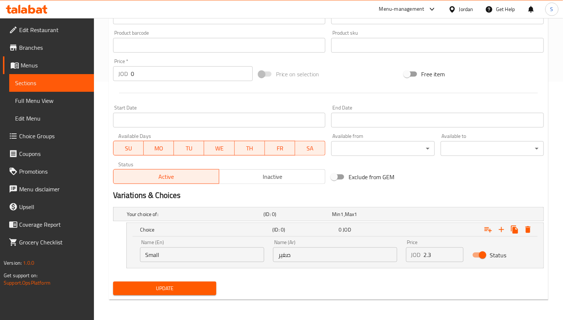
scroll to position [239, 0]
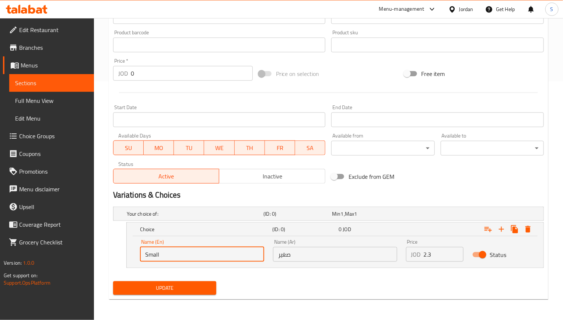
click at [197, 254] on input "Small" at bounding box center [202, 254] width 124 height 15
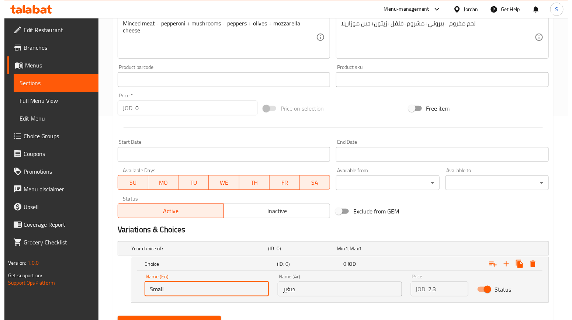
scroll to position [0, 0]
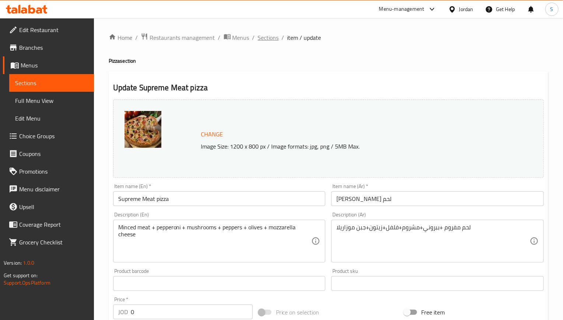
click at [265, 40] on span "Sections" at bounding box center [268, 37] width 21 height 9
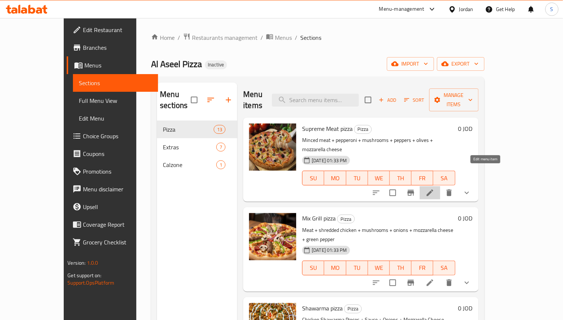
click at [435, 188] on icon at bounding box center [430, 192] width 9 height 9
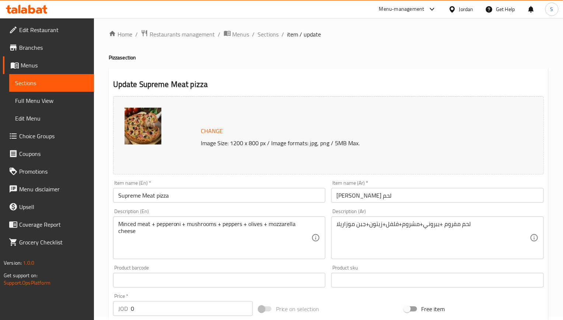
scroll to position [332, 0]
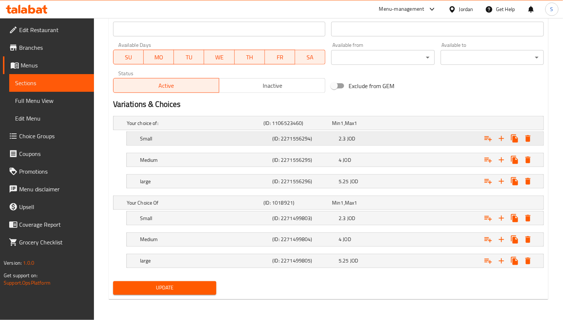
click at [195, 131] on div "Small (ID: 2271556294) 2.3 JOD" at bounding box center [330, 123] width 411 height 16
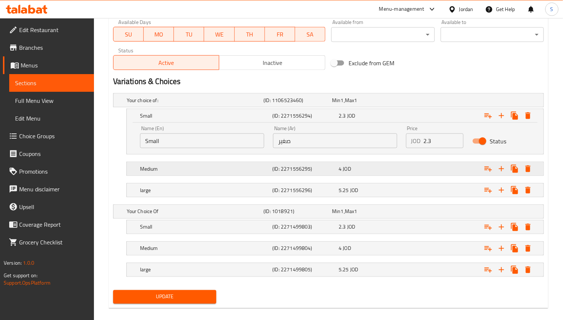
scroll to position [363, 0]
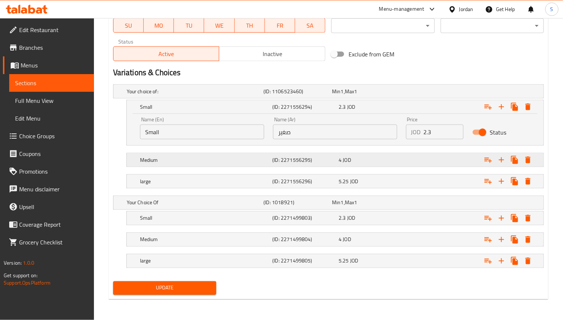
click at [458, 93] on div "Expand" at bounding box center [467, 91] width 137 height 3
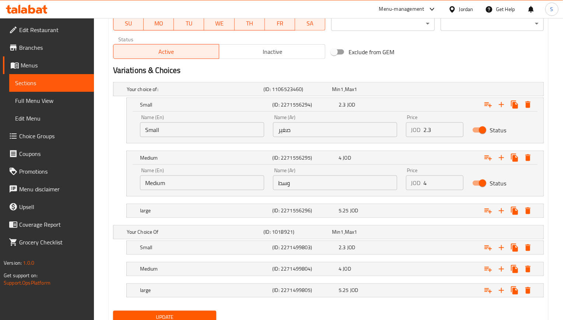
scroll to position [395, 0]
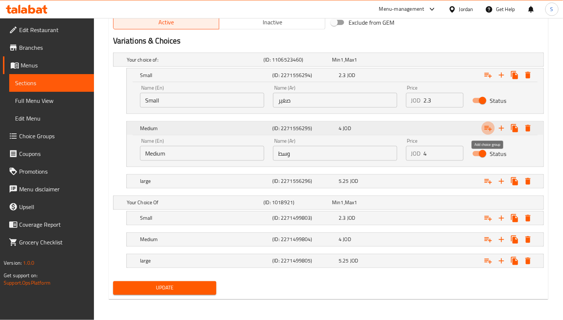
click at [487, 126] on icon "Expand" at bounding box center [488, 128] width 9 height 9
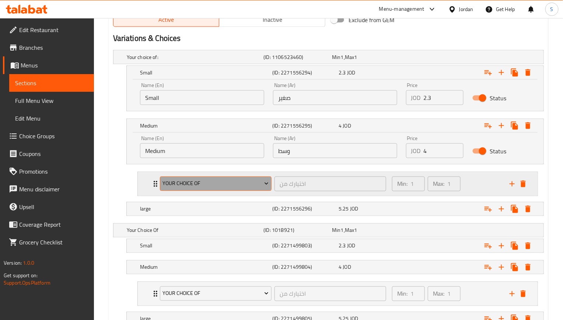
click at [211, 181] on span "Your Choice Of" at bounding box center [216, 183] width 106 height 9
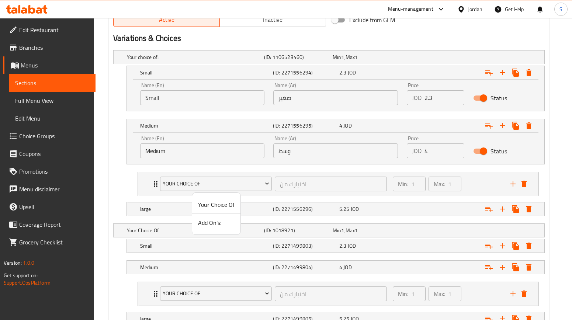
click at [207, 219] on span "Add On's:" at bounding box center [216, 222] width 36 height 9
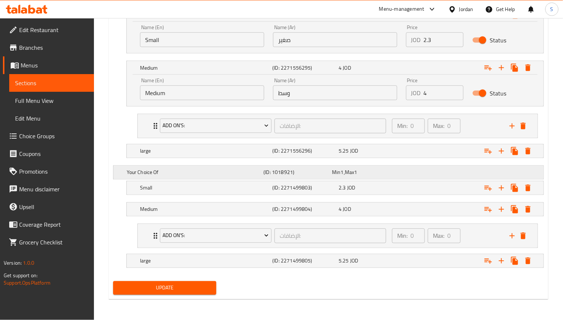
scroll to position [457, 0]
click at [202, 283] on button "Update" at bounding box center [164, 288] width 103 height 14
click at [208, 285] on span "Update" at bounding box center [164, 287] width 91 height 9
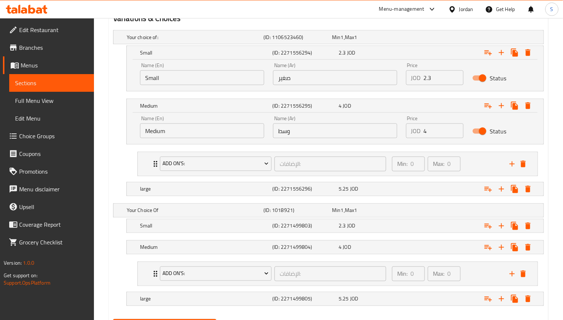
scroll to position [346, 0]
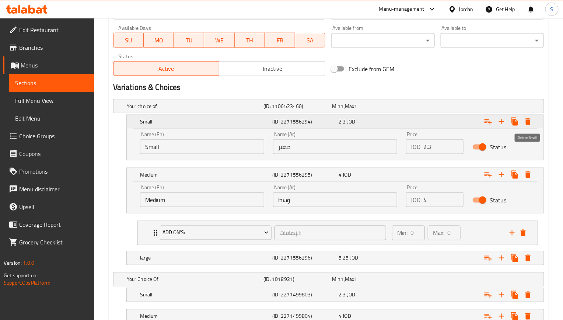
click at [527, 119] on icon "Expand" at bounding box center [528, 121] width 5 height 7
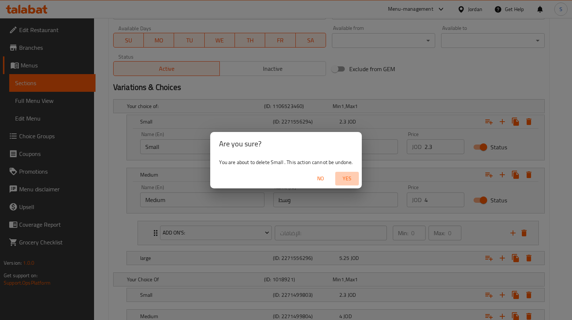
click at [347, 178] on span "Yes" at bounding box center [347, 178] width 18 height 9
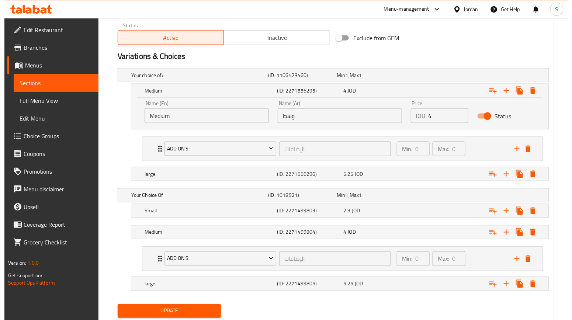
scroll to position [404, 0]
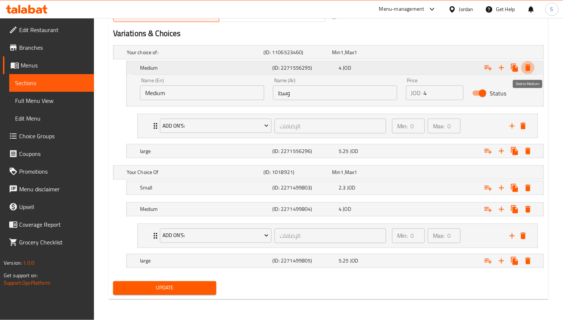
click at [527, 61] on button "Expand" at bounding box center [528, 67] width 13 height 13
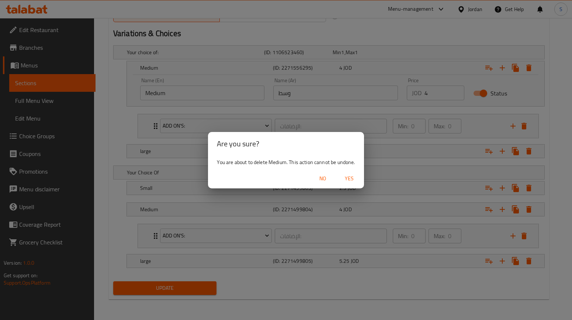
click at [353, 178] on span "Yes" at bounding box center [349, 178] width 18 height 9
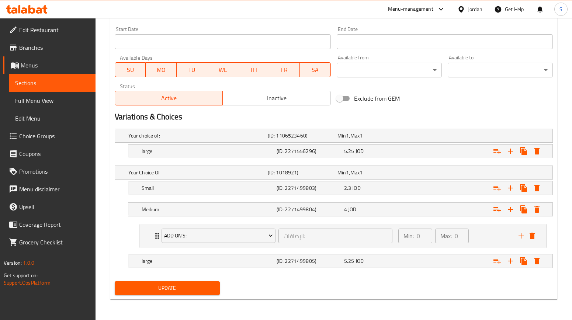
scroll to position [319, 0]
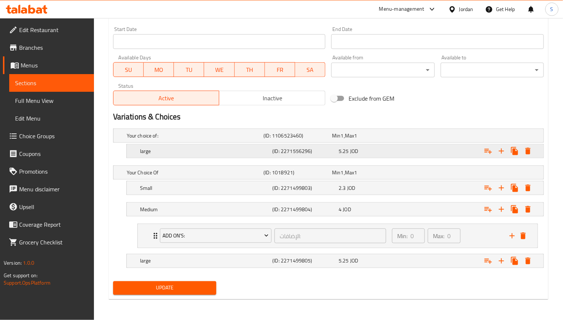
click at [531, 144] on button "Expand" at bounding box center [528, 150] width 13 height 13
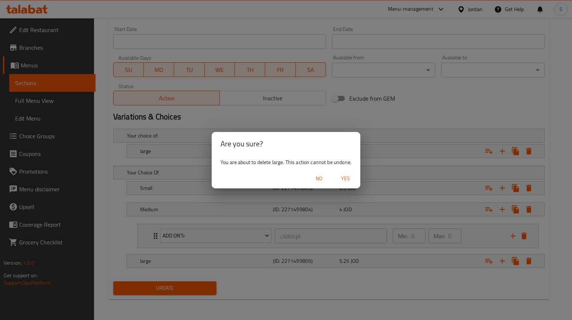
click at [340, 176] on span "Yes" at bounding box center [346, 178] width 18 height 9
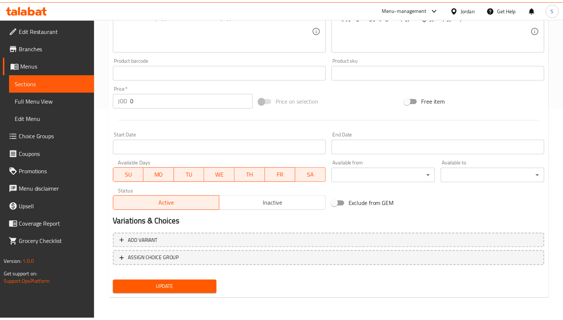
scroll to position [210, 0]
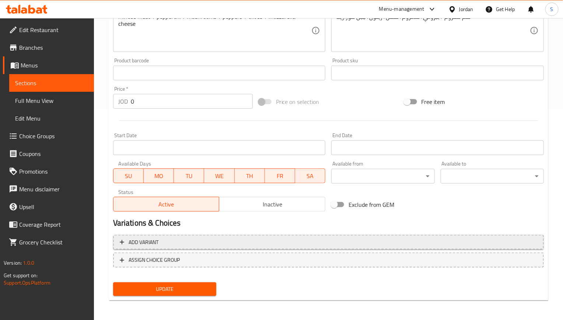
click at [173, 241] on span "Add variant" at bounding box center [329, 242] width 418 height 9
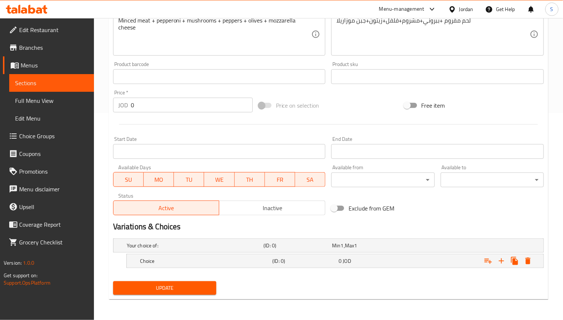
scroll to position [207, 0]
click at [210, 251] on div "Choice" at bounding box center [193, 245] width 137 height 10
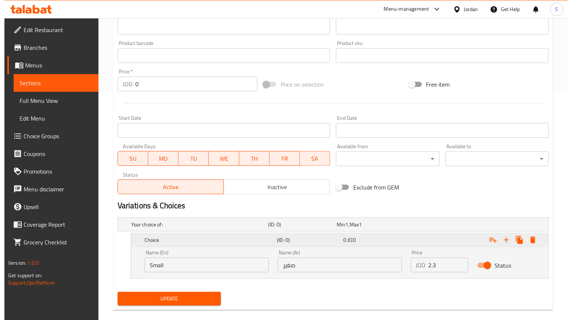
scroll to position [239, 0]
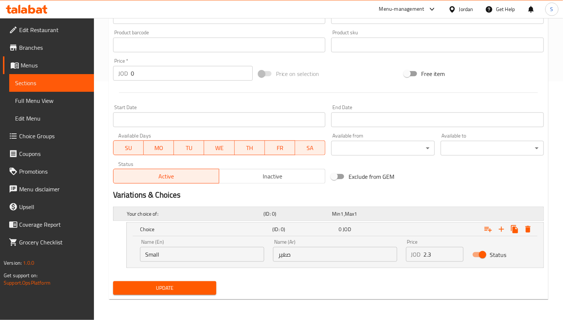
click at [157, 210] on h5 "Your choice of:" at bounding box center [194, 213] width 134 height 7
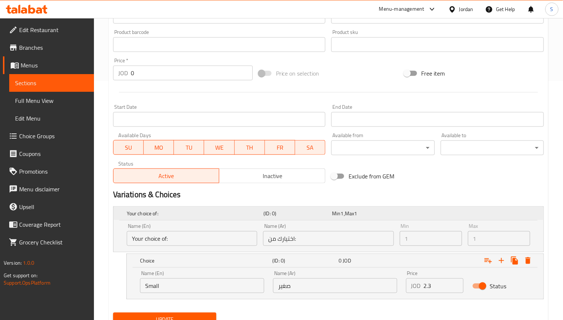
click at [157, 213] on h5 "Your choice of:" at bounding box center [194, 213] width 134 height 7
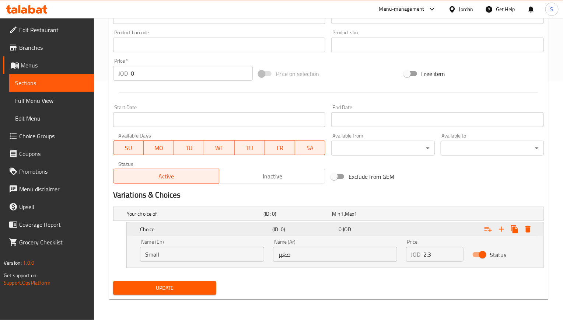
click at [531, 229] on icon "Expand" at bounding box center [528, 229] width 9 height 9
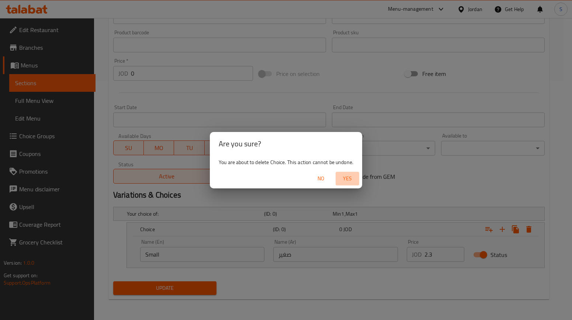
click at [348, 179] on span "Yes" at bounding box center [347, 178] width 18 height 9
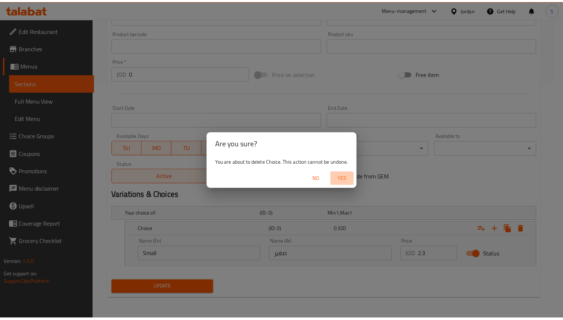
scroll to position [210, 0]
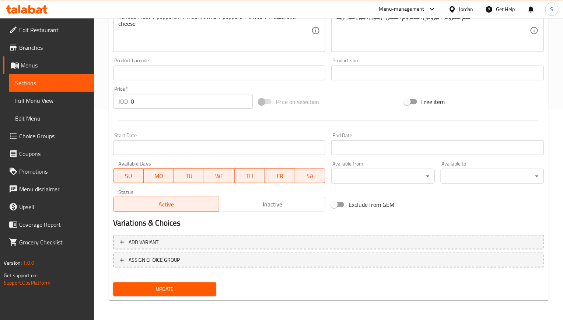
drag, startPoint x: 222, startPoint y: 225, endPoint x: 200, endPoint y: 104, distance: 122.9
click at [222, 225] on h2 "Variations & Choices" at bounding box center [328, 222] width 431 height 11
click at [168, 259] on span "ASSIGN CHOICE GROUP" at bounding box center [155, 259] width 52 height 9
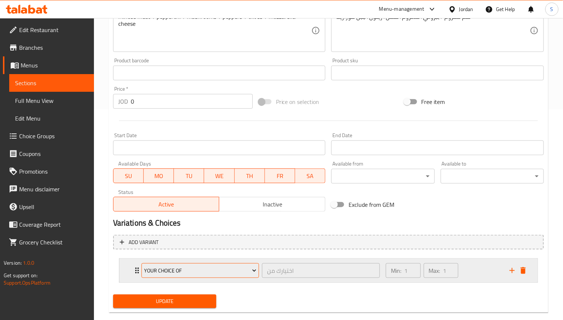
click at [183, 274] on span "Your Choice Of" at bounding box center [200, 270] width 112 height 9
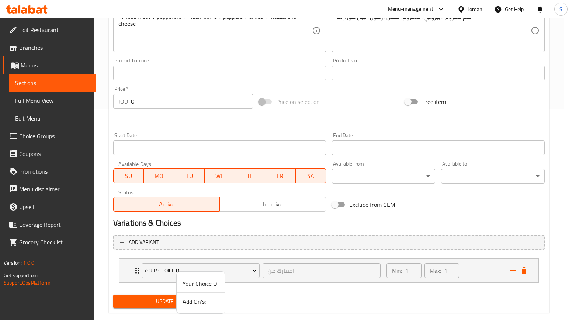
click at [141, 295] on div at bounding box center [286, 160] width 572 height 320
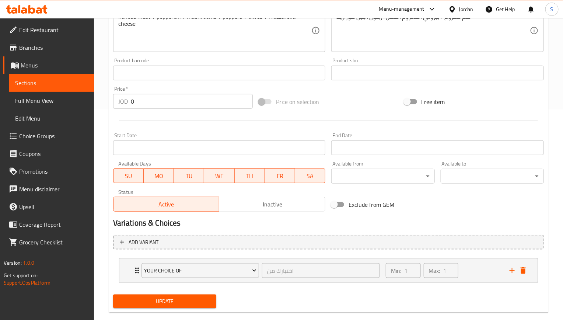
click at [145, 301] on span "Update" at bounding box center [164, 301] width 91 height 9
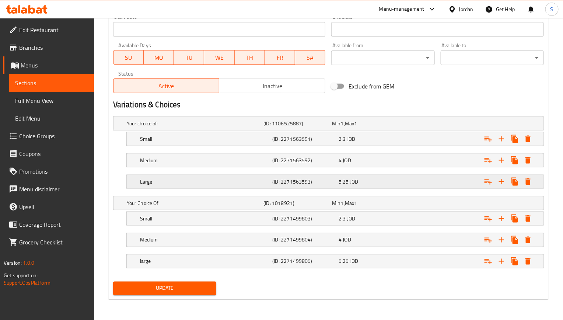
scroll to position [332, 0]
click at [195, 128] on div "Medium" at bounding box center [193, 123] width 137 height 10
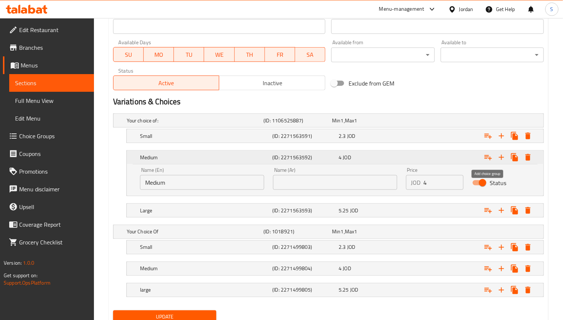
click at [491, 158] on icon "Expand" at bounding box center [488, 157] width 9 height 9
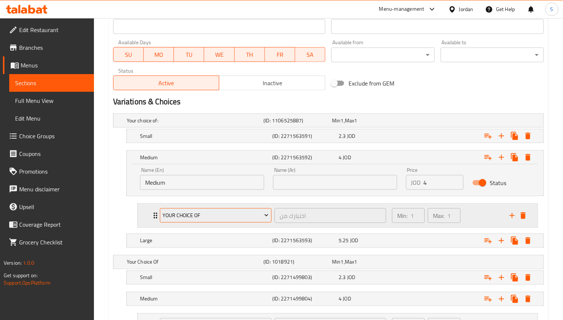
click at [222, 217] on span "Your Choice Of" at bounding box center [216, 215] width 106 height 9
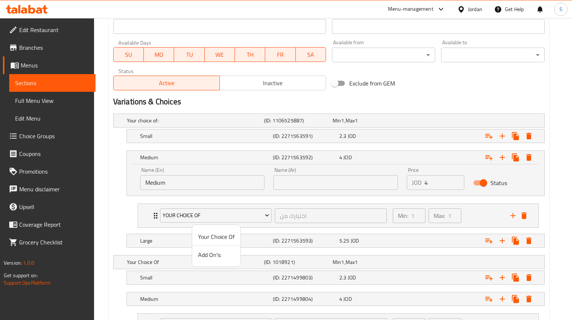
click at [212, 254] on span "Add On's:" at bounding box center [216, 254] width 36 height 9
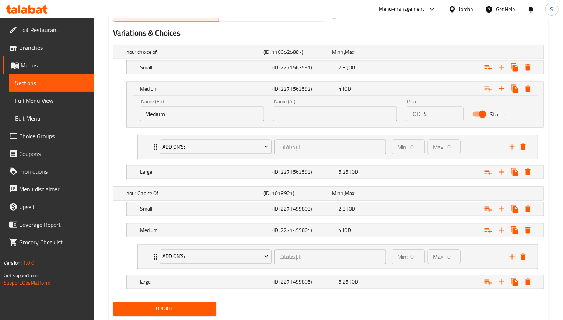
scroll to position [425, 0]
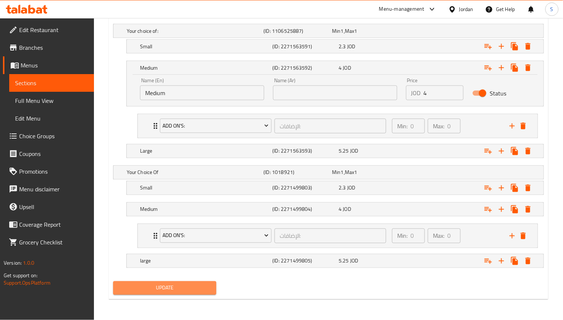
click at [173, 288] on span "Update" at bounding box center [164, 287] width 91 height 9
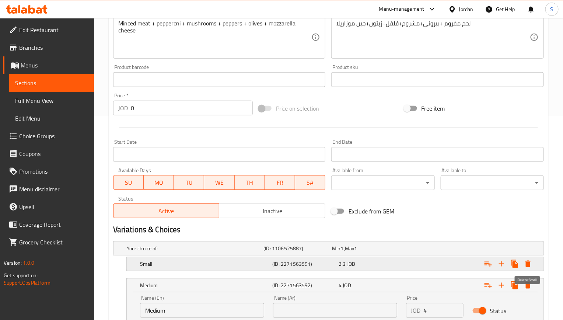
click at [531, 261] on icon "Expand" at bounding box center [528, 264] width 9 height 9
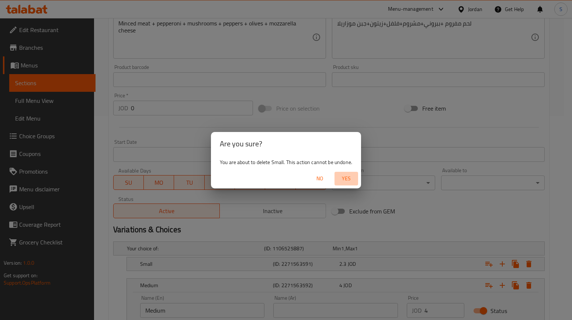
click at [345, 181] on span "Yes" at bounding box center [346, 178] width 18 height 9
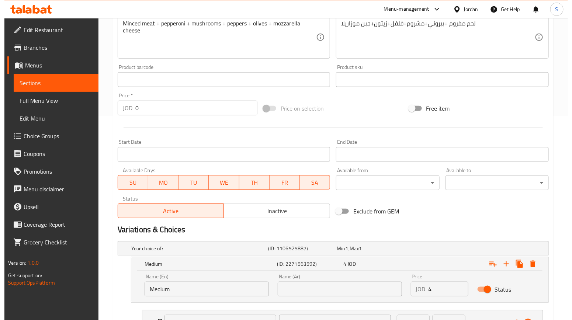
scroll to position [370, 0]
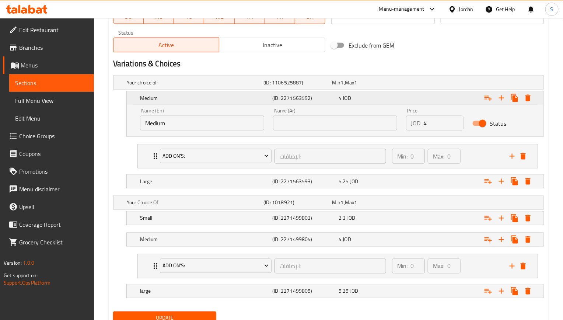
click at [530, 97] on icon "Expand" at bounding box center [528, 98] width 5 height 7
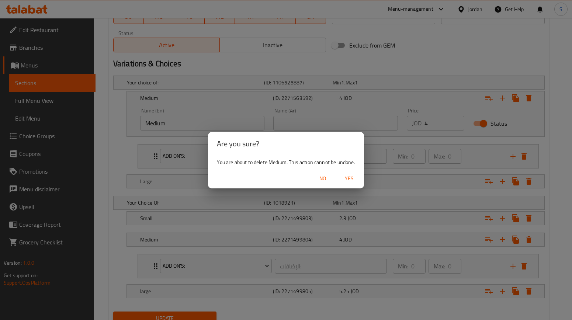
click at [350, 174] on span "Yes" at bounding box center [349, 178] width 18 height 9
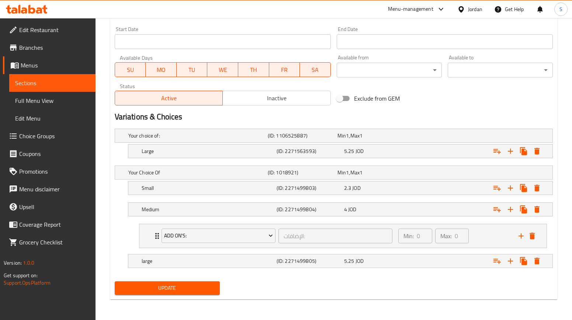
scroll to position [319, 0]
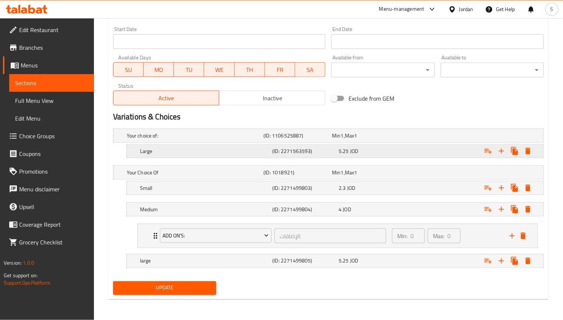
click at [526, 144] on button "Expand" at bounding box center [528, 150] width 13 height 13
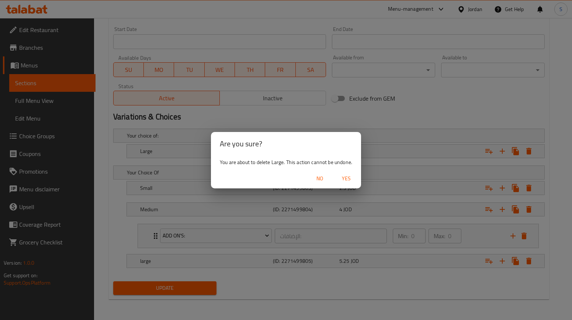
click at [345, 174] on span "Yes" at bounding box center [346, 178] width 18 height 9
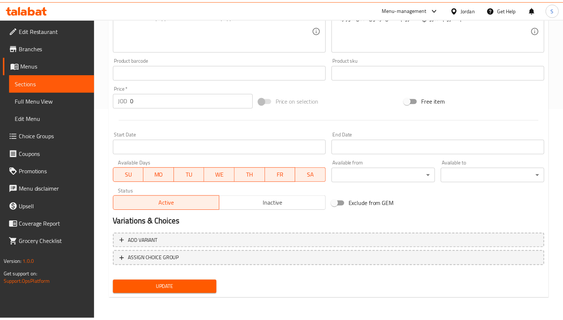
scroll to position [210, 0]
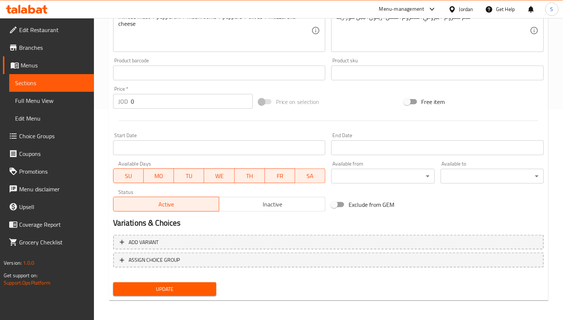
click at [153, 269] on div "Add variant ASSIGN CHOICE GROUP" at bounding box center [328, 256] width 437 height 48
click at [154, 265] on button "ASSIGN CHOICE GROUP" at bounding box center [328, 259] width 431 height 15
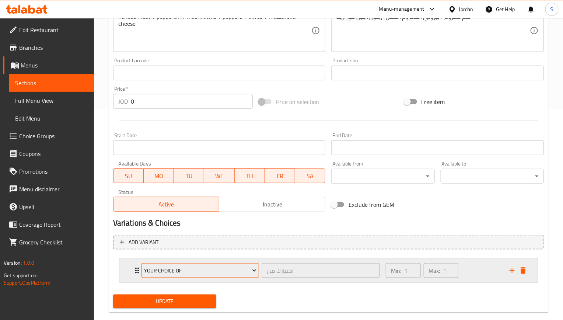
click at [179, 268] on span "Your Choice Of" at bounding box center [200, 270] width 112 height 9
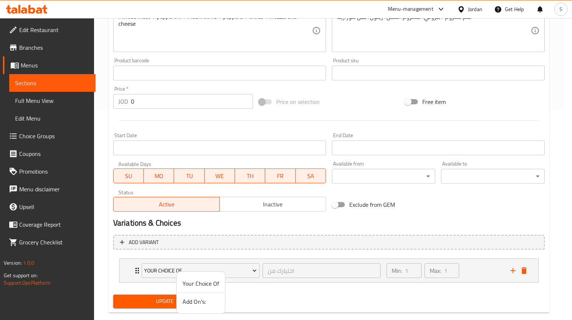
click at [159, 296] on div at bounding box center [286, 160] width 572 height 320
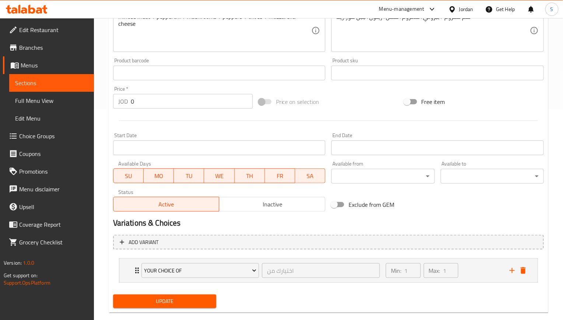
click at [159, 297] on span "Update" at bounding box center [164, 301] width 91 height 9
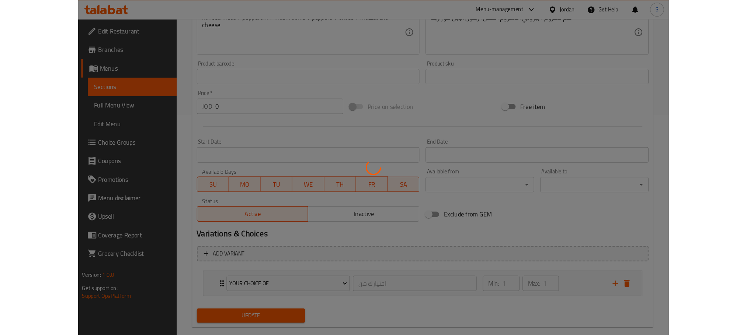
scroll to position [208, 0]
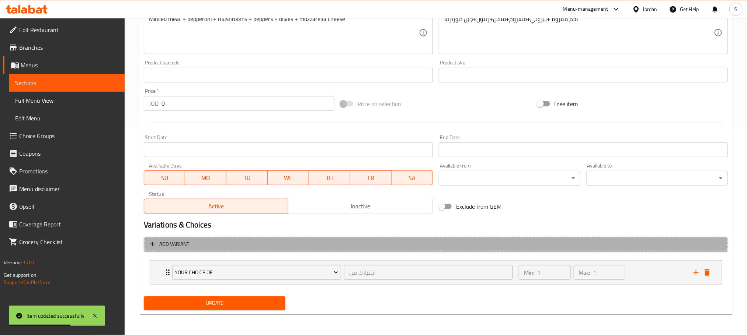
click at [277, 249] on button "Add variant" at bounding box center [436, 244] width 584 height 15
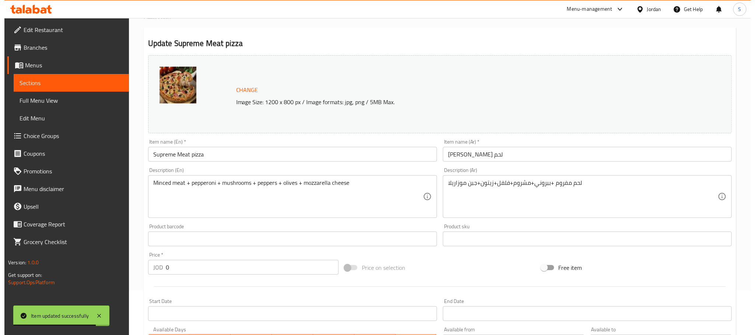
scroll to position [0, 0]
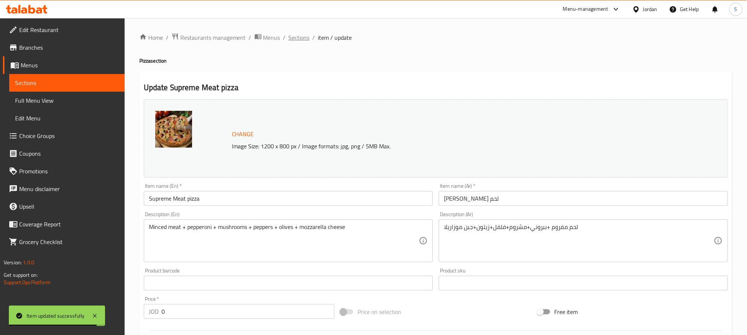
click at [292, 39] on span "Sections" at bounding box center [299, 37] width 21 height 9
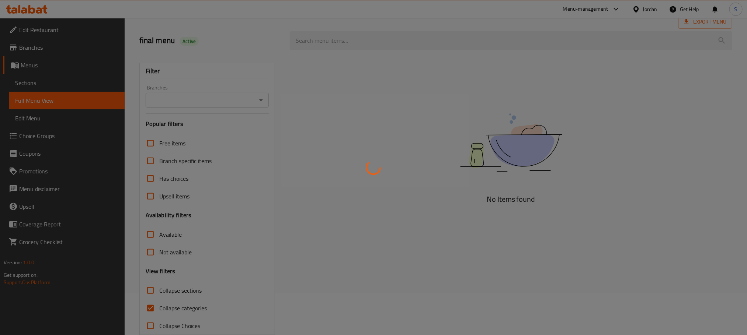
scroll to position [58, 0]
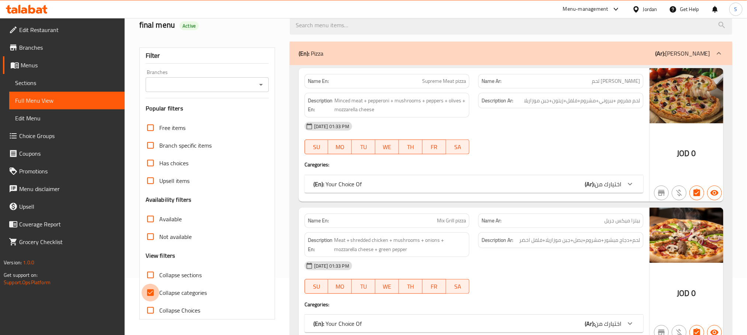
click at [152, 294] on input "Collapse categories" at bounding box center [151, 293] width 18 height 18
checkbox input "false"
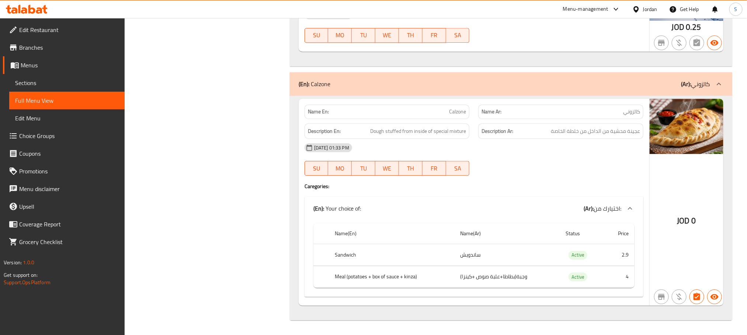
scroll to position [0, 0]
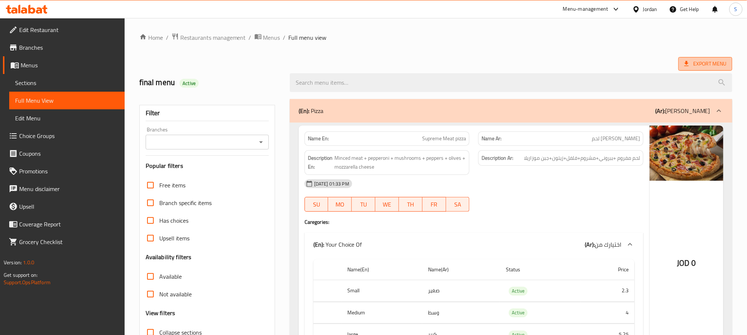
click at [721, 61] on span "Export Menu" at bounding box center [705, 63] width 42 height 9
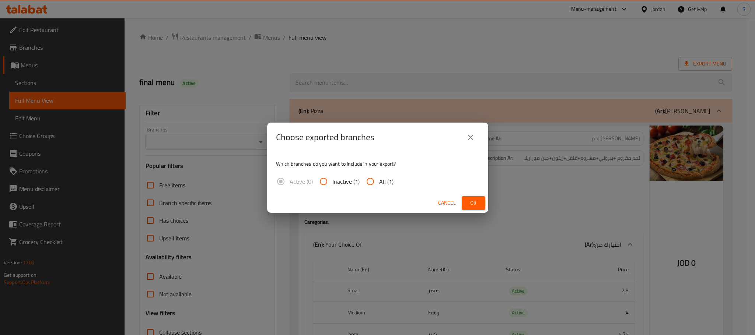
click at [392, 181] on span "All (1)" at bounding box center [386, 181] width 14 height 9
click at [379, 181] on input "All (1)" at bounding box center [371, 182] width 18 height 18
radio input "true"
click at [471, 203] on span "Ok" at bounding box center [474, 203] width 12 height 9
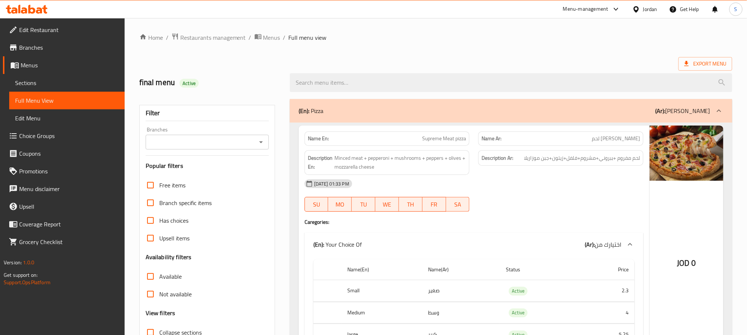
scroll to position [3970, 0]
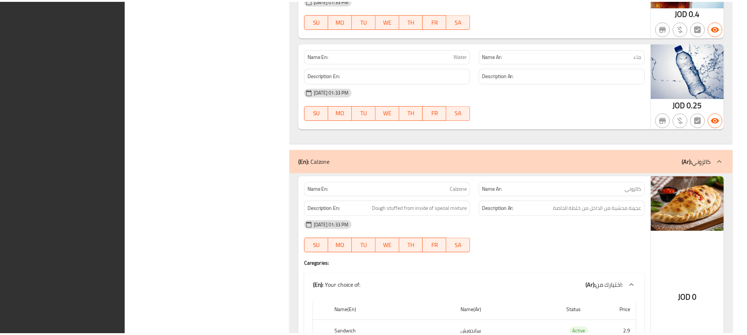
scroll to position [4008, 0]
